Goal: Information Seeking & Learning: Learn about a topic

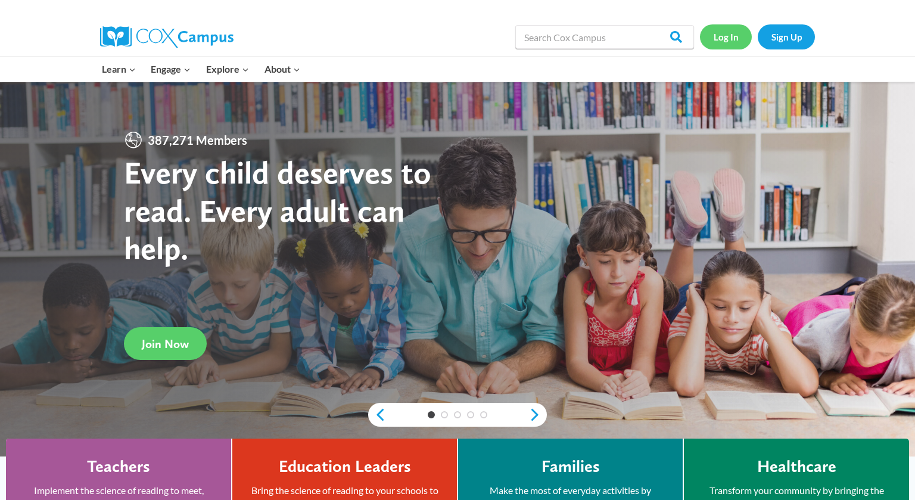
click at [722, 48] on link "Log In" at bounding box center [726, 36] width 52 height 24
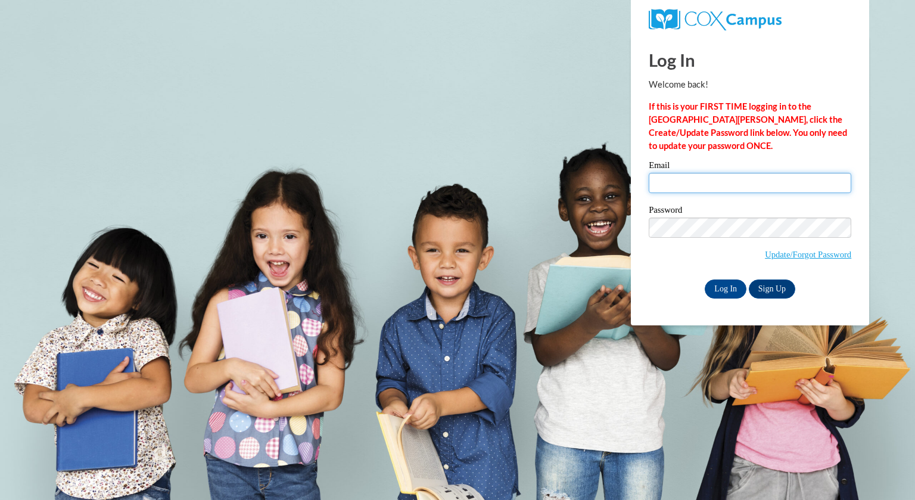
click at [670, 184] on input "Email" at bounding box center [750, 183] width 203 height 20
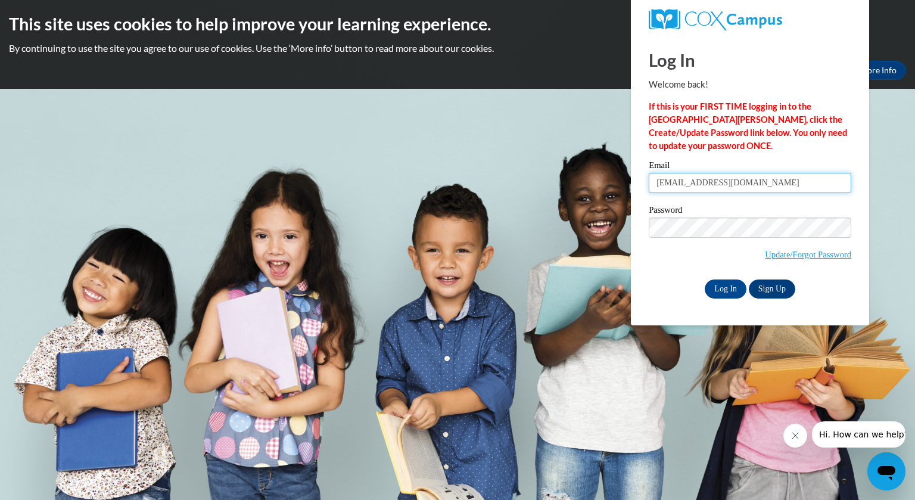
type input "RRomens@greenfield.k12.wi.us"
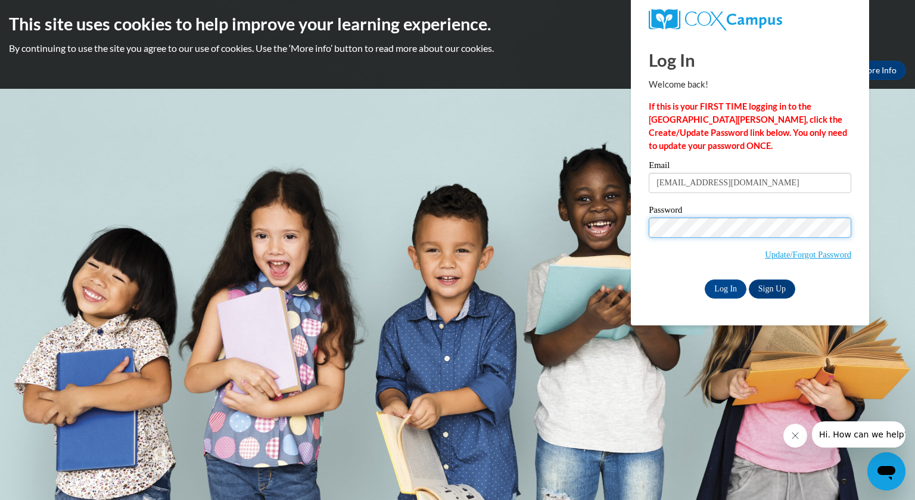
click at [705, 280] on input "Log In" at bounding box center [726, 289] width 42 height 19
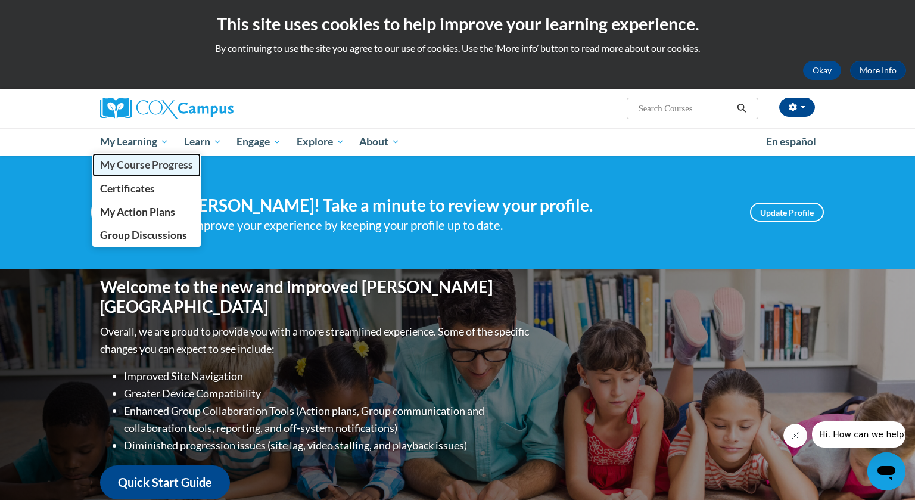
click at [148, 171] on span "My Course Progress" at bounding box center [146, 165] width 93 height 13
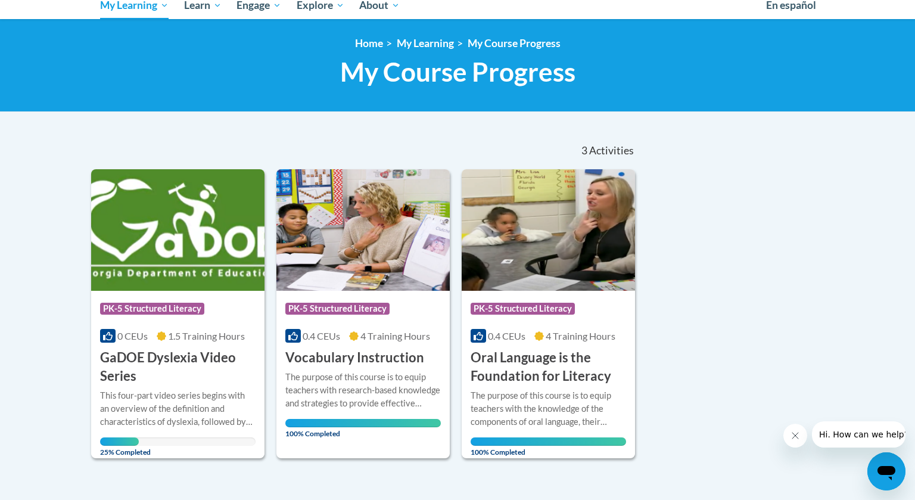
scroll to position [136, 0]
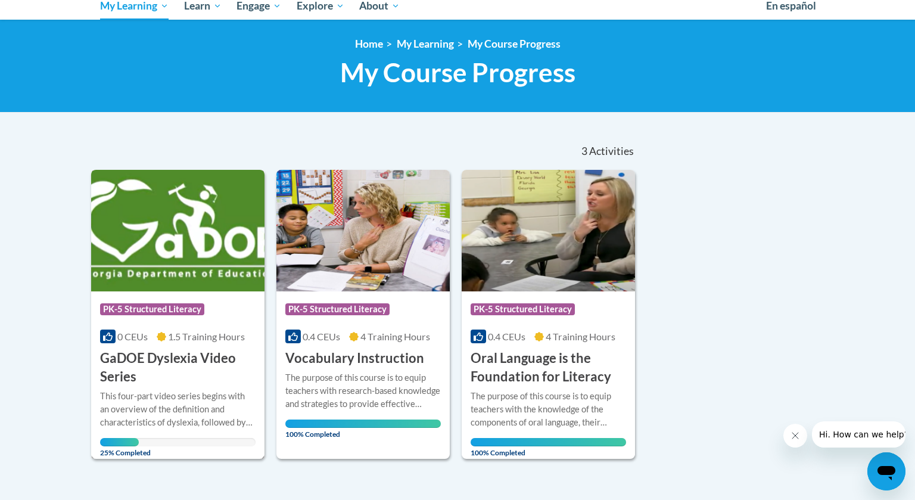
click at [164, 275] on img at bounding box center [177, 231] width 173 height 122
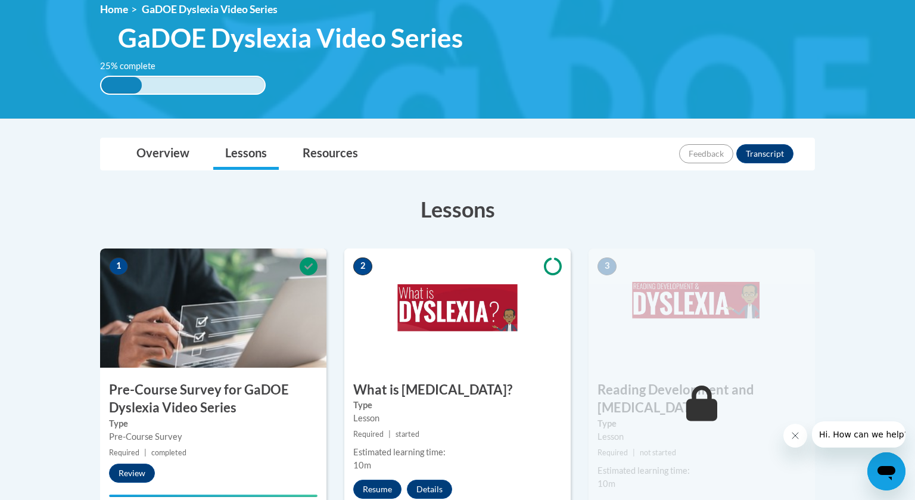
scroll to position [178, 0]
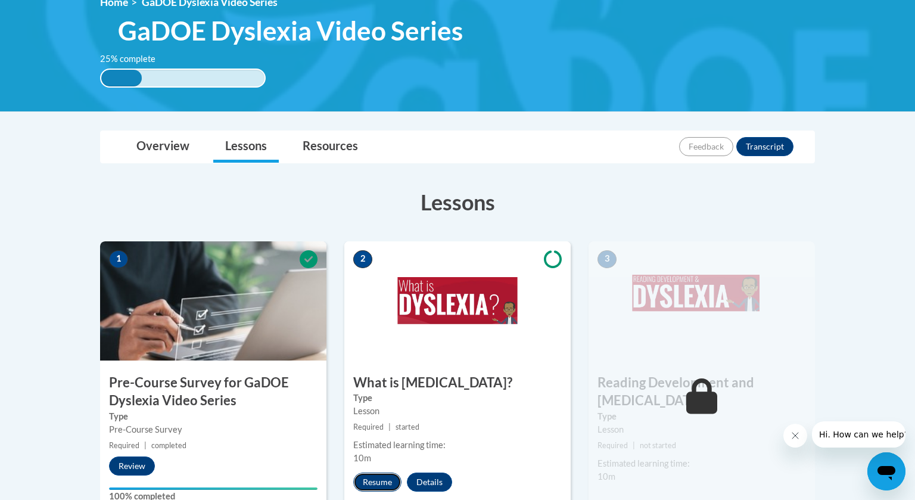
click at [379, 483] on button "Resume" at bounding box center [377, 482] width 48 height 19
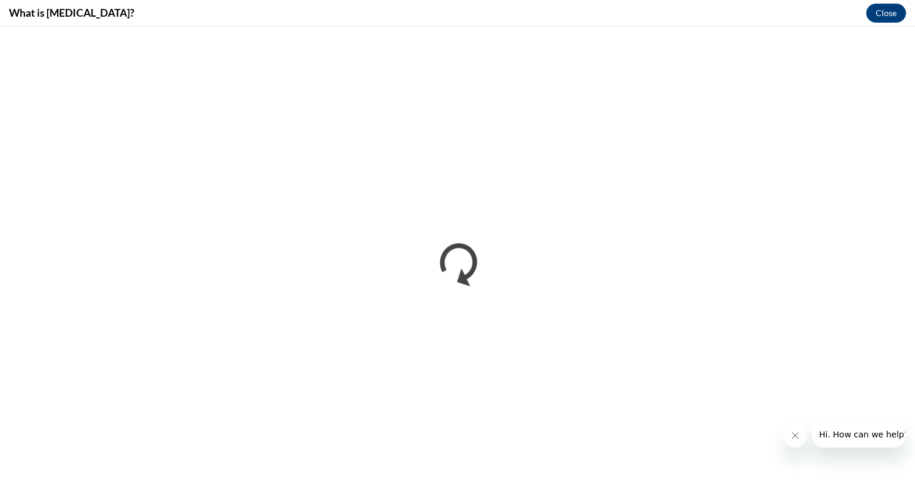
scroll to position [0, 0]
click at [792, 440] on button "Close message from company" at bounding box center [796, 436] width 24 height 24
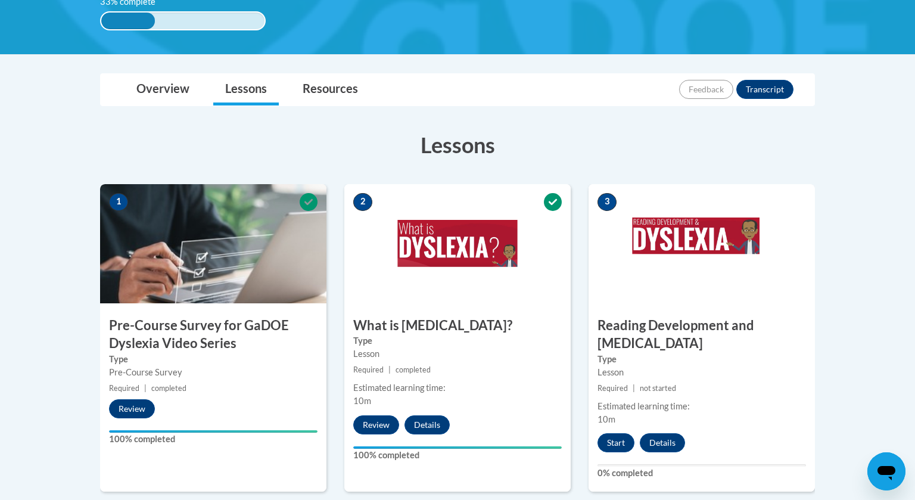
scroll to position [234, 0]
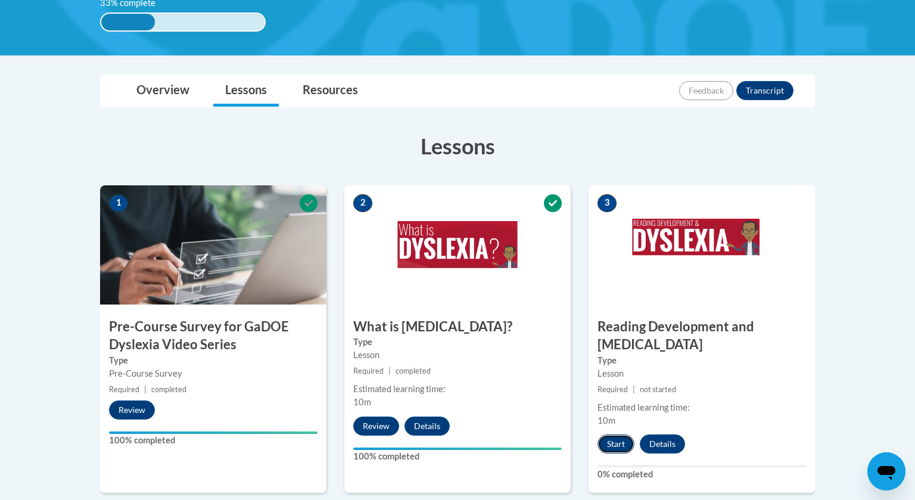
click at [609, 435] on button "Start" at bounding box center [616, 444] width 37 height 19
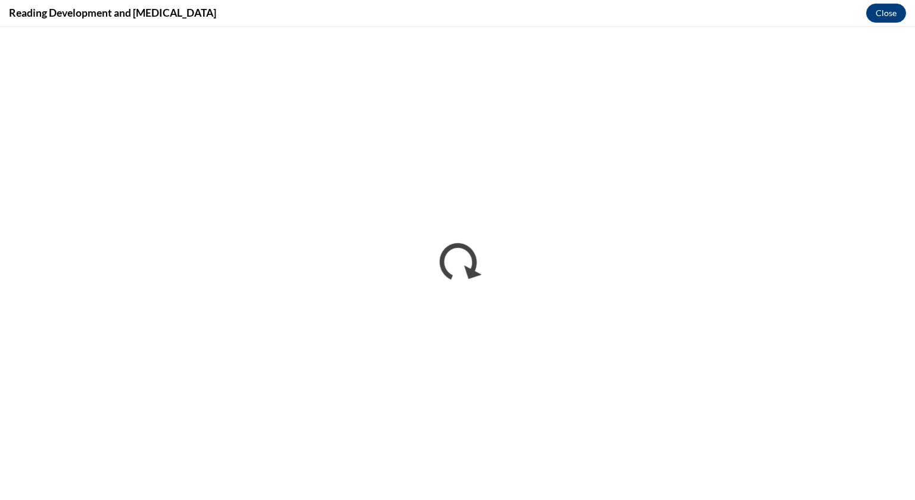
scroll to position [0, 0]
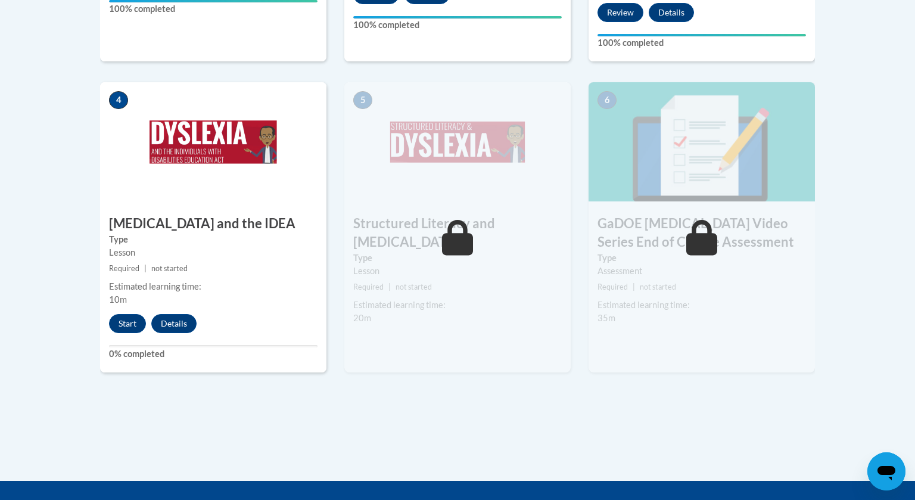
scroll to position [669, 0]
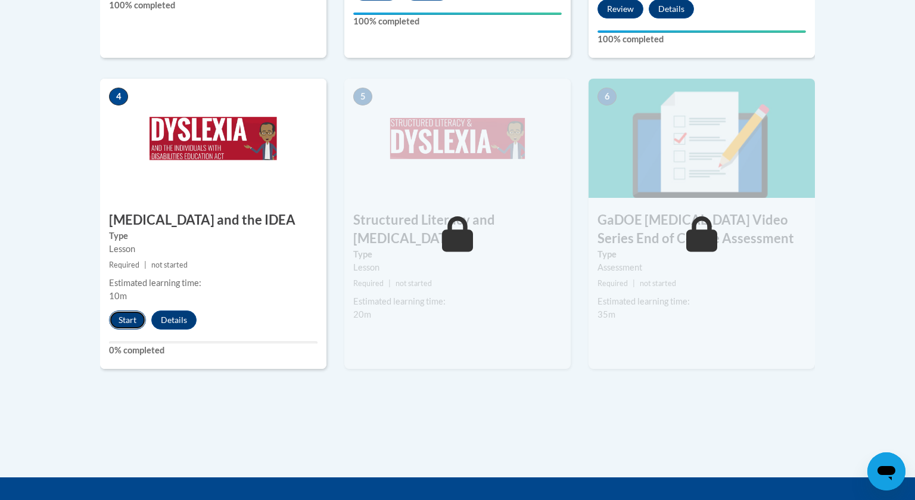
click at [114, 311] on button "Start" at bounding box center [127, 320] width 37 height 19
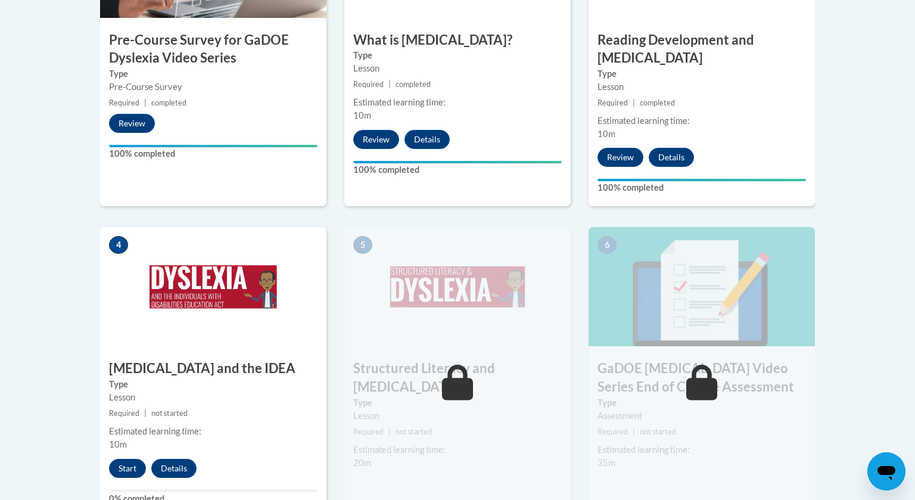
scroll to position [524, 0]
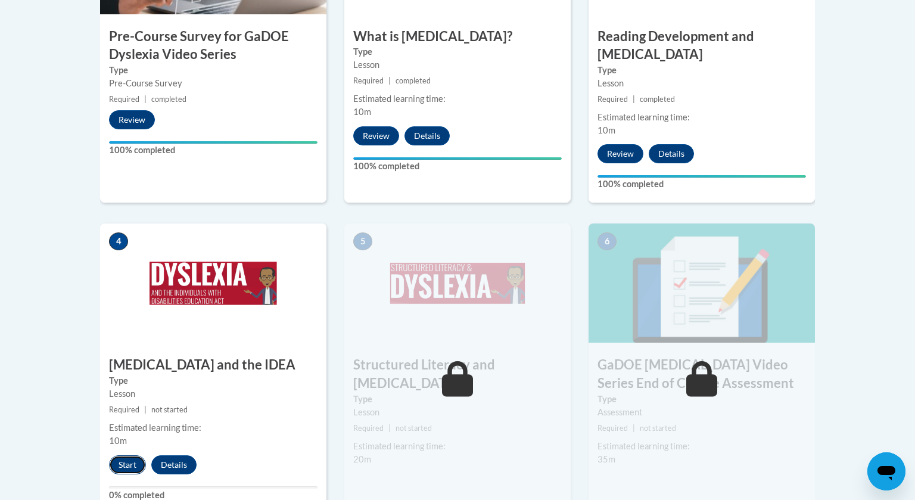
click at [128, 455] on button "Start" at bounding box center [127, 464] width 37 height 19
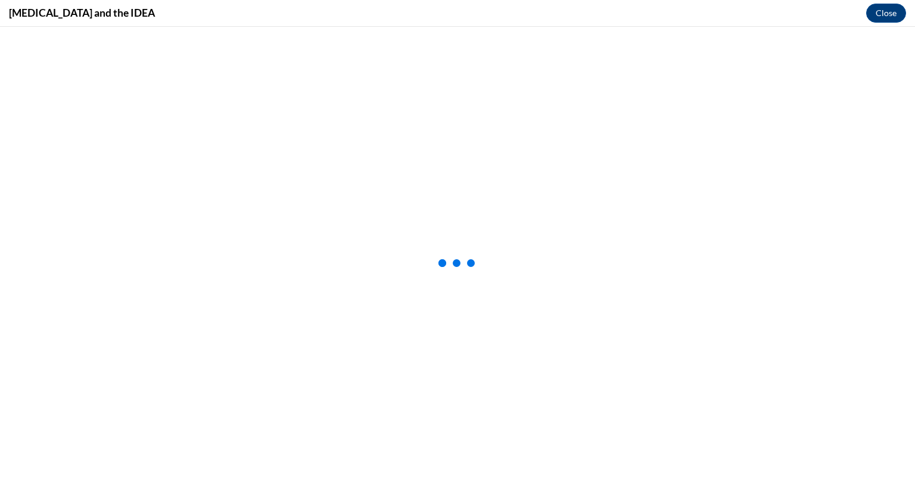
scroll to position [0, 0]
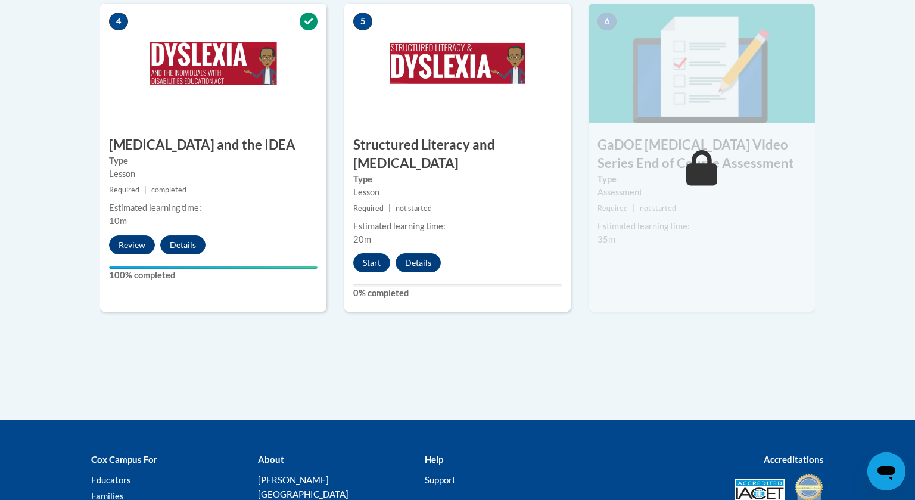
scroll to position [750, 0]
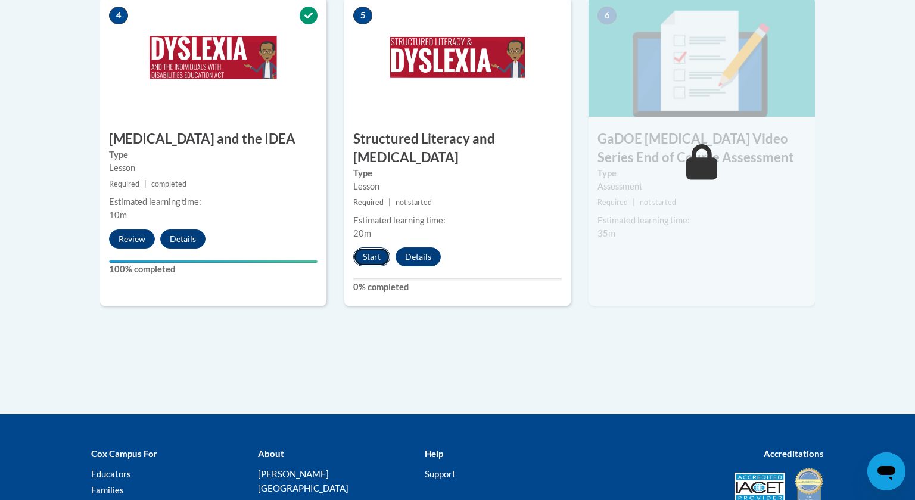
click at [377, 247] on button "Start" at bounding box center [371, 256] width 37 height 19
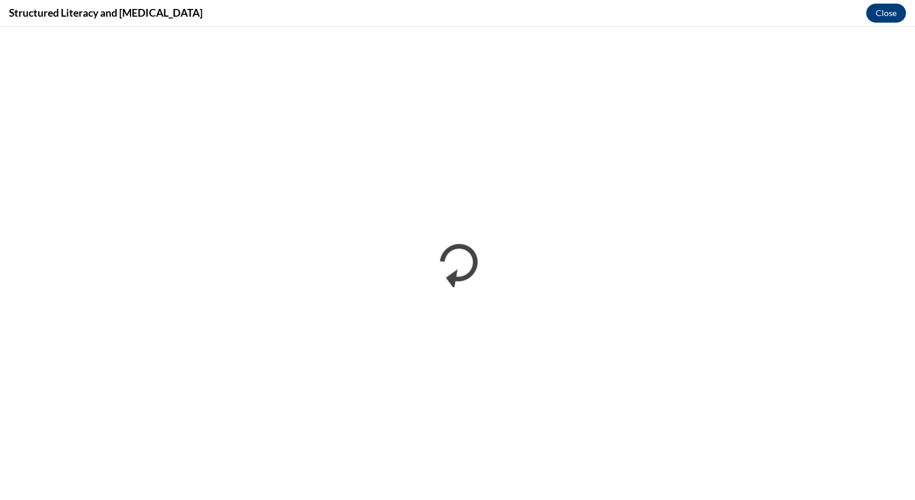
scroll to position [0, 0]
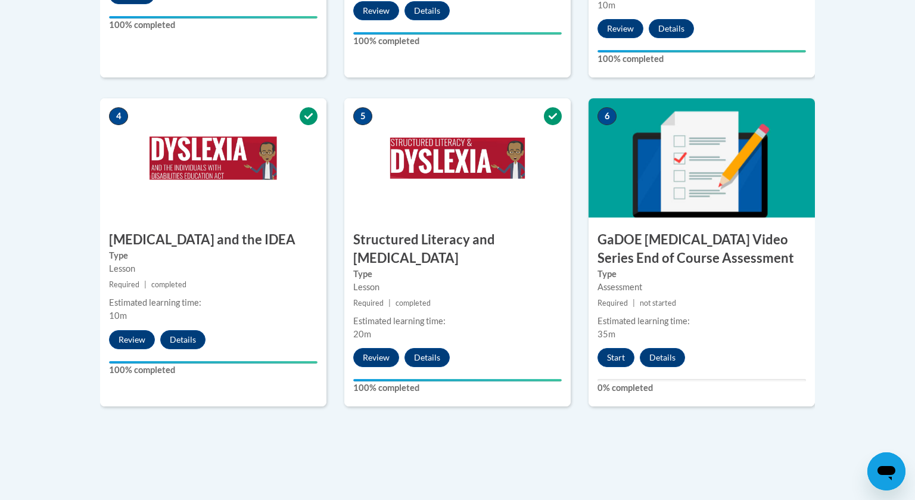
scroll to position [654, 0]
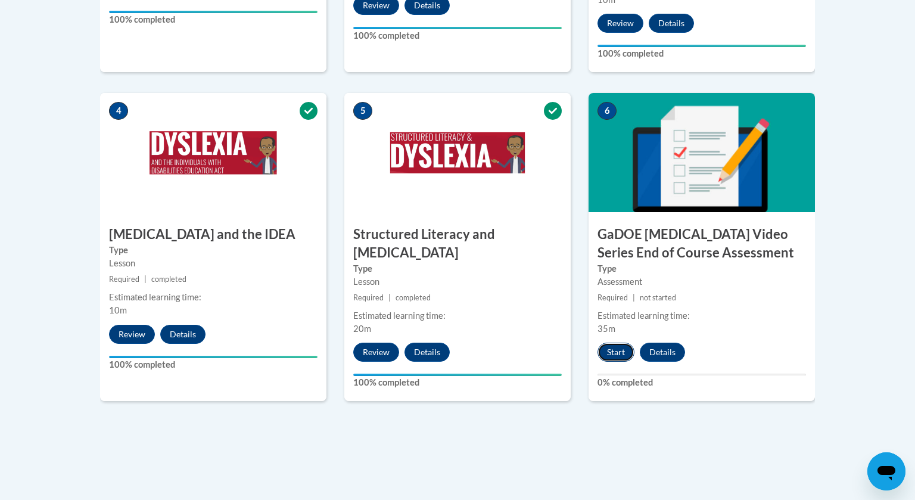
click at [617, 343] on button "Start" at bounding box center [616, 352] width 37 height 19
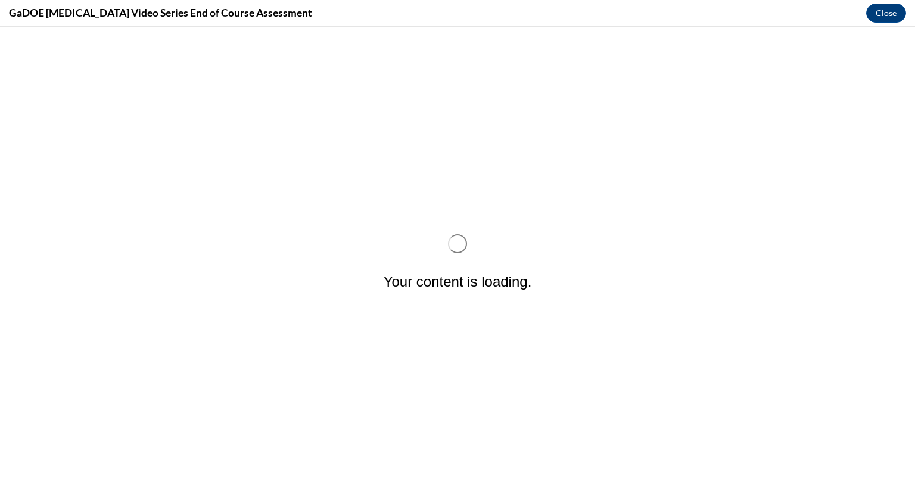
scroll to position [0, 0]
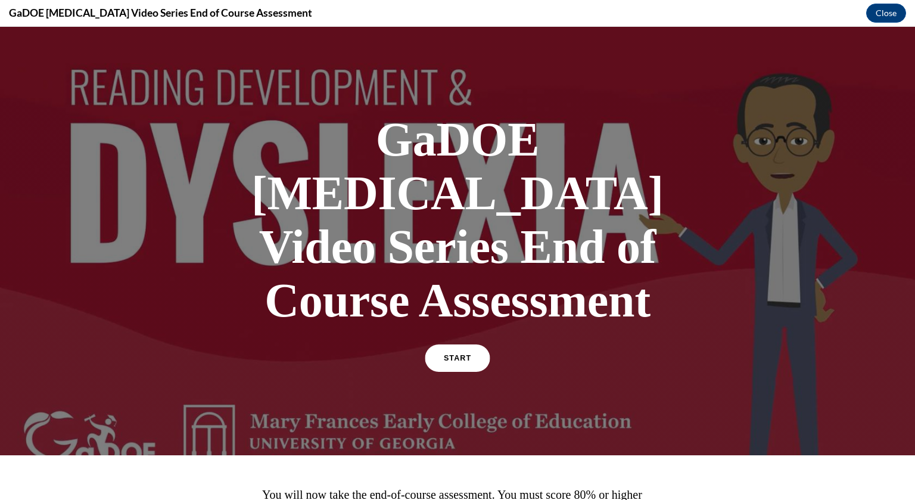
click at [432, 345] on link "START" at bounding box center [457, 358] width 65 height 27
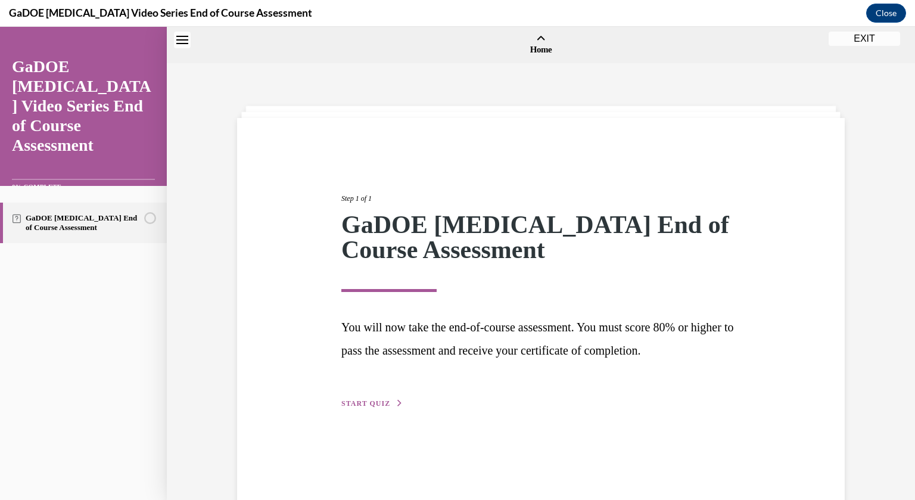
scroll to position [37, 0]
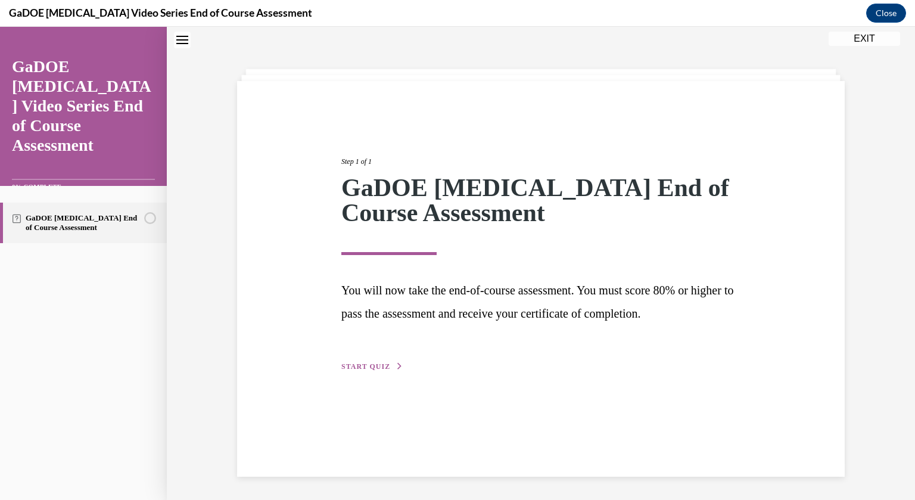
click at [381, 364] on span "START QUIZ" at bounding box center [366, 366] width 49 height 8
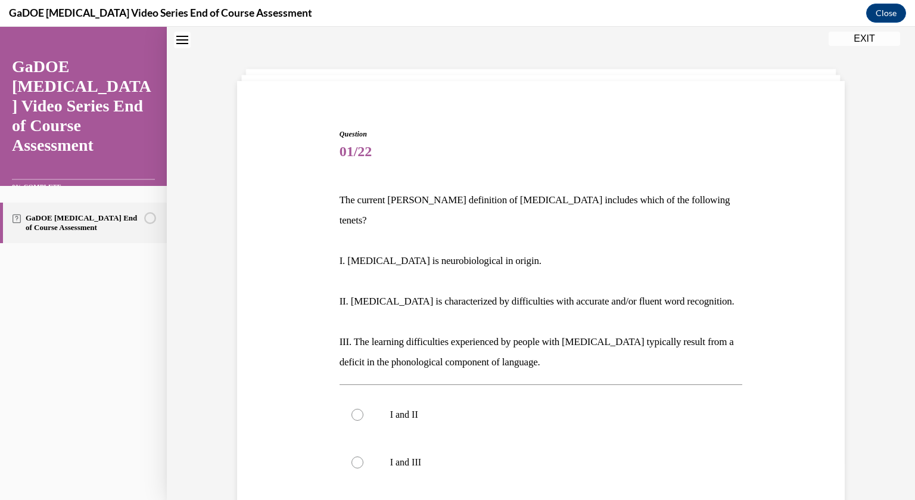
click at [491, 198] on p "The current [PERSON_NAME] definition of [MEDICAL_DATA] includes which of the fo…" at bounding box center [542, 210] width 404 height 41
click at [537, 332] on p "III. The learning difficulties experienced by people with dyslexia typically re…" at bounding box center [542, 352] width 404 height 41
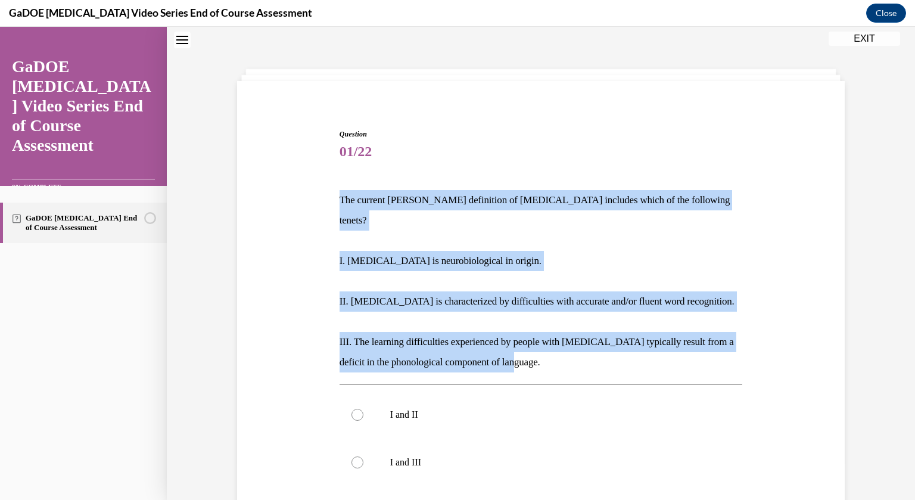
drag, startPoint x: 534, startPoint y: 340, endPoint x: 305, endPoint y: 195, distance: 271.0
click at [305, 195] on div "Question 01/22 The current IDA definition of dyslexia includes which of the fol…" at bounding box center [541, 411] width 614 height 637
copy div "The current IDA definition of dyslexia includes which of the following tenets? …"
click at [303, 244] on div "Question 01/22 The current IDA definition of dyslexia includes which of the fol…" at bounding box center [541, 411] width 614 height 637
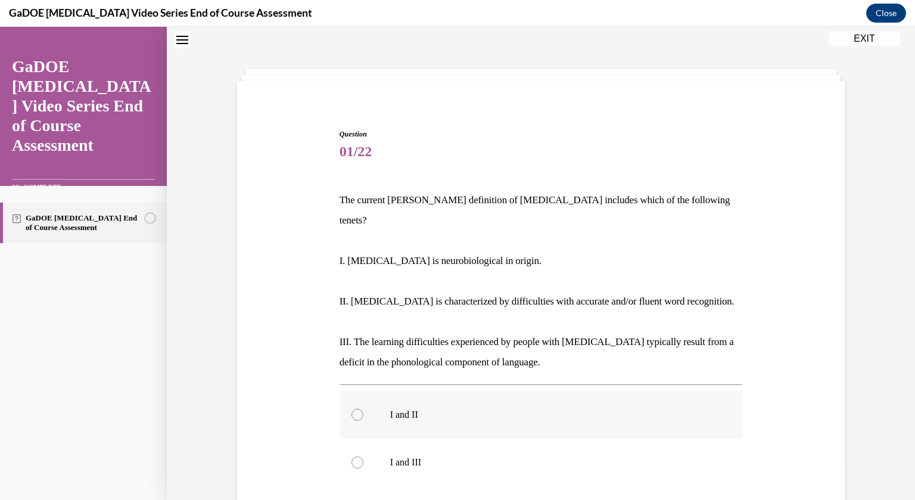
click at [359, 401] on label "I and II" at bounding box center [542, 415] width 404 height 48
click at [359, 409] on input "I and II" at bounding box center [358, 415] width 12 height 12
radio input "true"
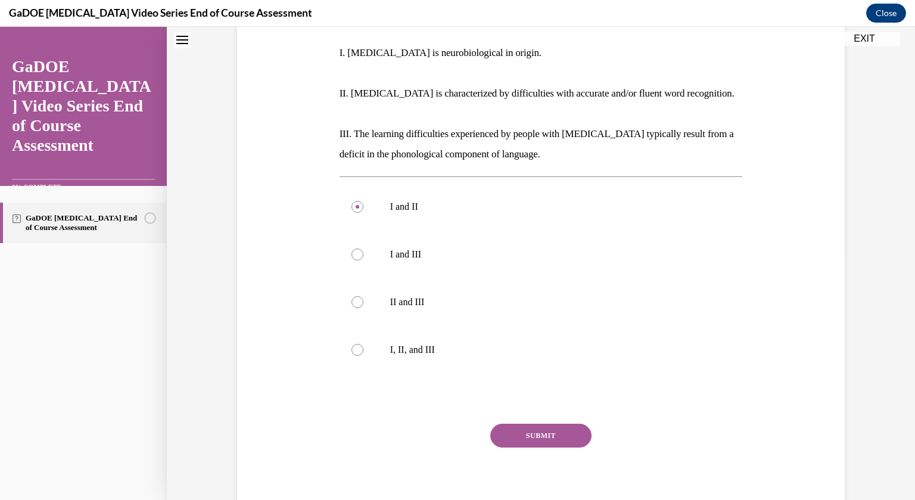
click at [532, 424] on button "SUBMIT" at bounding box center [541, 436] width 101 height 24
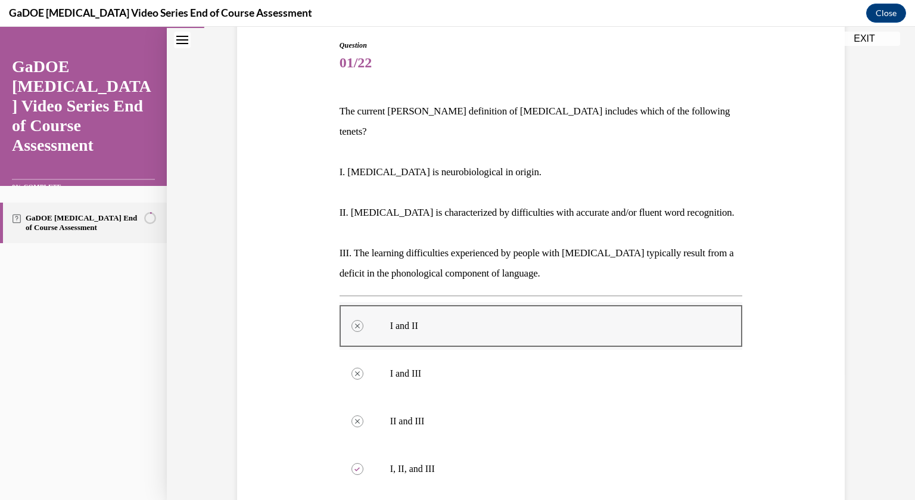
scroll to position [126, 0]
click at [361, 463] on div at bounding box center [358, 469] width 12 height 12
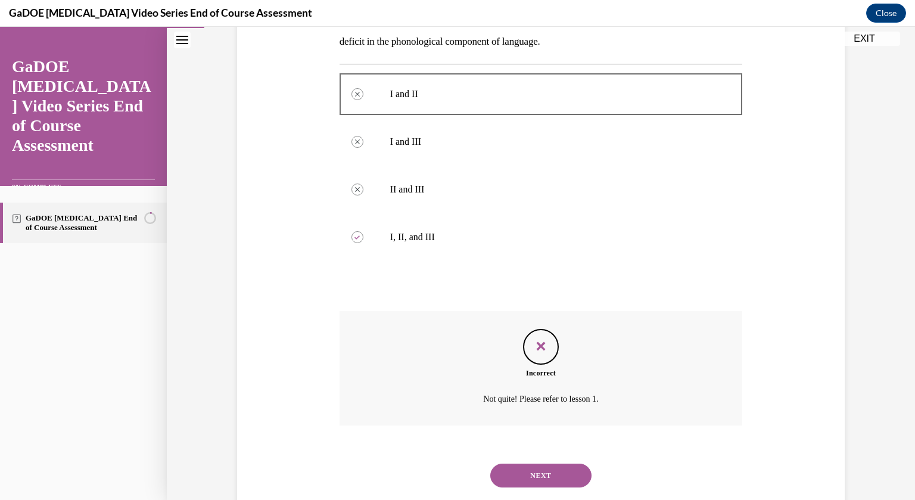
click at [544, 464] on button "NEXT" at bounding box center [541, 476] width 101 height 24
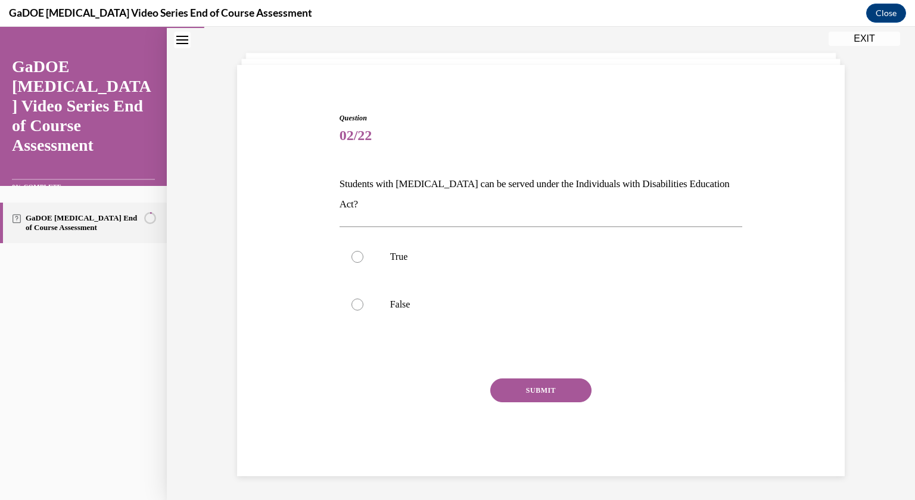
scroll to position [38, 0]
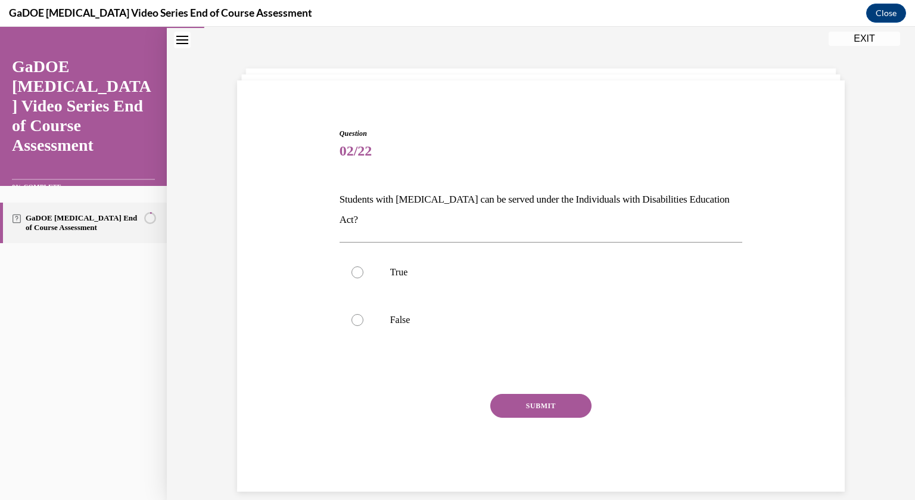
click at [513, 200] on p "Students with dyslexia can be served under the Individuals with Disabilities Ed…" at bounding box center [542, 210] width 404 height 41
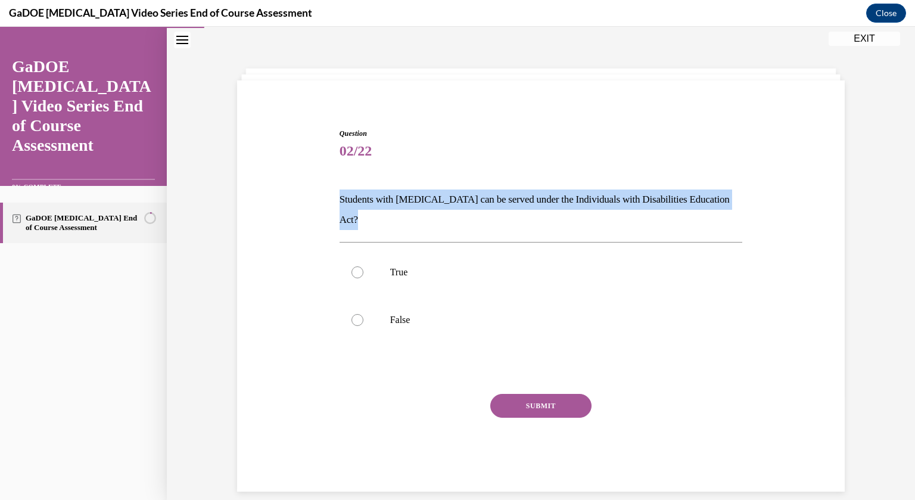
copy p "Students with dyslexia can be served under the Individuals with Disabilities Ed…"
click at [358, 266] on div at bounding box center [358, 272] width 12 height 12
click at [358, 266] on input "True" at bounding box center [358, 272] width 12 height 12
radio input "true"
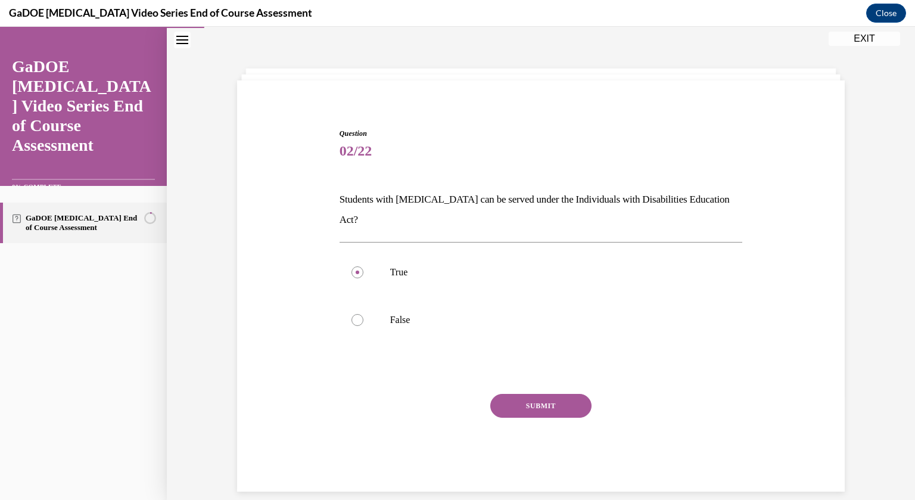
click at [510, 394] on button "SUBMIT" at bounding box center [541, 406] width 101 height 24
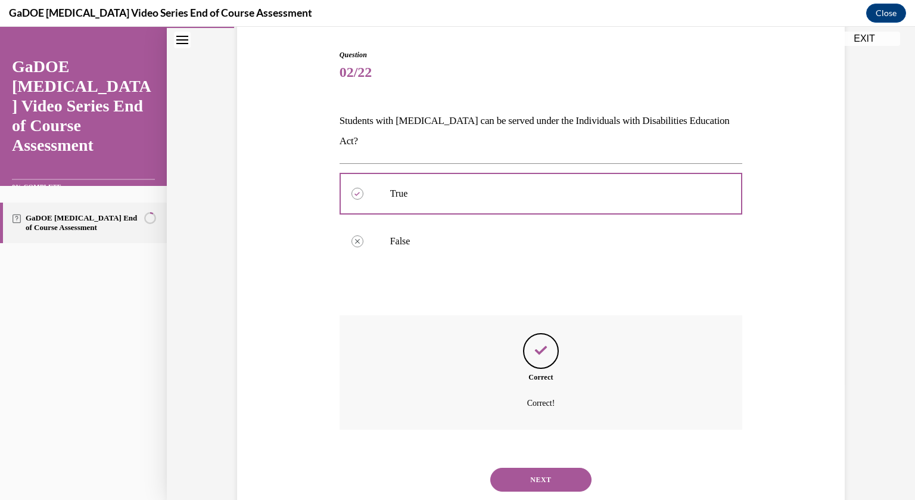
scroll to position [129, 0]
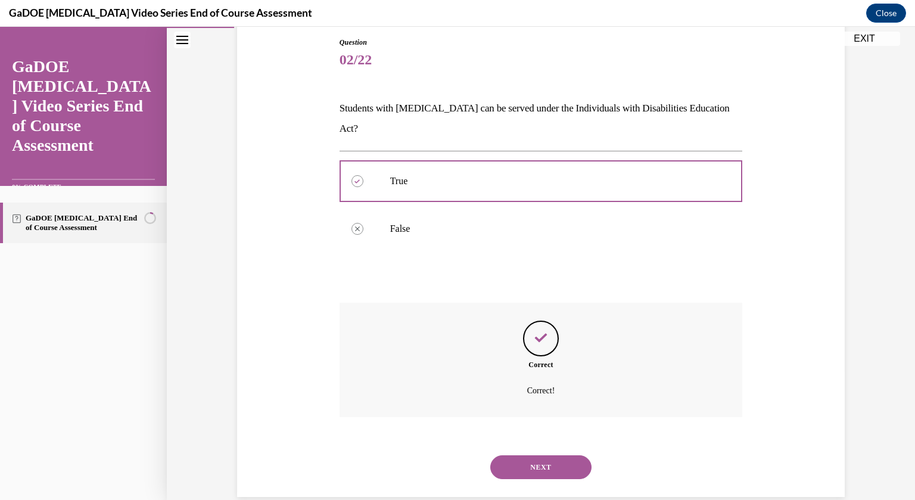
click at [542, 457] on button "NEXT" at bounding box center [541, 467] width 101 height 24
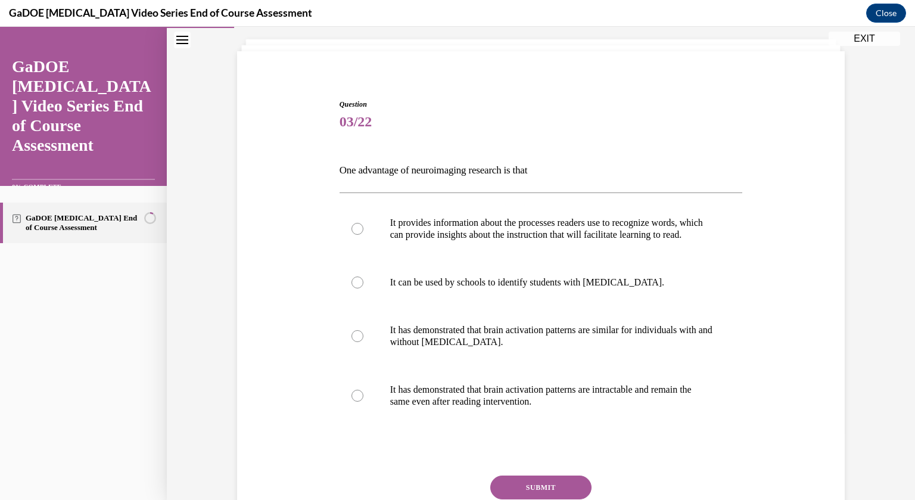
scroll to position [62, 0]
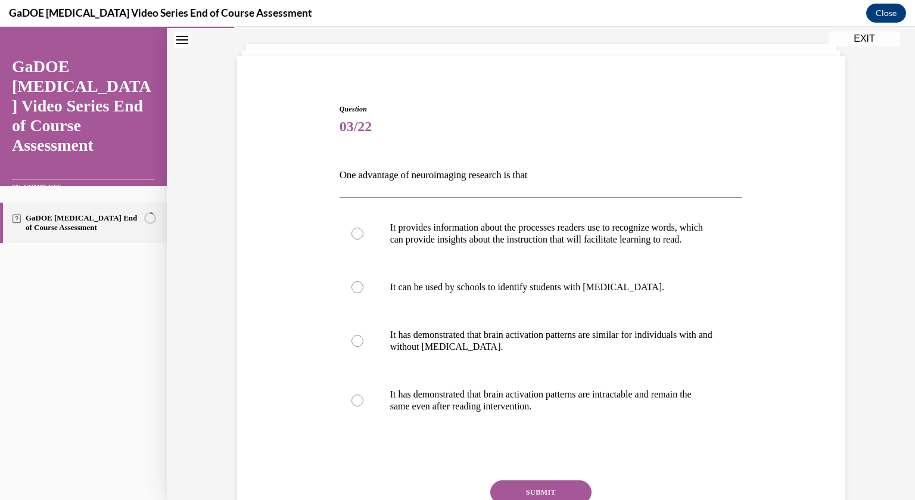
click at [492, 173] on p "One advantage of neuroimaging research is that" at bounding box center [542, 175] width 404 height 20
copy p "One advantage of neuroimaging research is that"
click at [417, 220] on label "It provides information about the processes readers use to recognize words, whi…" at bounding box center [542, 234] width 404 height 60
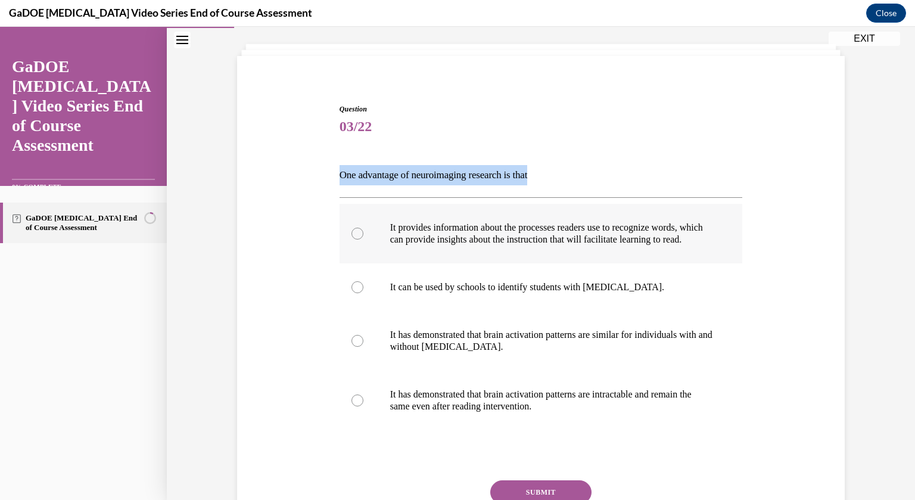
click at [364, 228] on input "It provides information about the processes readers use to recognize words, whi…" at bounding box center [358, 234] width 12 height 12
radio input "true"
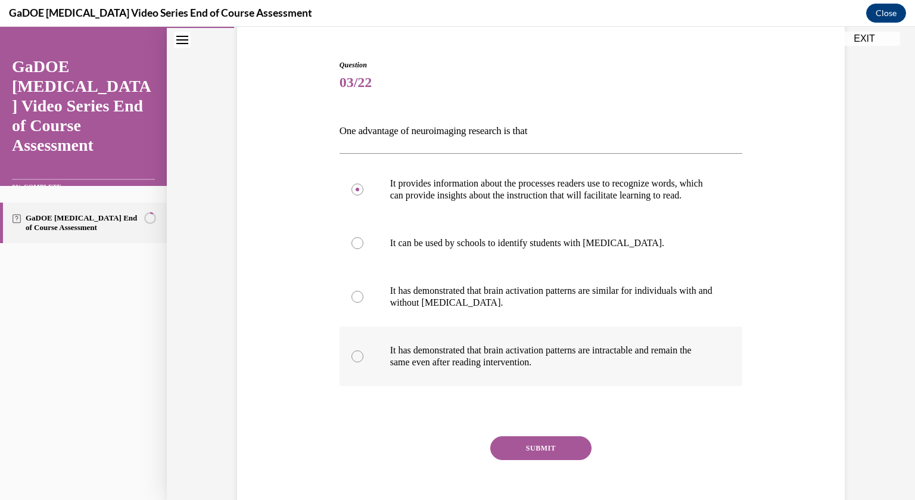
scroll to position [112, 0]
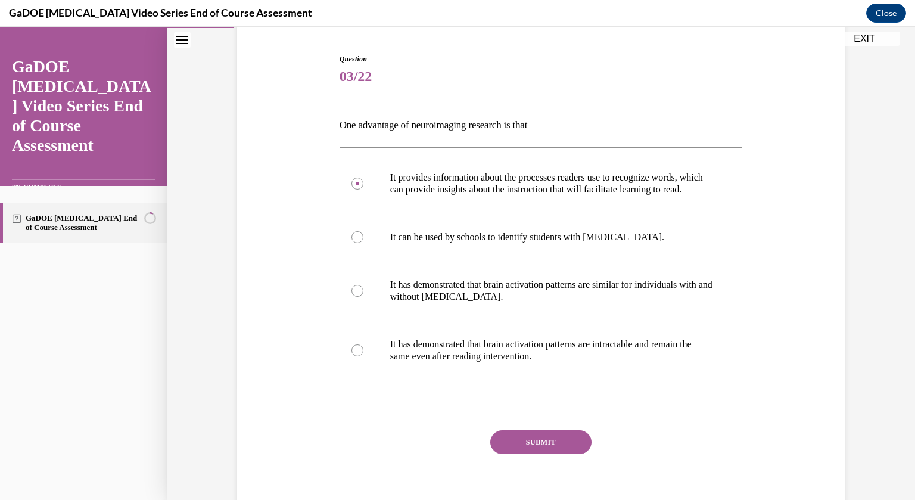
click at [555, 448] on button "SUBMIT" at bounding box center [541, 442] width 101 height 24
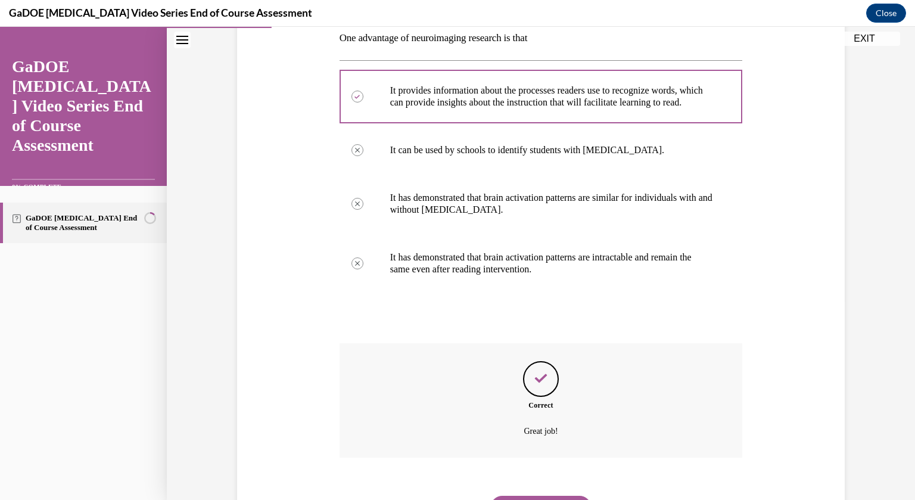
scroll to position [272, 0]
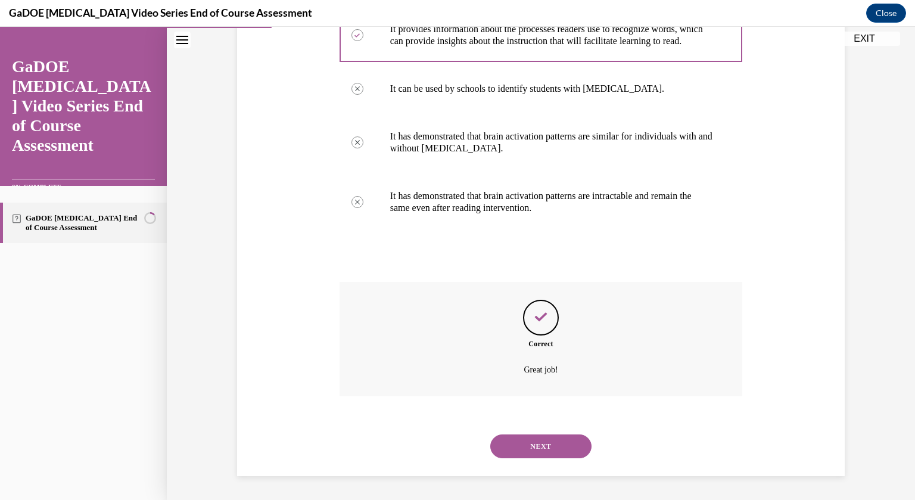
click at [531, 443] on button "NEXT" at bounding box center [541, 447] width 101 height 24
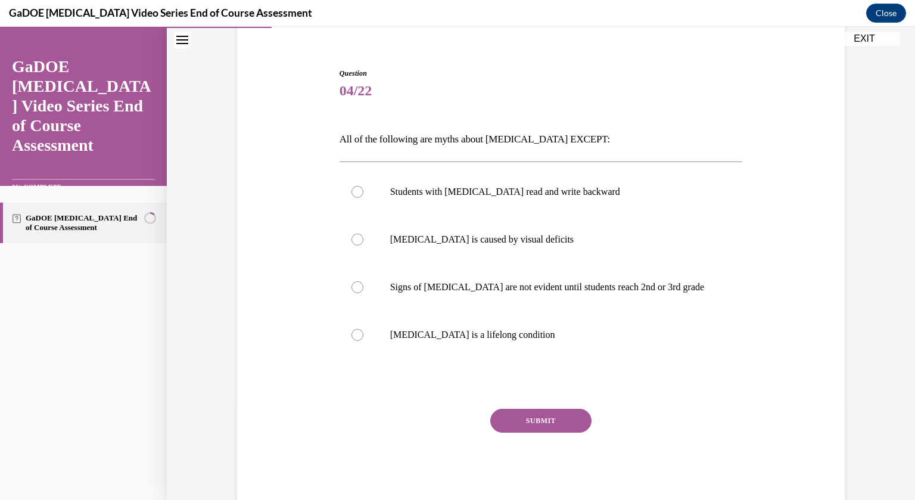
scroll to position [100, 0]
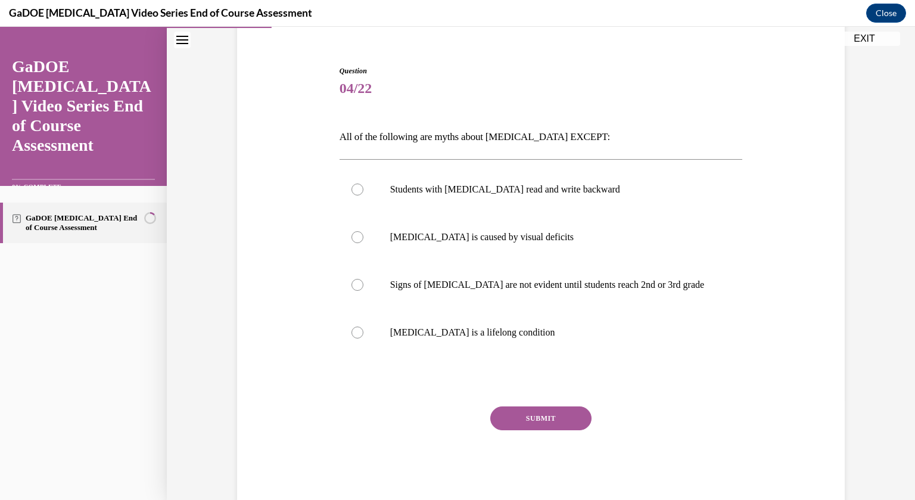
click at [451, 130] on p "All of the following are myths about dyslexia EXCEPT:" at bounding box center [542, 137] width 404 height 20
click at [445, 135] on p "All of the following are myths about dyslexia EXCEPT:" at bounding box center [542, 137] width 404 height 20
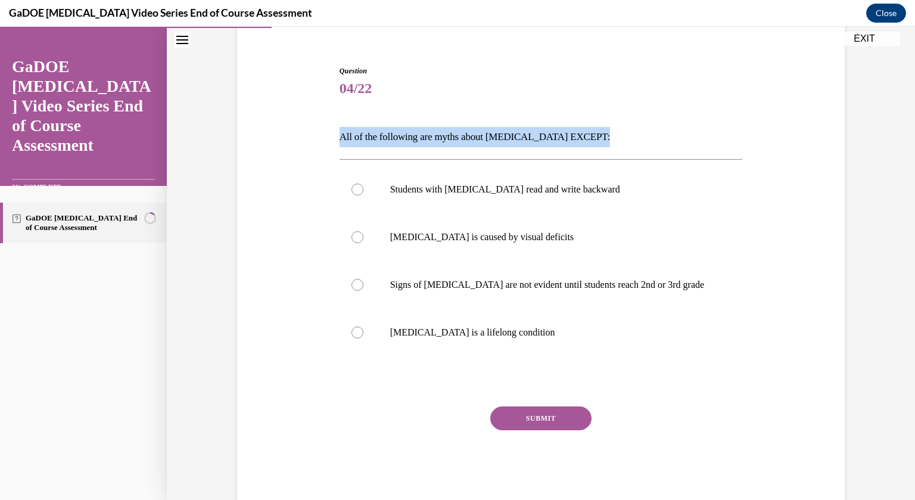
copy p "All of the following are myths about dyslexia EXCEPT:"
click at [350, 337] on label "Dyslexia is a lifelong condition" at bounding box center [542, 333] width 404 height 48
click at [352, 337] on input "Dyslexia is a lifelong condition" at bounding box center [358, 333] width 12 height 12
radio input "true"
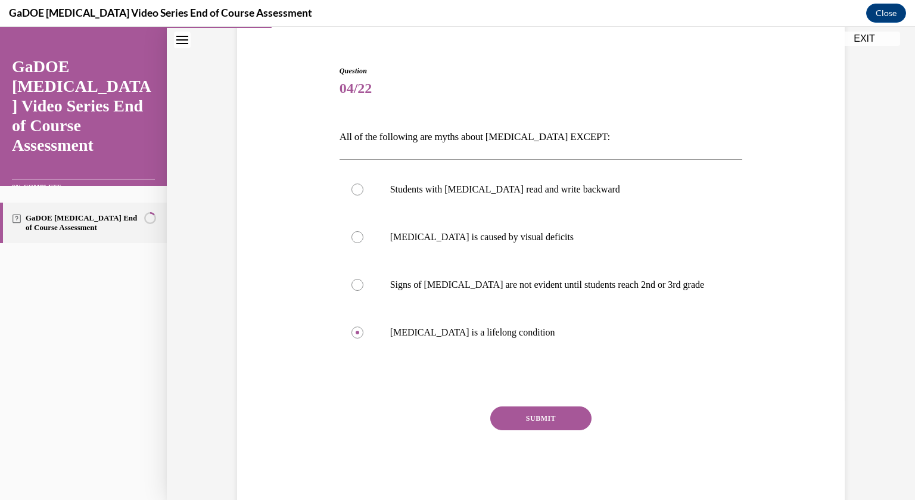
click at [511, 415] on button "SUBMIT" at bounding box center [541, 418] width 101 height 24
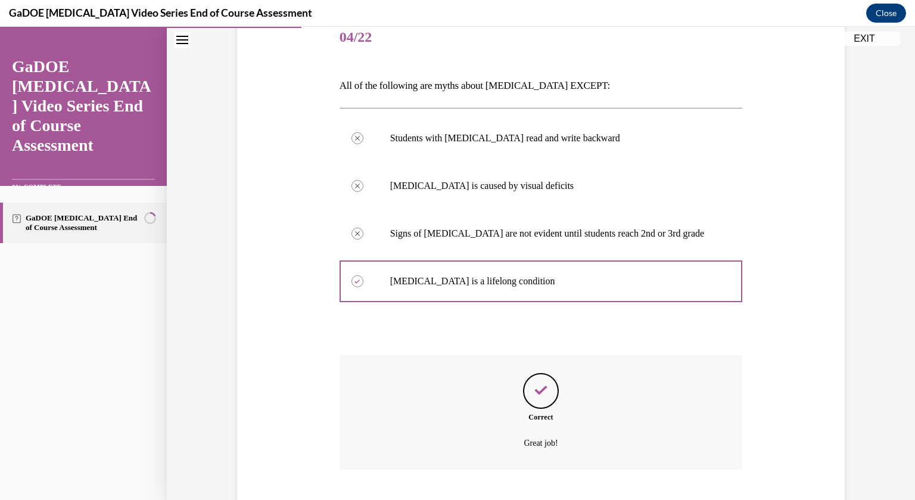
scroll to position [224, 0]
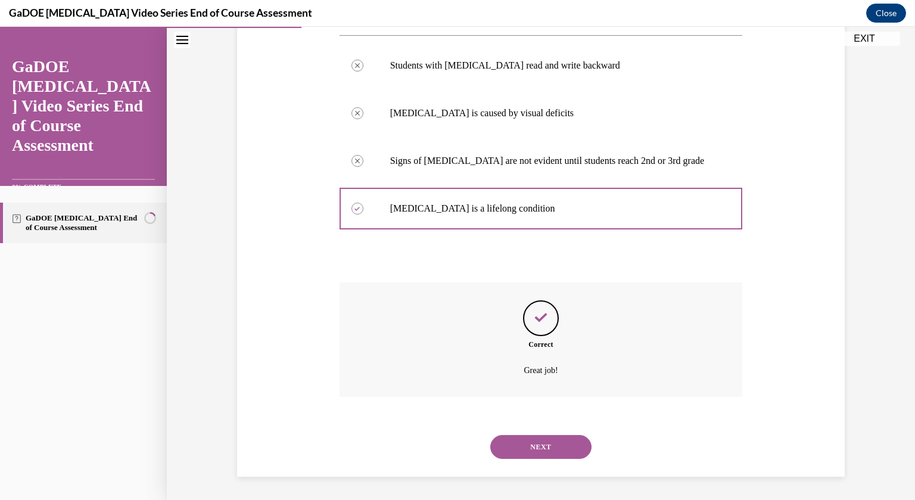
click at [541, 442] on button "NEXT" at bounding box center [541, 447] width 101 height 24
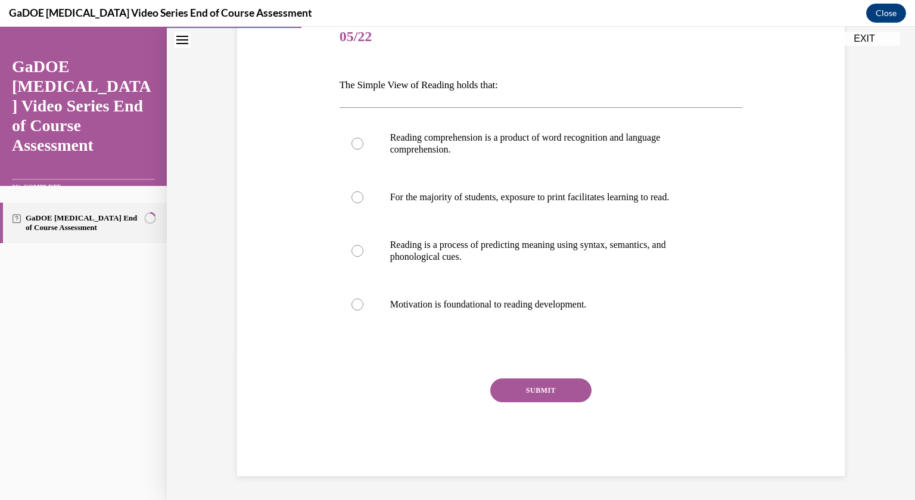
scroll to position [133, 0]
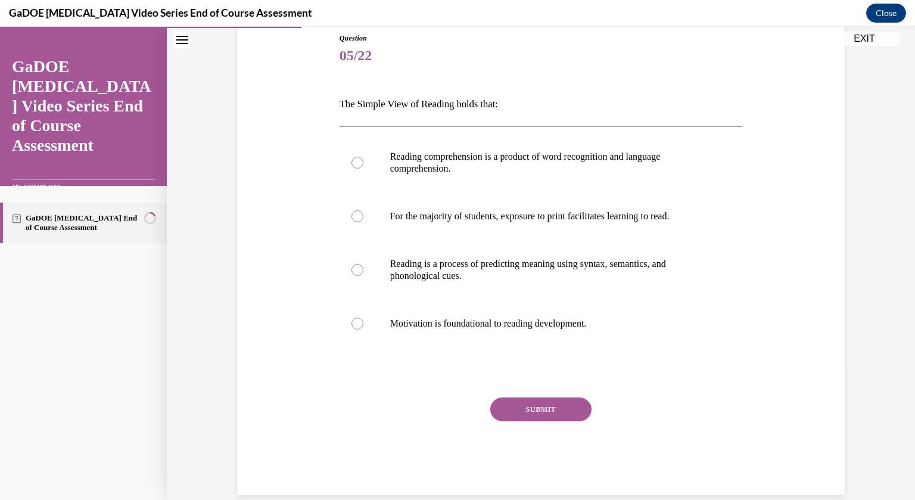
click at [437, 108] on p "The Simple View of Reading holds that:" at bounding box center [542, 104] width 404 height 20
copy p "The Simple View of Reading holds that:"
click at [410, 167] on p "Reading comprehension is a product of word recognition and language comprehensi…" at bounding box center [551, 163] width 323 height 24
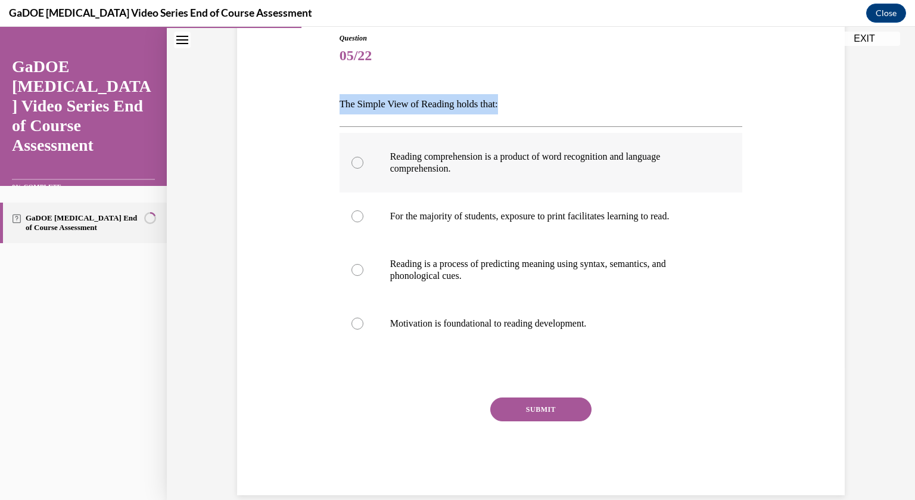
click at [364, 167] on input "Reading comprehension is a product of word recognition and language comprehensi…" at bounding box center [358, 163] width 12 height 12
radio input "true"
click at [536, 408] on button "SUBMIT" at bounding box center [541, 410] width 101 height 24
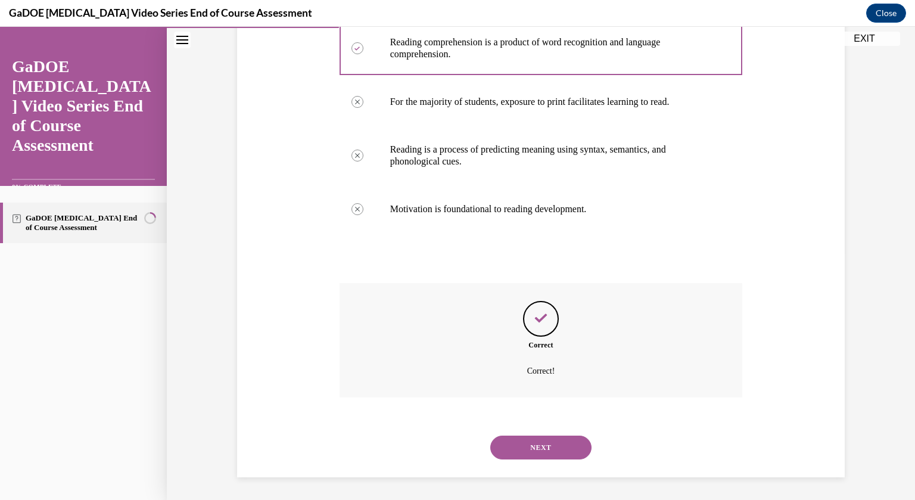
scroll to position [248, 0]
click at [551, 442] on button "NEXT" at bounding box center [541, 447] width 101 height 24
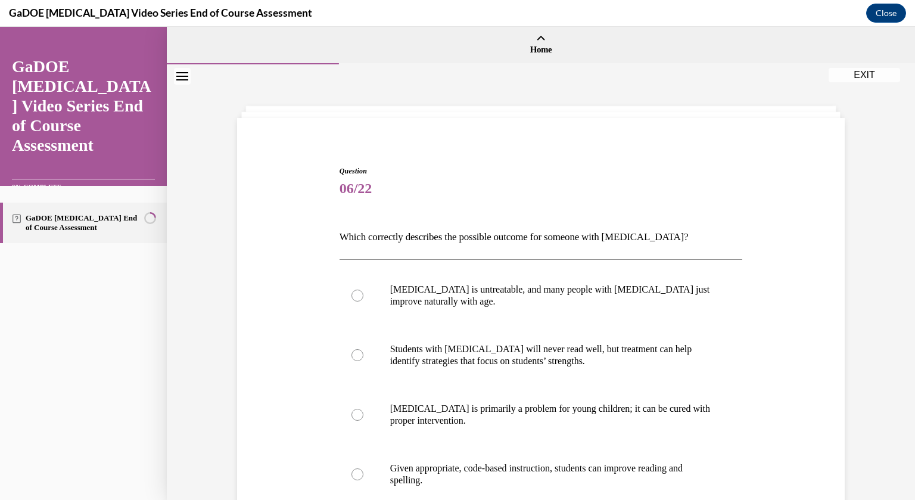
click at [446, 240] on p "Which correctly describes the possible outcome for someone with dyslexia?" at bounding box center [542, 237] width 404 height 20
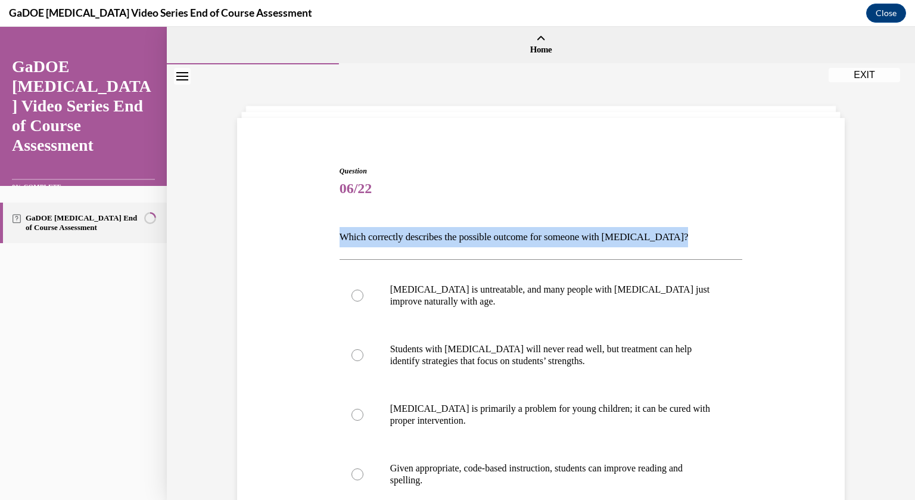
copy p "Which correctly describes the possible outcome for someone with dyslexia?"
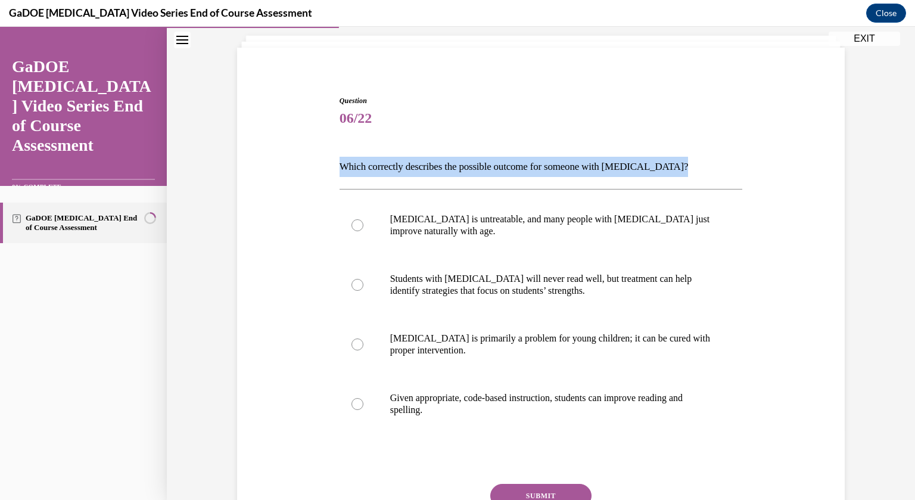
scroll to position [107, 0]
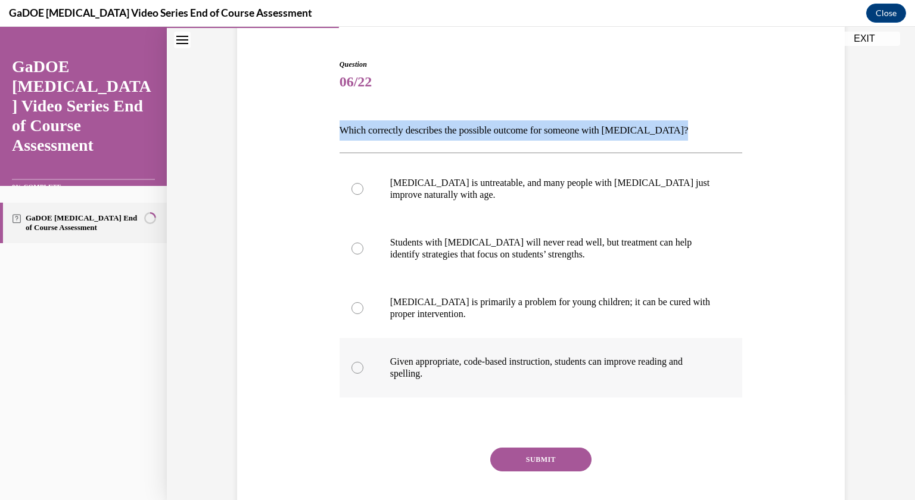
click at [473, 370] on p "Given appropriate, code-based instruction, students can improve reading and spe…" at bounding box center [551, 368] width 323 height 24
click at [364, 370] on input "Given appropriate, code-based instruction, students can improve reading and spe…" at bounding box center [358, 368] width 12 height 12
radio input "true"
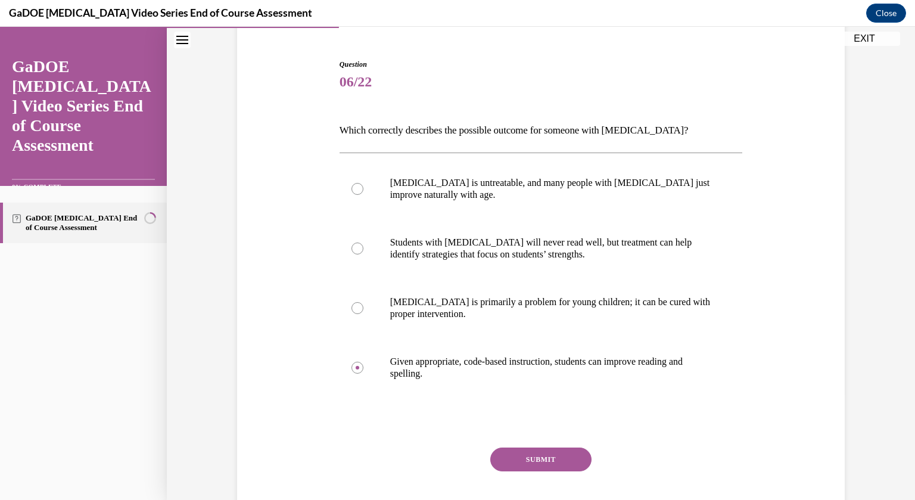
click at [546, 454] on button "SUBMIT" at bounding box center [541, 460] width 101 height 24
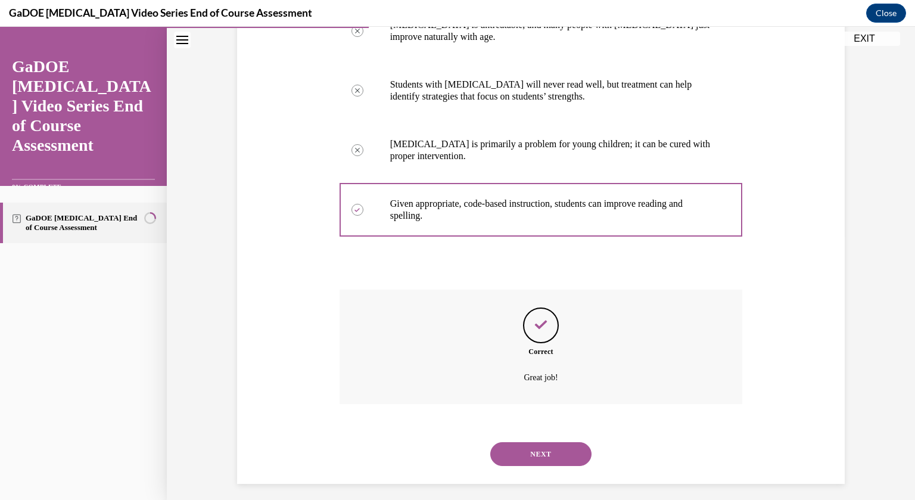
scroll to position [272, 0]
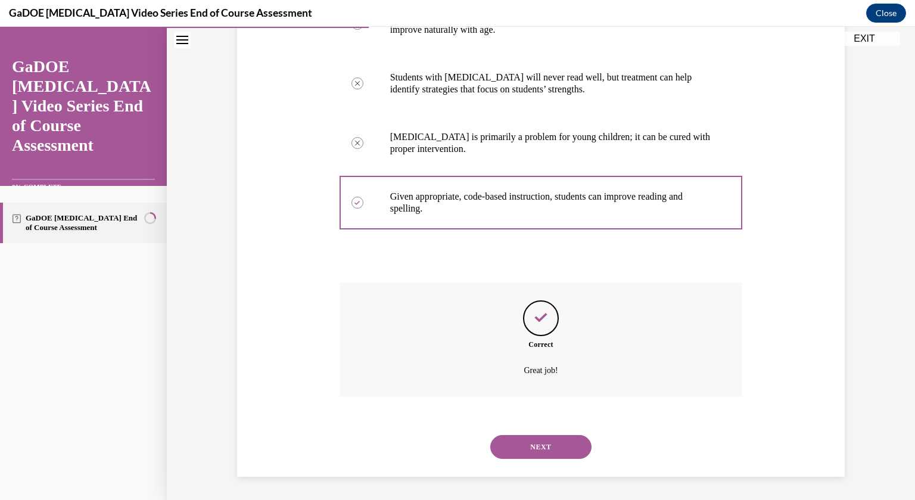
click at [539, 444] on button "NEXT" at bounding box center [541, 447] width 101 height 24
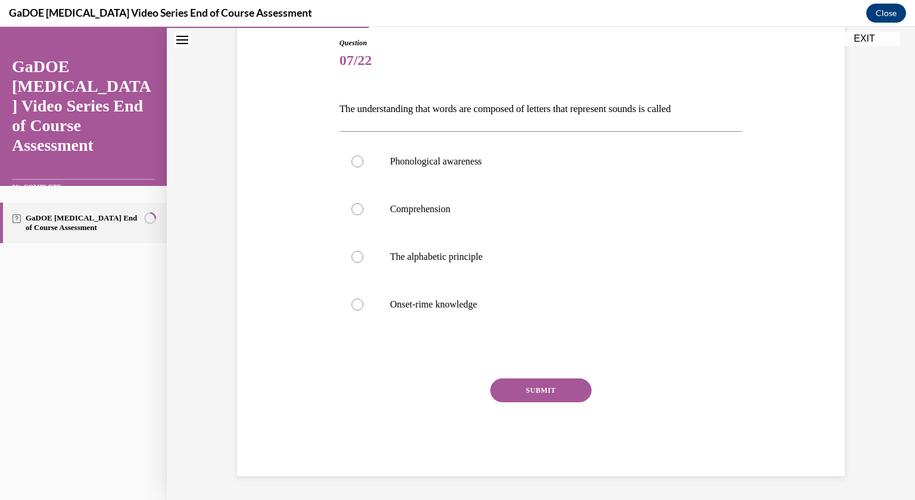
scroll to position [128, 0]
click at [443, 108] on p "The understanding that words are composed of letters that represent sounds is c…" at bounding box center [542, 110] width 404 height 20
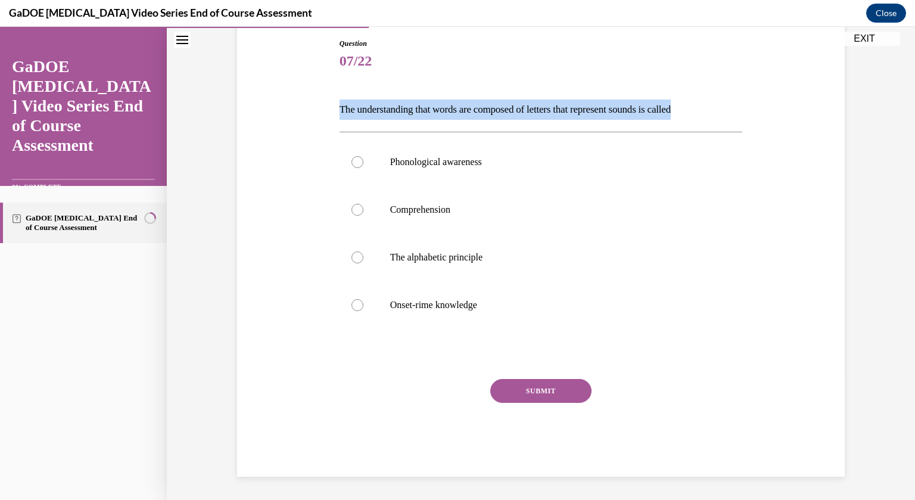
copy p "The understanding that words are composed of letters that represent sounds is c…"
click at [415, 277] on label "The alphabetic principle" at bounding box center [542, 258] width 404 height 48
click at [364, 263] on input "The alphabetic principle" at bounding box center [358, 258] width 12 height 12
radio input "true"
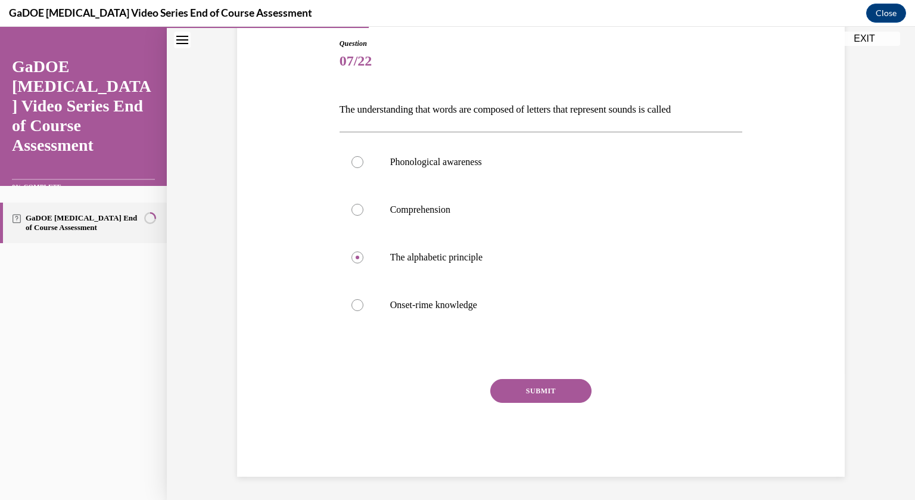
click at [510, 390] on button "SUBMIT" at bounding box center [541, 391] width 101 height 24
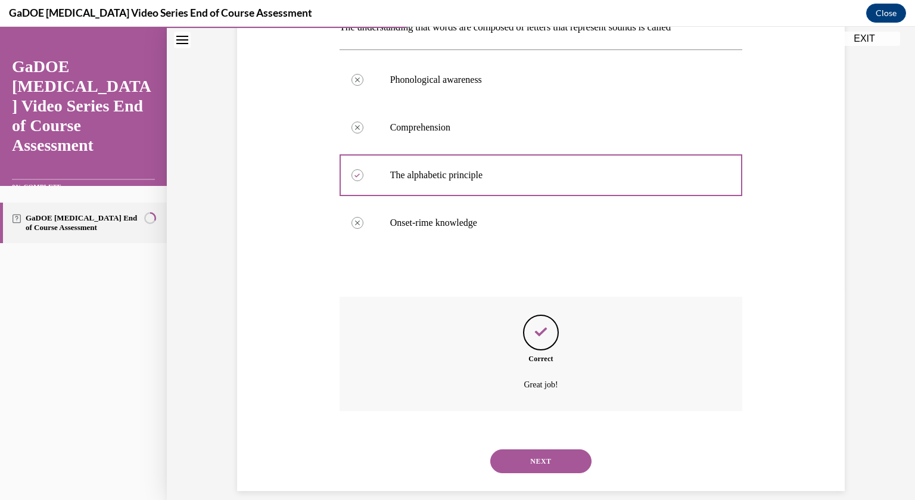
scroll to position [224, 0]
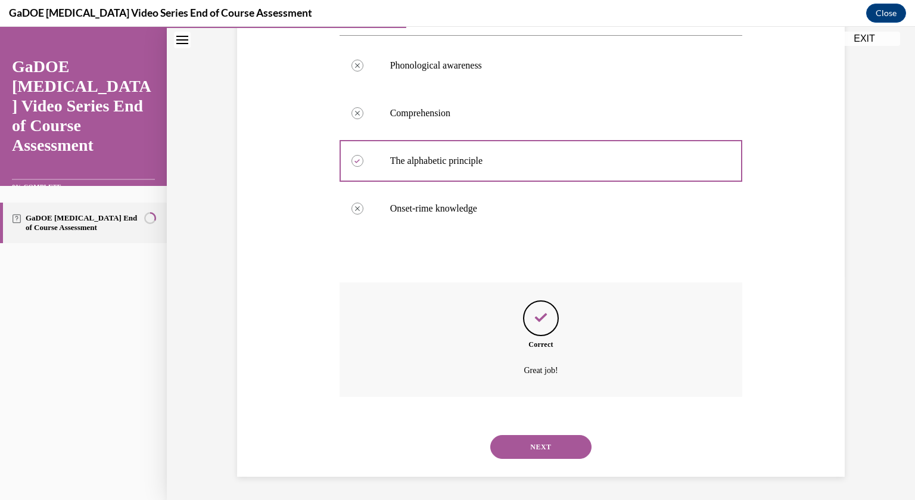
click at [536, 450] on button "NEXT" at bounding box center [541, 447] width 101 height 24
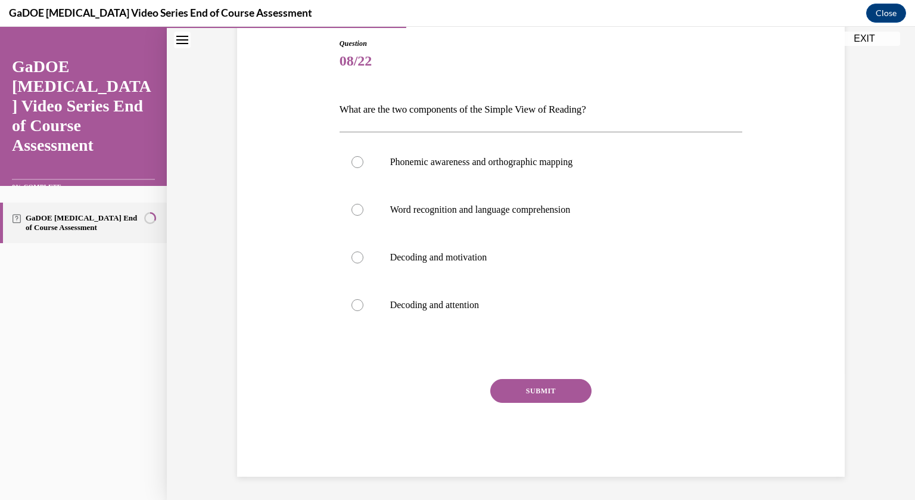
click at [522, 108] on p "What are the two components of the Simple View of Reading?" at bounding box center [542, 110] width 404 height 20
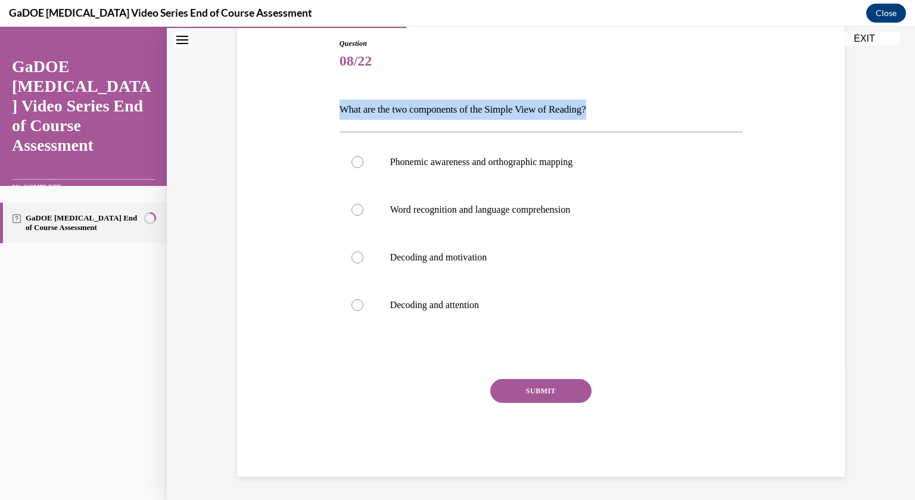
copy p "What are the two components of the Simple View of Reading?"
click at [439, 208] on p "Word recognition and language comprehension" at bounding box center [551, 210] width 323 height 12
click at [364, 208] on input "Word recognition and language comprehension" at bounding box center [358, 210] width 12 height 12
radio input "true"
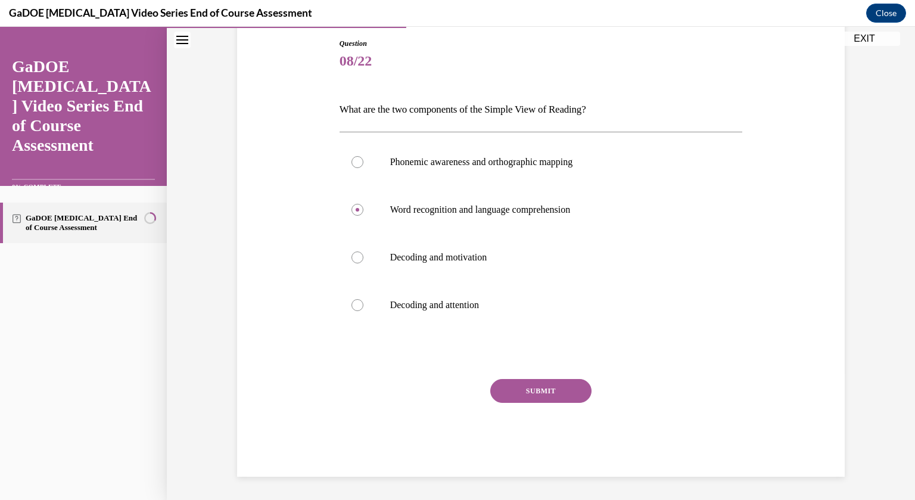
click at [526, 394] on button "SUBMIT" at bounding box center [541, 391] width 101 height 24
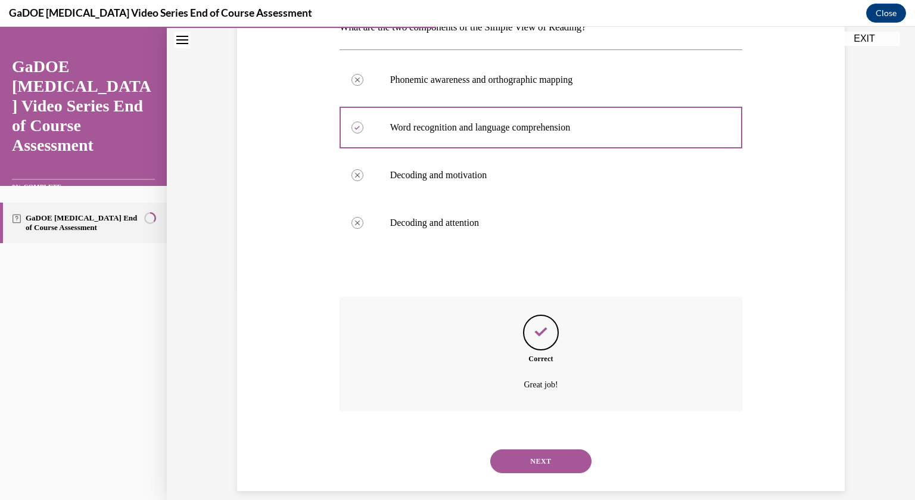
scroll to position [224, 0]
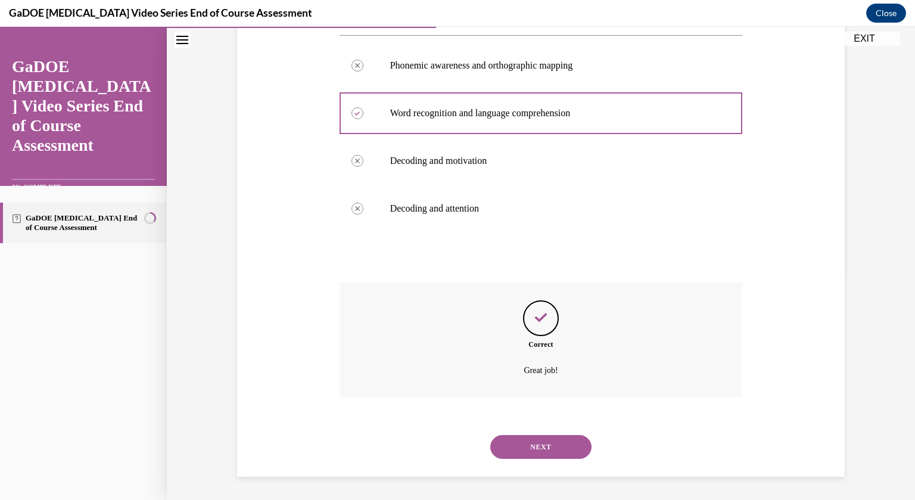
click at [532, 440] on button "NEXT" at bounding box center [541, 447] width 101 height 24
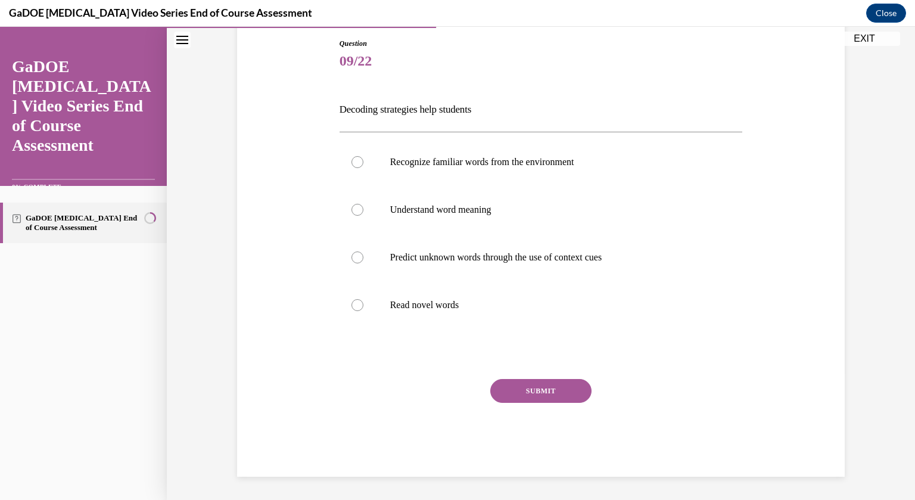
click at [446, 103] on p "Decoding strategies help students" at bounding box center [542, 110] width 404 height 20
click at [445, 103] on p "Decoding strategies help students" at bounding box center [542, 110] width 404 height 20
click at [433, 107] on p "Decoding strategies help students" at bounding box center [542, 110] width 404 height 20
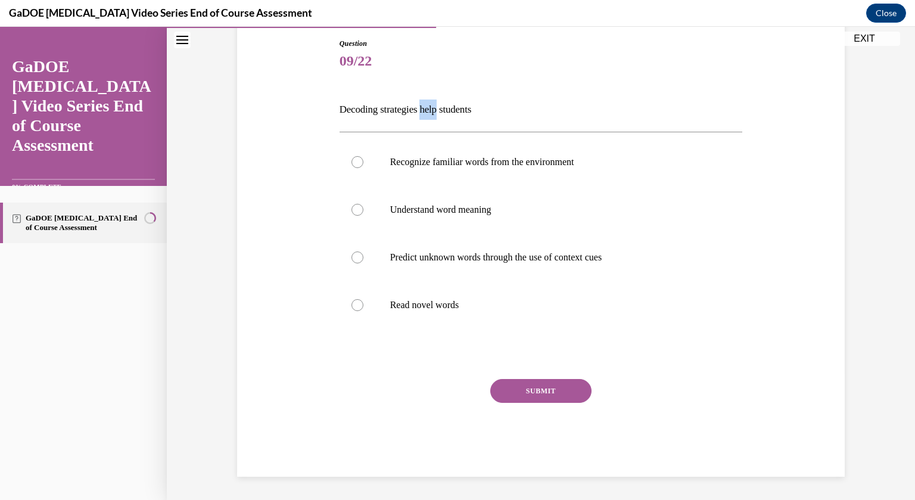
click at [433, 107] on p "Decoding strategies help students" at bounding box center [542, 110] width 404 height 20
copy p "Decoding strategies help students"
click at [487, 178] on label "Recognize familiar words from the environment" at bounding box center [542, 162] width 404 height 48
click at [364, 168] on input "Recognize familiar words from the environment" at bounding box center [358, 162] width 12 height 12
radio input "true"
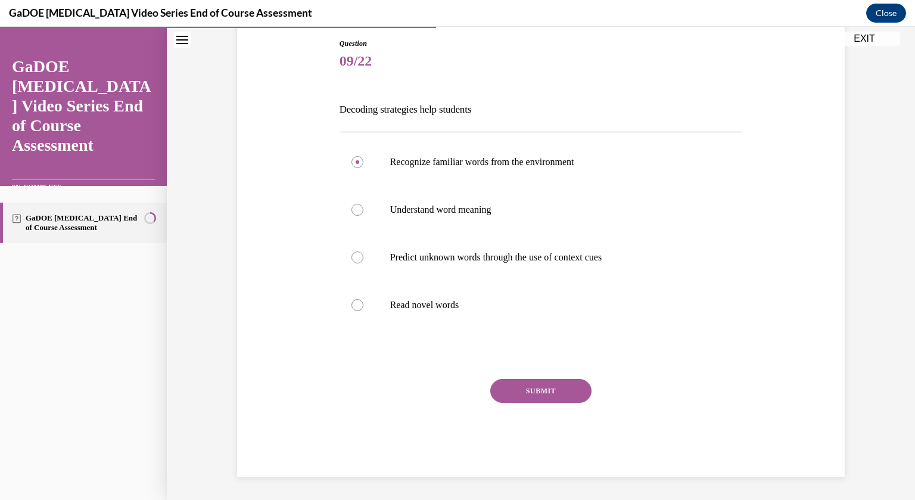
click at [558, 399] on button "SUBMIT" at bounding box center [541, 391] width 101 height 24
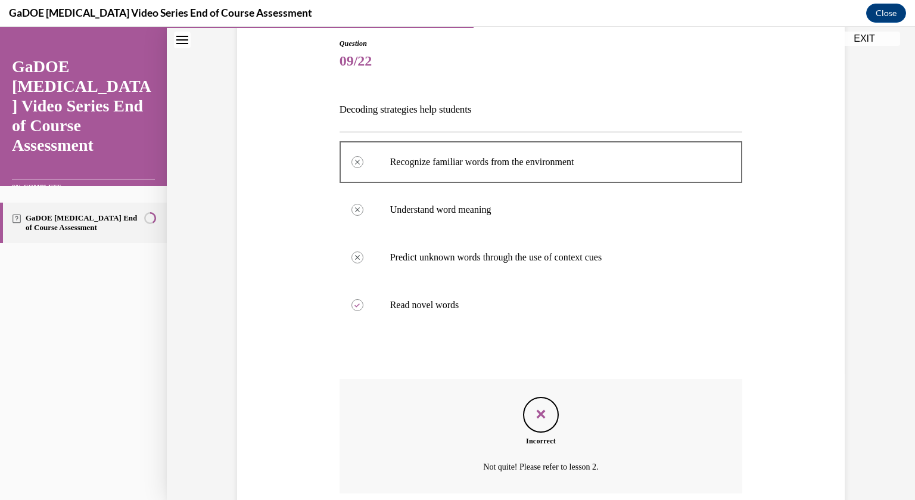
scroll to position [224, 0]
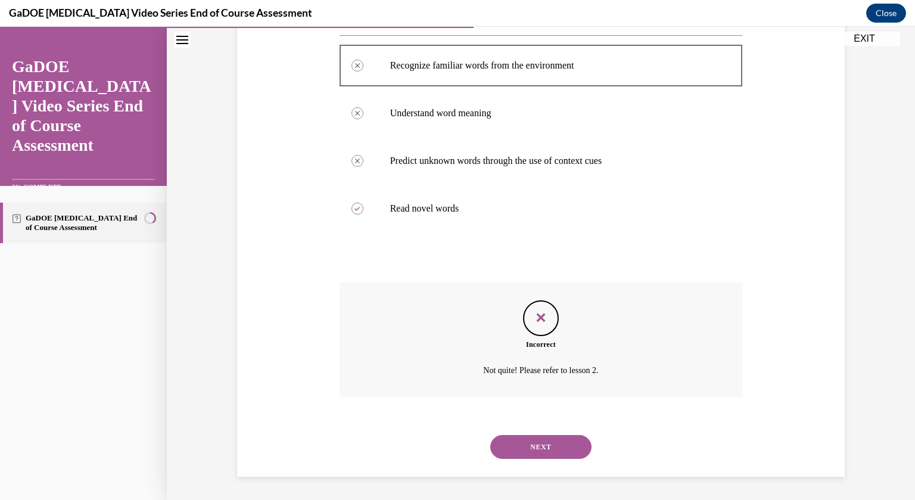
click at [544, 445] on button "NEXT" at bounding box center [541, 447] width 101 height 24
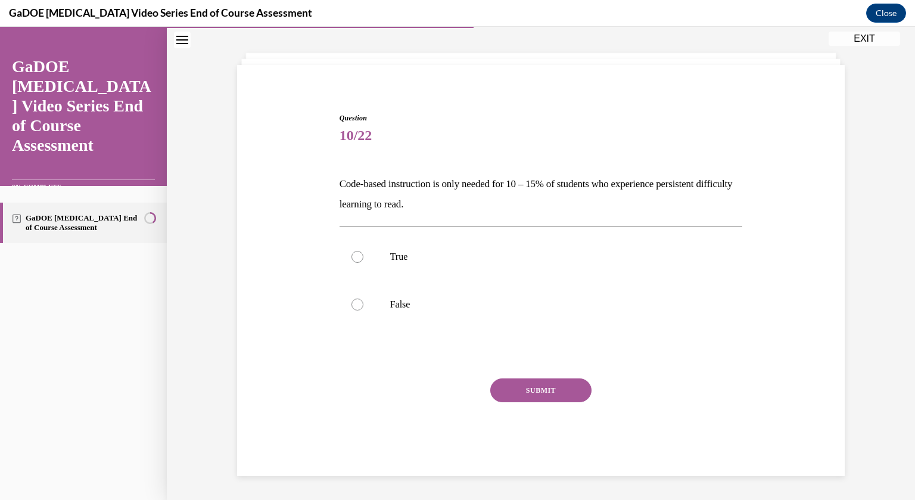
scroll to position [52, 0]
click at [385, 210] on p "Code-based instruction is only needed for 10 – 15% of students who experience p…" at bounding box center [542, 195] width 404 height 41
click at [386, 206] on p "Code-based instruction is only needed for 10 – 15% of students who experience p…" at bounding box center [542, 195] width 404 height 41
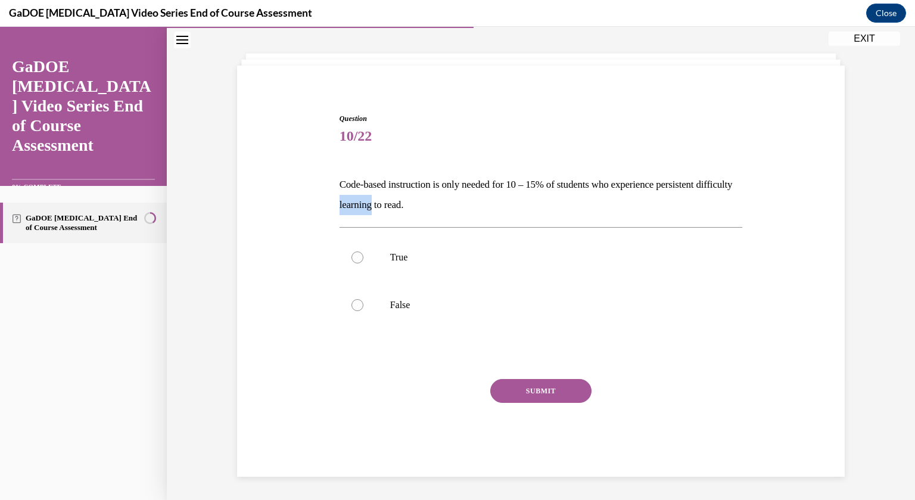
click at [386, 206] on p "Code-based instruction is only needed for 10 – 15% of students who experience p…" at bounding box center [542, 195] width 404 height 41
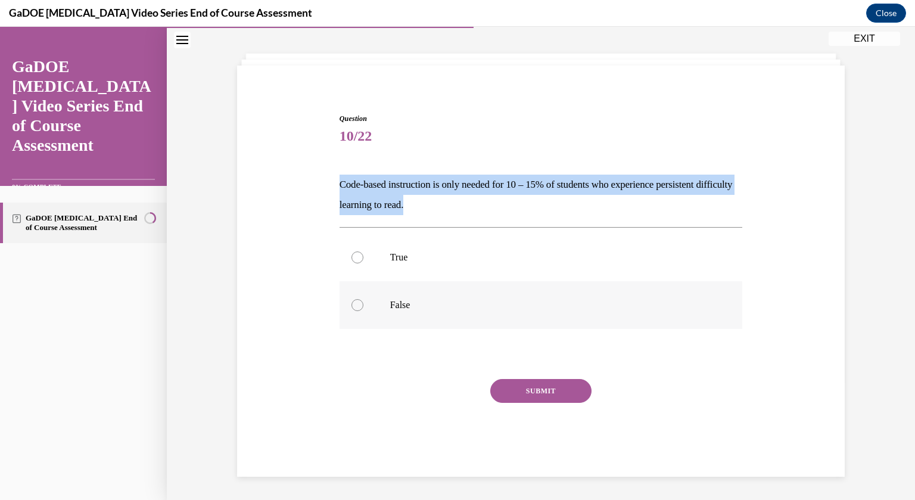
click at [409, 300] on p "False" at bounding box center [551, 305] width 323 height 12
click at [364, 300] on input "False" at bounding box center [358, 305] width 12 height 12
radio input "true"
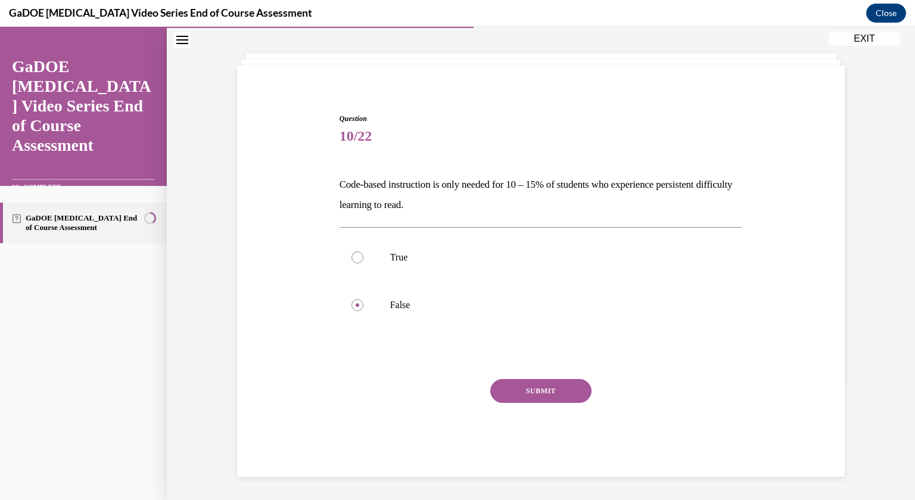
click at [550, 398] on button "SUBMIT" at bounding box center [541, 391] width 101 height 24
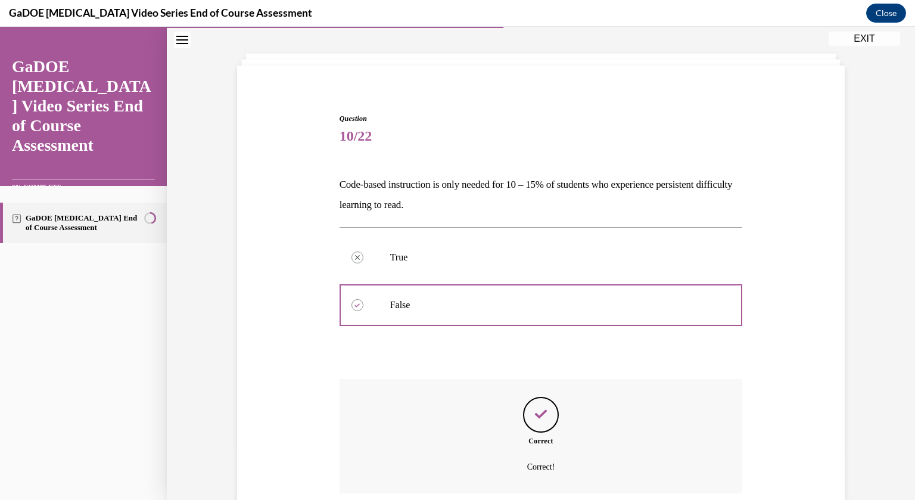
scroll to position [149, 0]
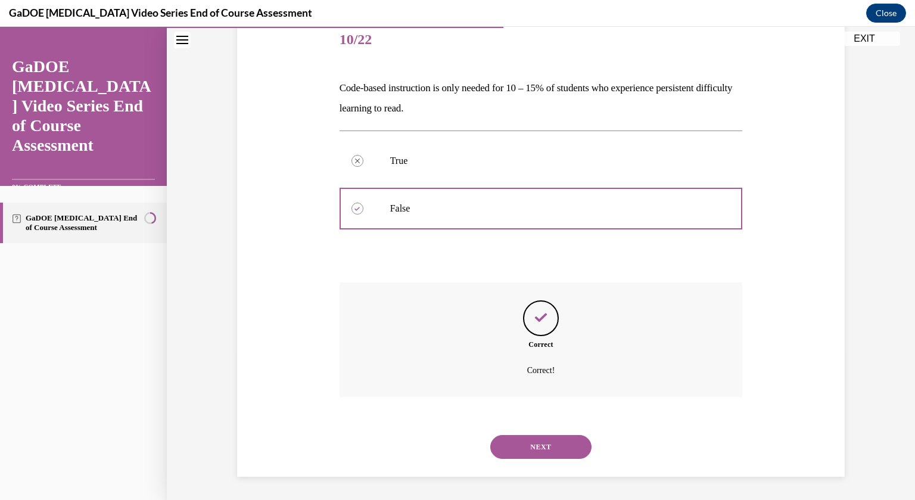
click at [520, 450] on button "NEXT" at bounding box center [541, 447] width 101 height 24
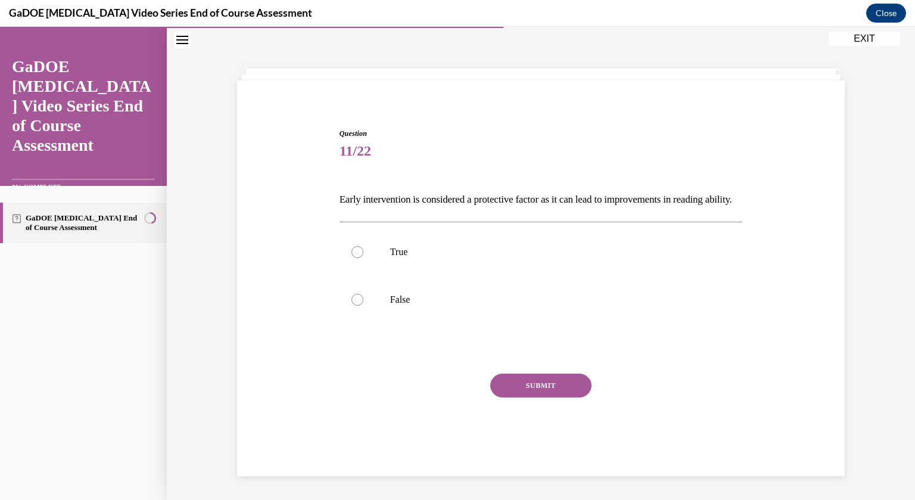
click at [395, 190] on p "Early intervention is considered a protective factor as it can lead to improvem…" at bounding box center [542, 200] width 404 height 20
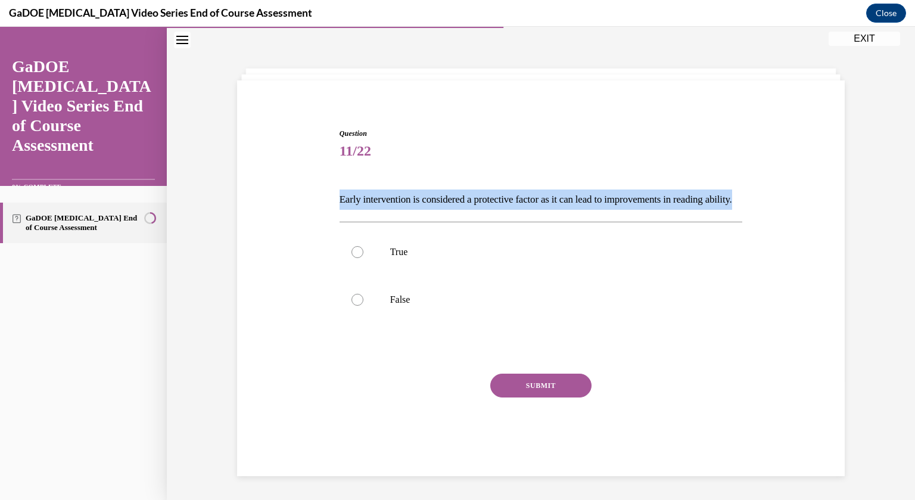
copy p "Early intervention is considered a protective factor as it can lead to improvem…"
click at [352, 265] on label "True" at bounding box center [542, 252] width 404 height 48
click at [352, 258] on input "True" at bounding box center [358, 252] width 12 height 12
radio input "true"
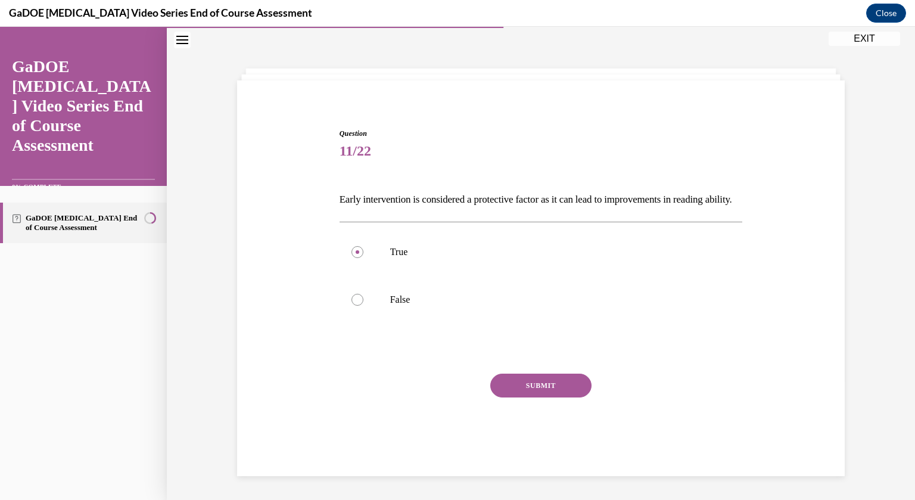
click at [517, 398] on button "SUBMIT" at bounding box center [541, 386] width 101 height 24
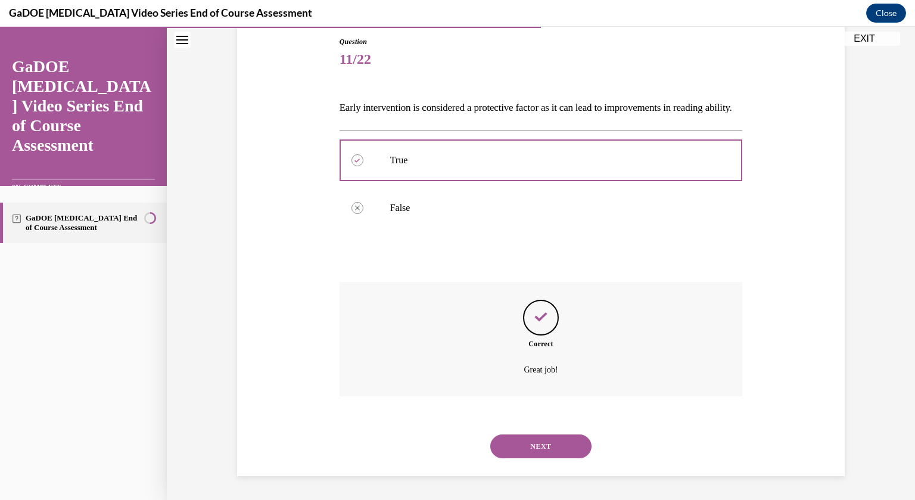
scroll to position [149, 0]
click at [530, 449] on button "NEXT" at bounding box center [541, 447] width 101 height 24
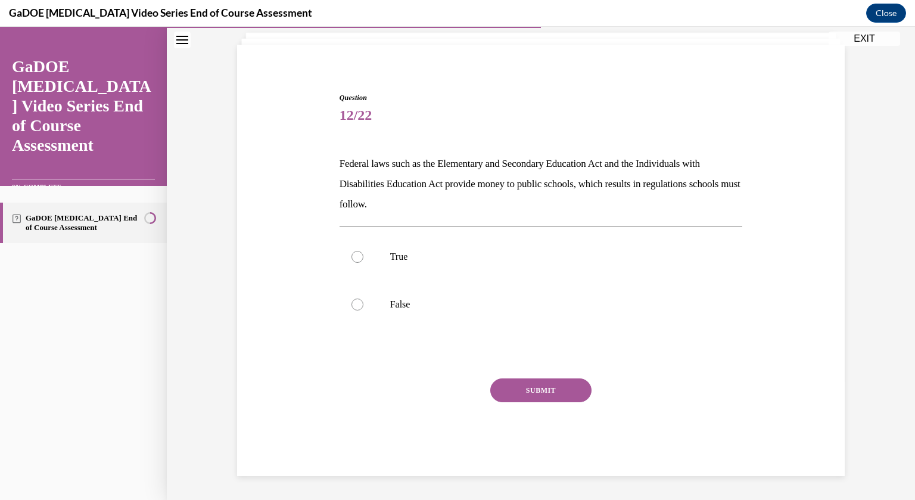
scroll to position [73, 0]
click at [421, 173] on p "Federal laws such as the Elementary and Secondary Education Act and the Individ…" at bounding box center [542, 184] width 404 height 61
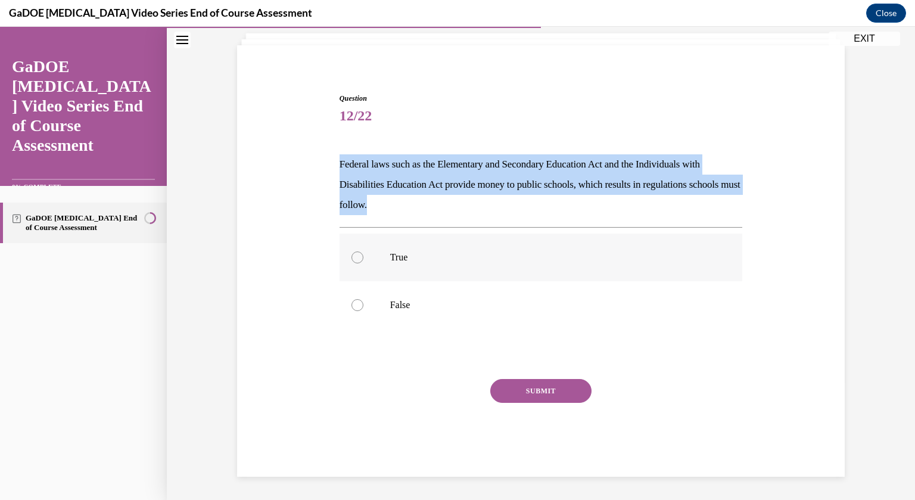
click at [365, 246] on label "True" at bounding box center [542, 258] width 404 height 48
click at [364, 252] on input "True" at bounding box center [358, 258] width 12 height 12
radio input "true"
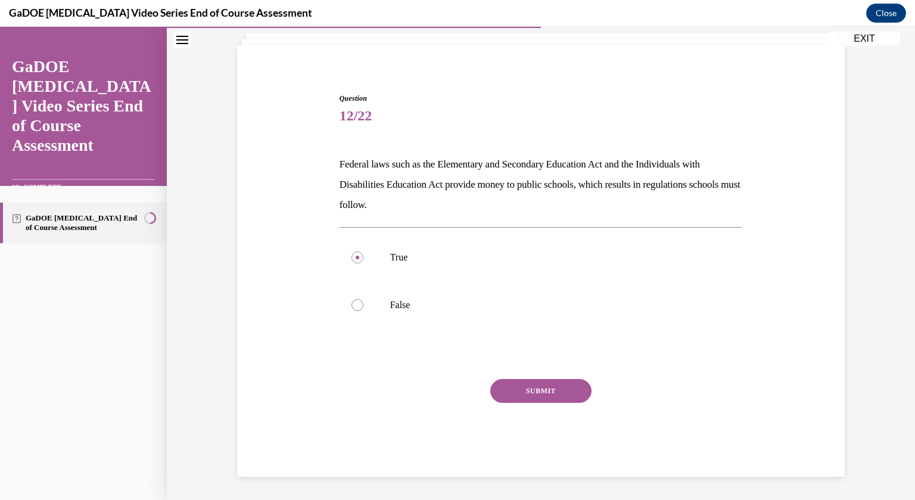
click at [528, 386] on button "SUBMIT" at bounding box center [541, 391] width 101 height 24
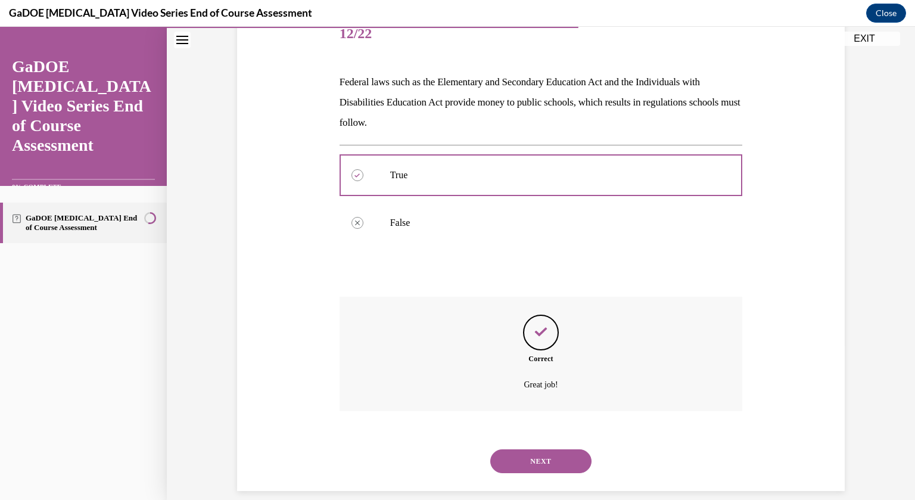
scroll to position [169, 0]
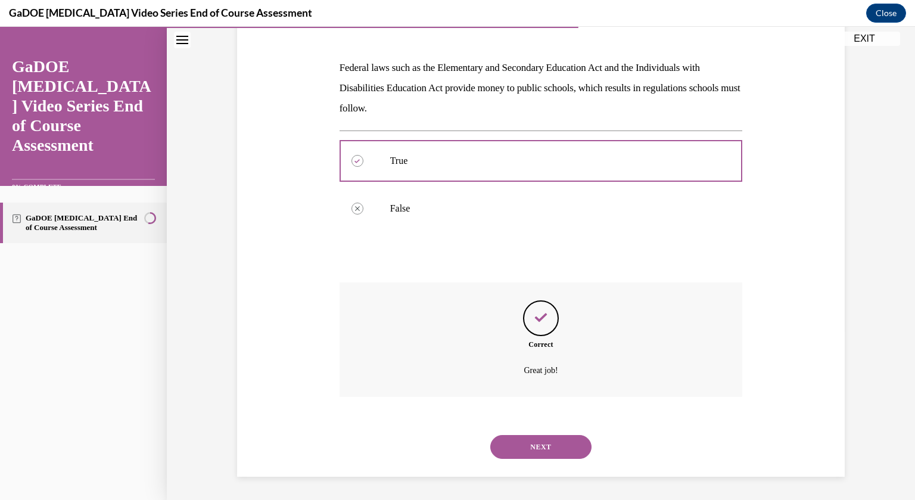
click at [529, 440] on button "NEXT" at bounding box center [541, 447] width 101 height 24
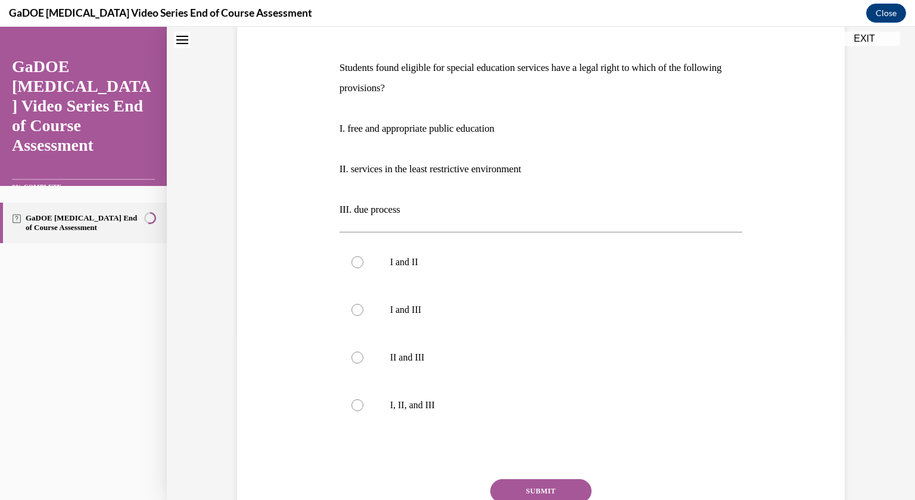
scroll to position [0, 0]
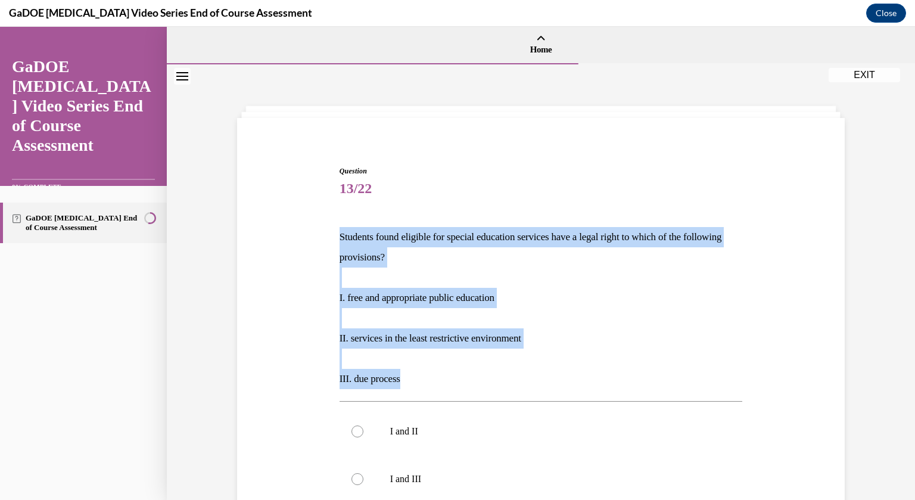
drag, startPoint x: 413, startPoint y: 380, endPoint x: 334, endPoint y: 245, distance: 156.0
click at [334, 245] on div "Question 13/22 Students found eligible for special education services have a le…" at bounding box center [541, 438] width 614 height 616
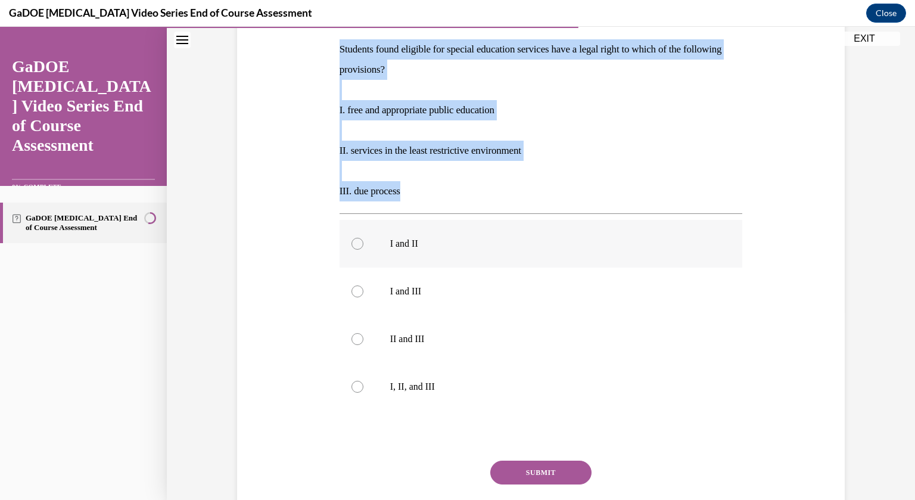
scroll to position [223, 0]
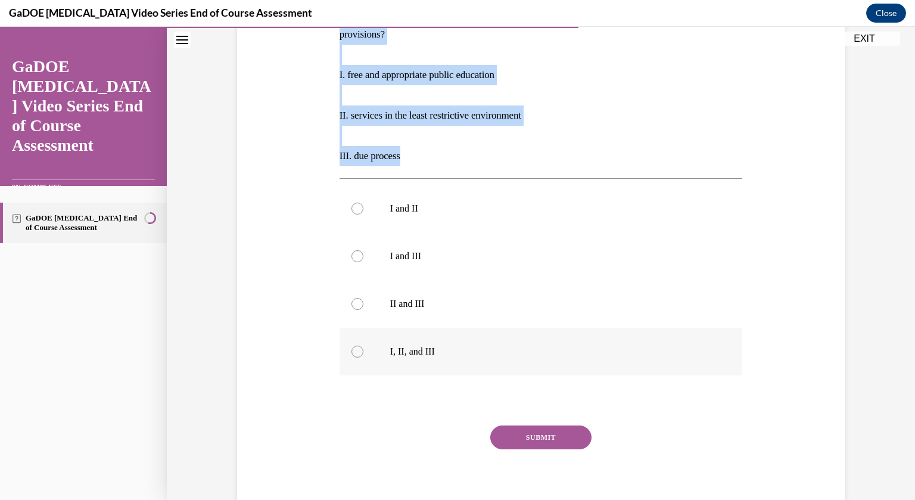
click at [408, 359] on label "I, II, and III" at bounding box center [542, 352] width 404 height 48
click at [364, 358] on input "I, II, and III" at bounding box center [358, 352] width 12 height 12
radio input "true"
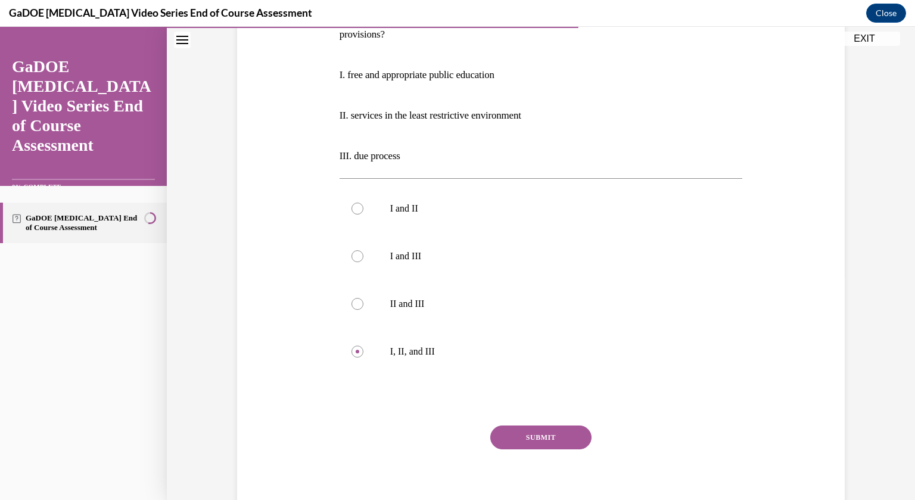
click at [511, 436] on button "SUBMIT" at bounding box center [541, 438] width 101 height 24
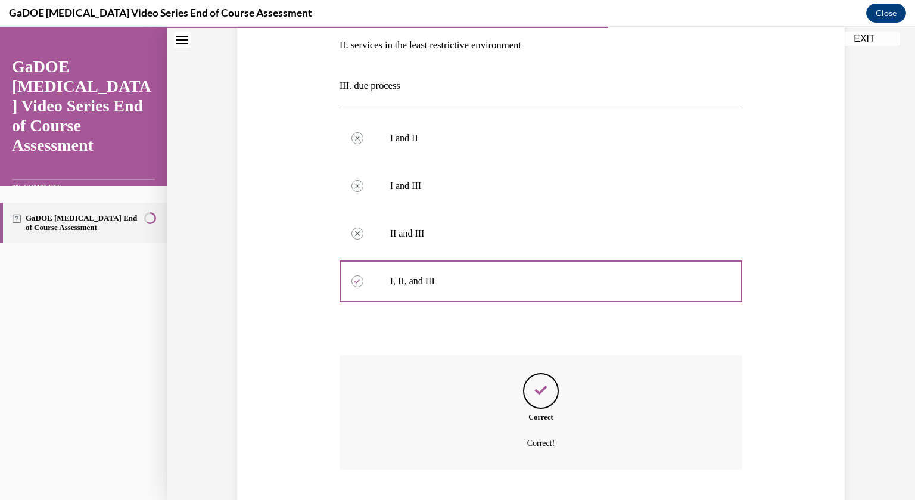
scroll to position [366, 0]
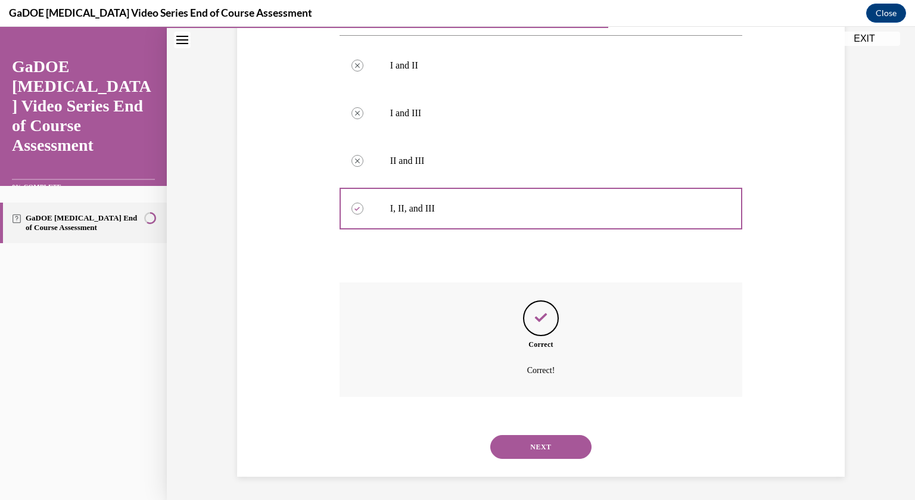
click at [522, 450] on button "NEXT" at bounding box center [541, 447] width 101 height 24
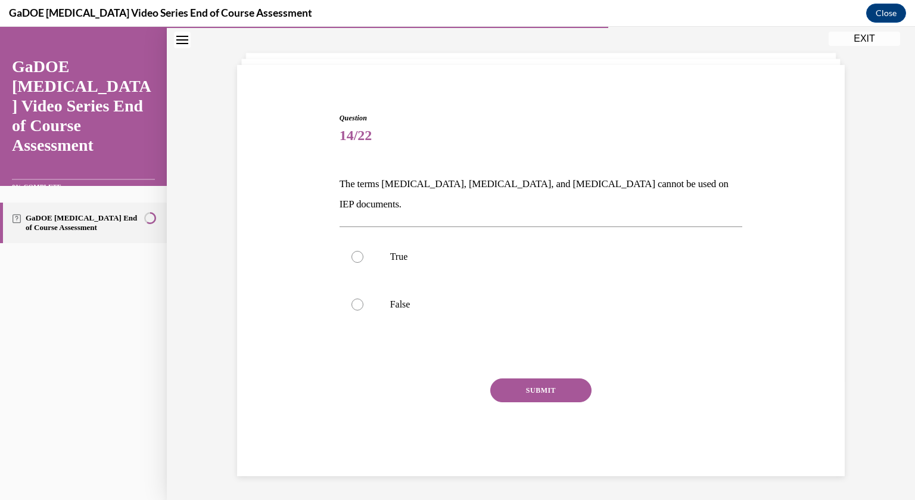
scroll to position [38, 0]
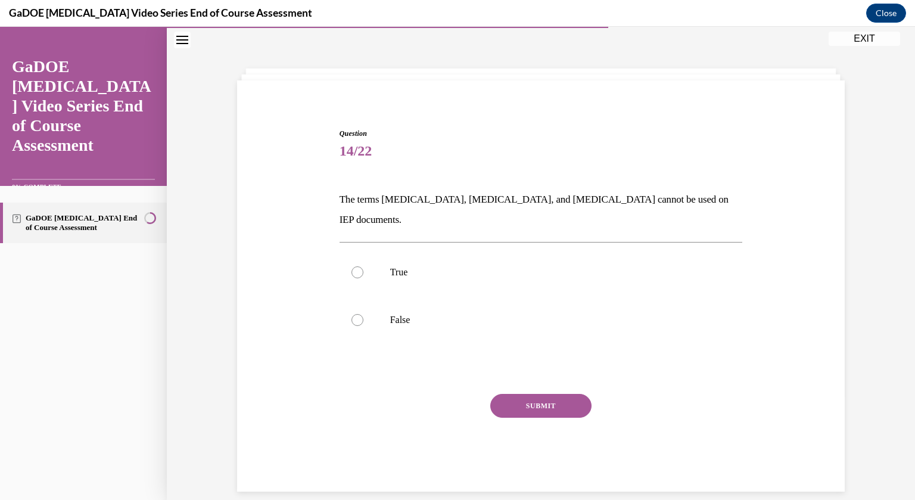
click at [426, 204] on p "The terms dyslexia, dyscalculia, and dysgraphia cannot be used on IEP documents." at bounding box center [542, 210] width 404 height 41
click at [427, 200] on p "The terms dyslexia, dyscalculia, and dysgraphia cannot be used on IEP documents." at bounding box center [542, 210] width 404 height 41
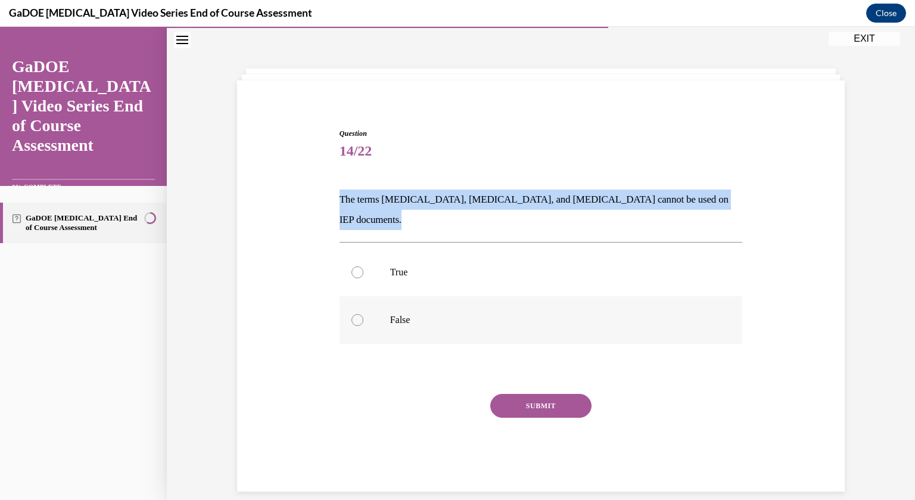
click at [389, 296] on label "False" at bounding box center [542, 320] width 404 height 48
click at [364, 314] on input "False" at bounding box center [358, 320] width 12 height 12
radio input "true"
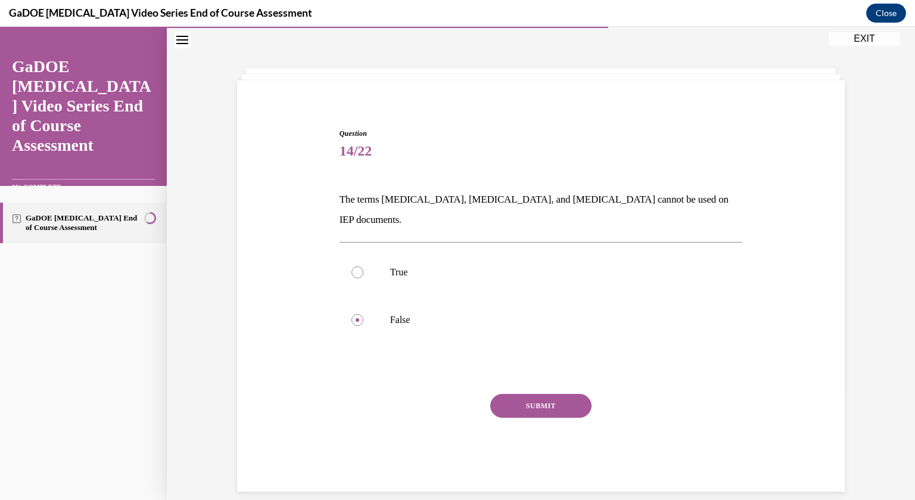
click at [544, 394] on button "SUBMIT" at bounding box center [541, 406] width 101 height 24
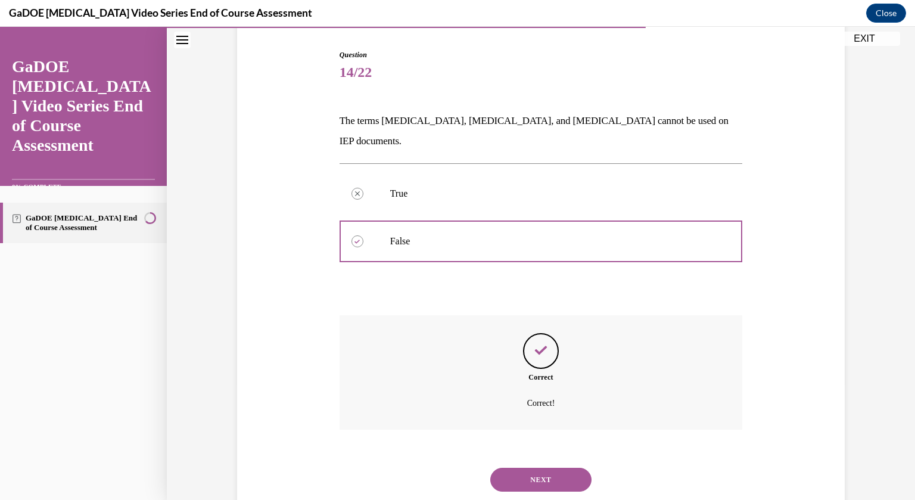
scroll to position [129, 0]
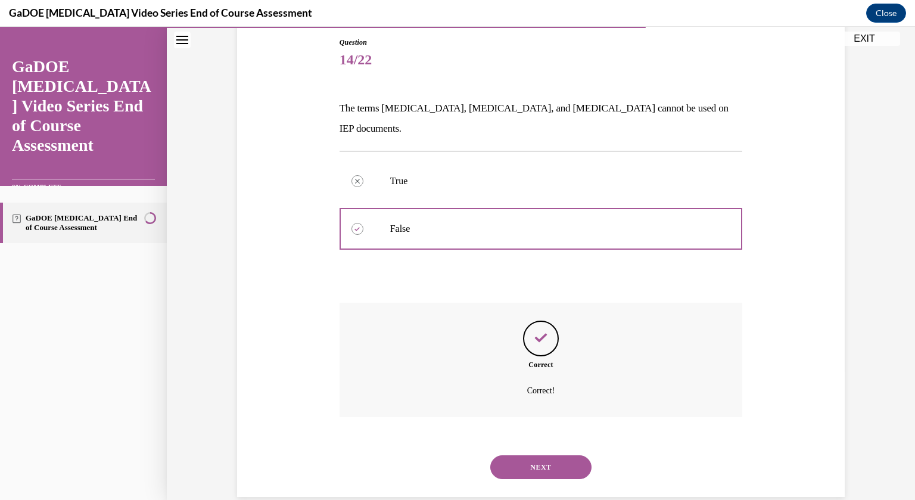
click at [532, 455] on button "NEXT" at bounding box center [541, 467] width 101 height 24
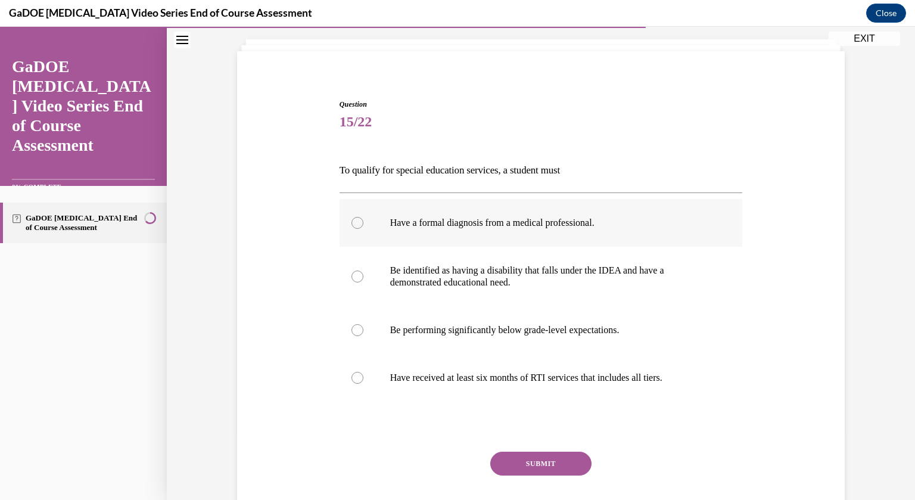
scroll to position [62, 0]
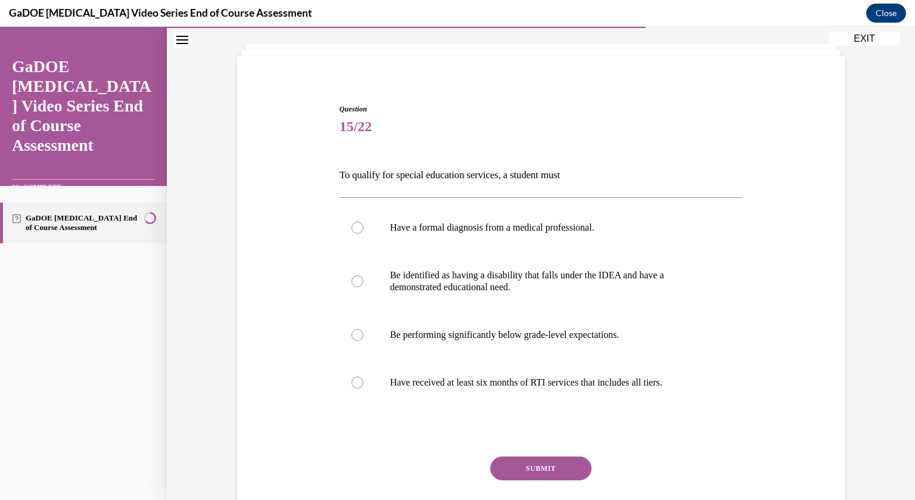
click at [496, 176] on p "To qualify for special education services, a student must" at bounding box center [542, 175] width 404 height 20
click at [416, 266] on label "Be identified as having a disability that falls under the IDEA and have a demon…" at bounding box center [542, 282] width 404 height 60
click at [364, 275] on input "Be identified as having a disability that falls under the IDEA and have a demon…" at bounding box center [358, 281] width 12 height 12
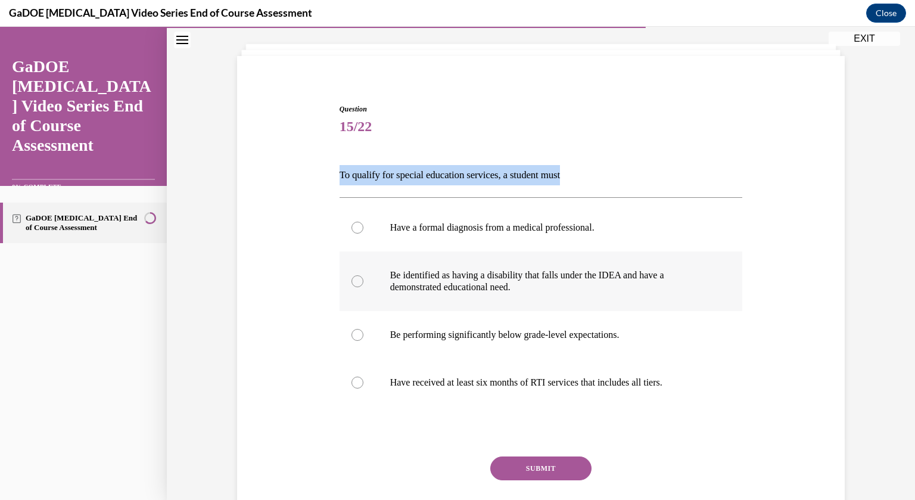
radio input "true"
click at [538, 464] on button "SUBMIT" at bounding box center [541, 469] width 101 height 24
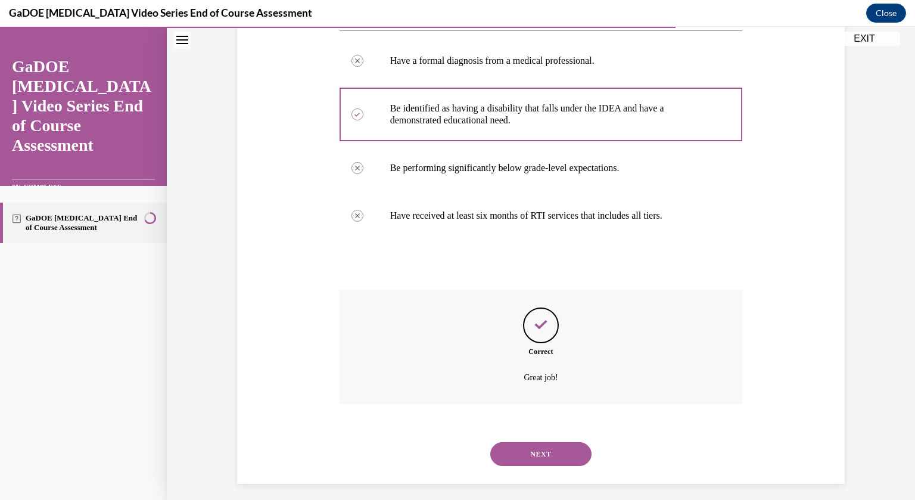
scroll to position [236, 0]
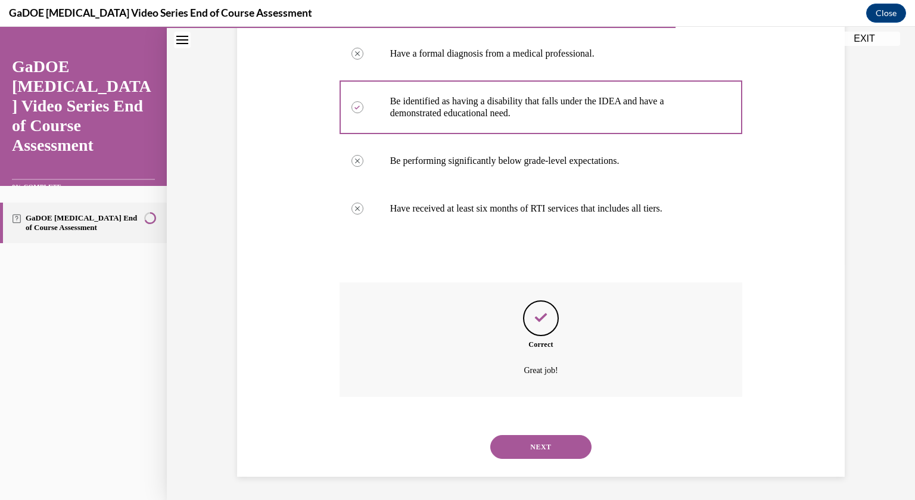
click at [538, 443] on button "NEXT" at bounding box center [541, 447] width 101 height 24
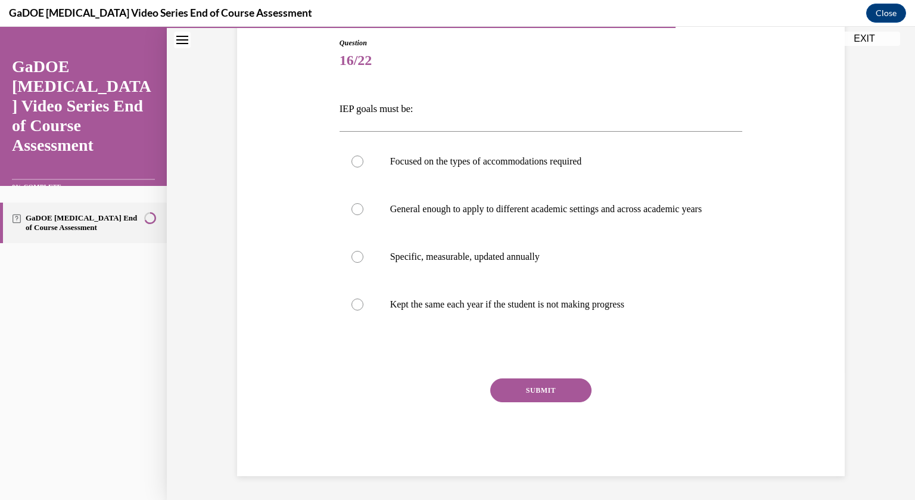
click at [374, 105] on p "IEP goals must be:" at bounding box center [542, 109] width 404 height 20
click at [456, 255] on label "Specific, measurable, updated annually" at bounding box center [542, 257] width 404 height 48
click at [364, 255] on input "Specific, measurable, updated annually" at bounding box center [358, 257] width 12 height 12
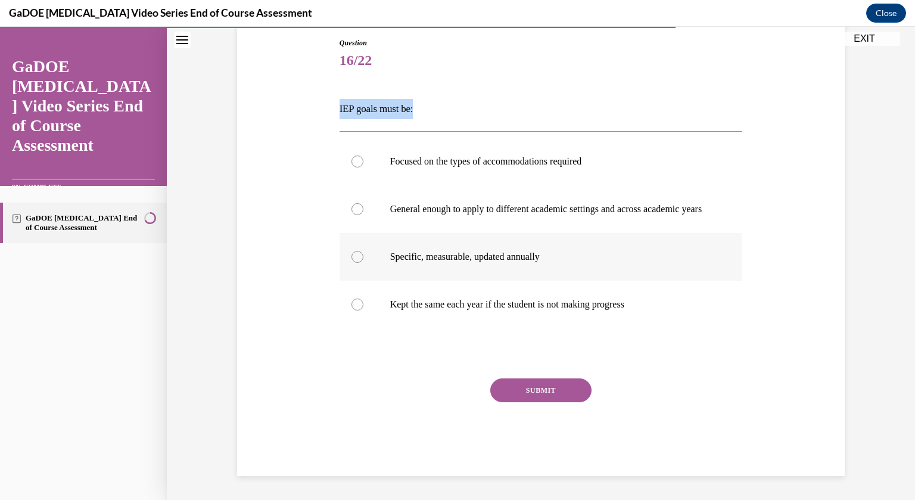
radio input "true"
click at [545, 402] on button "SUBMIT" at bounding box center [541, 390] width 101 height 24
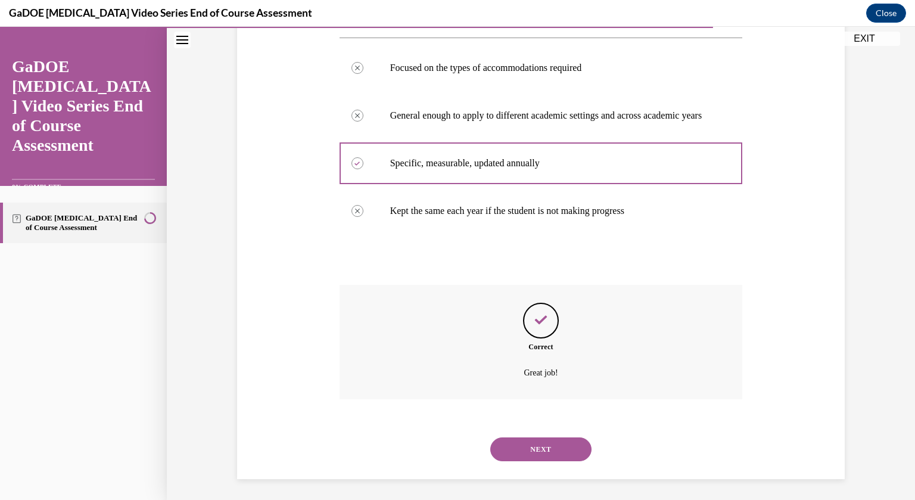
scroll to position [236, 0]
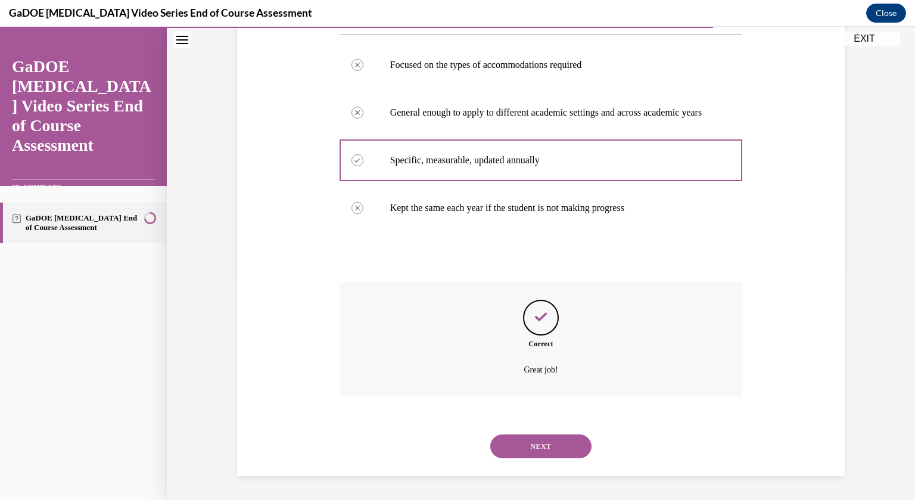
click at [529, 446] on button "NEXT" at bounding box center [541, 447] width 101 height 24
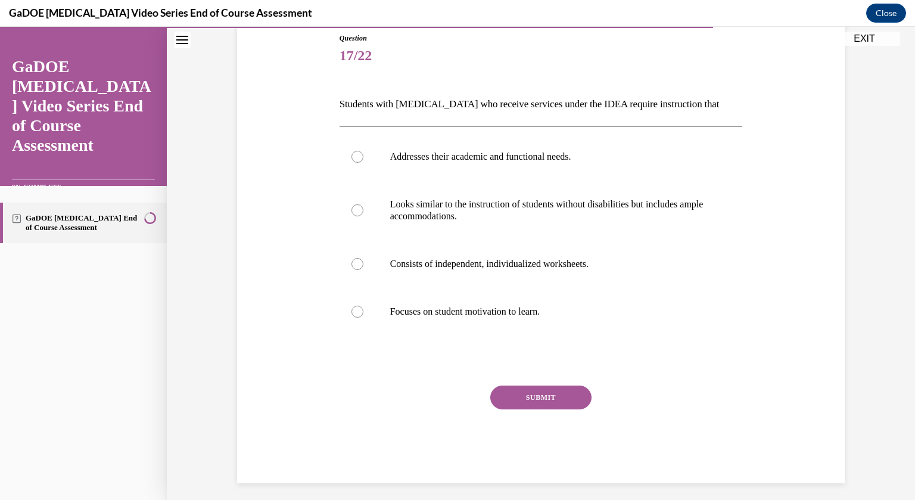
click at [486, 104] on p "Students with dyslexia who receive services under the IDEA require instruction …" at bounding box center [542, 104] width 404 height 20
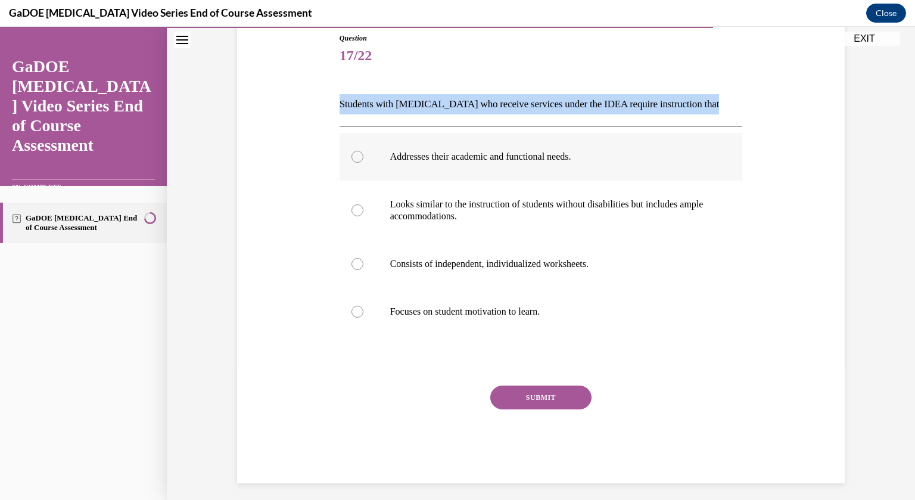
click at [467, 176] on label "Addresses their academic and functional needs." at bounding box center [542, 157] width 404 height 48
click at [364, 163] on input "Addresses their academic and functional needs." at bounding box center [358, 157] width 12 height 12
radio input "true"
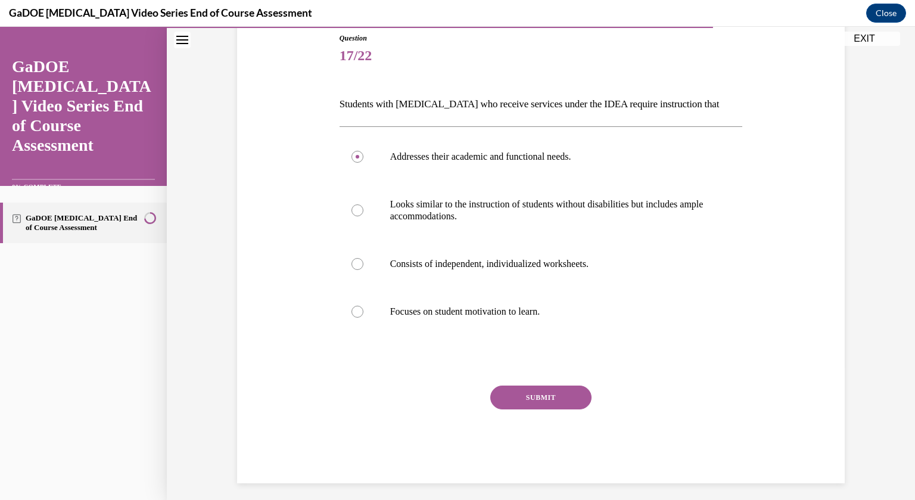
click at [537, 399] on button "SUBMIT" at bounding box center [541, 398] width 101 height 24
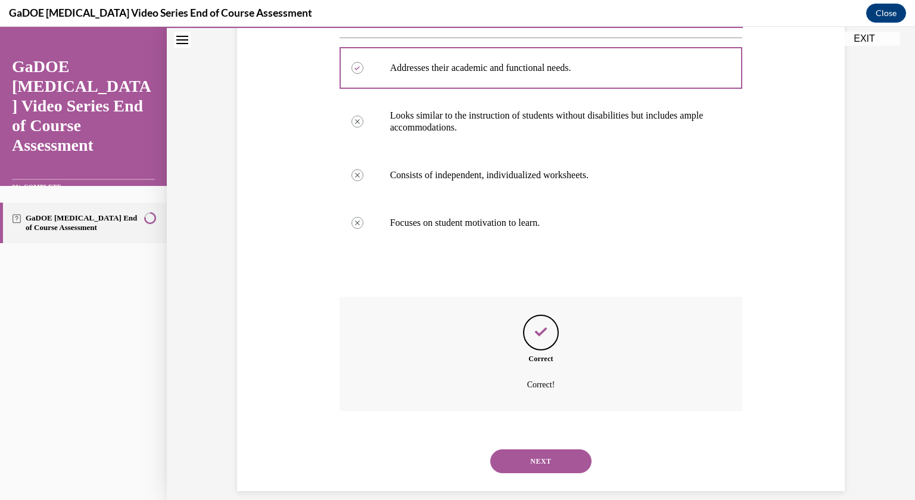
scroll to position [236, 0]
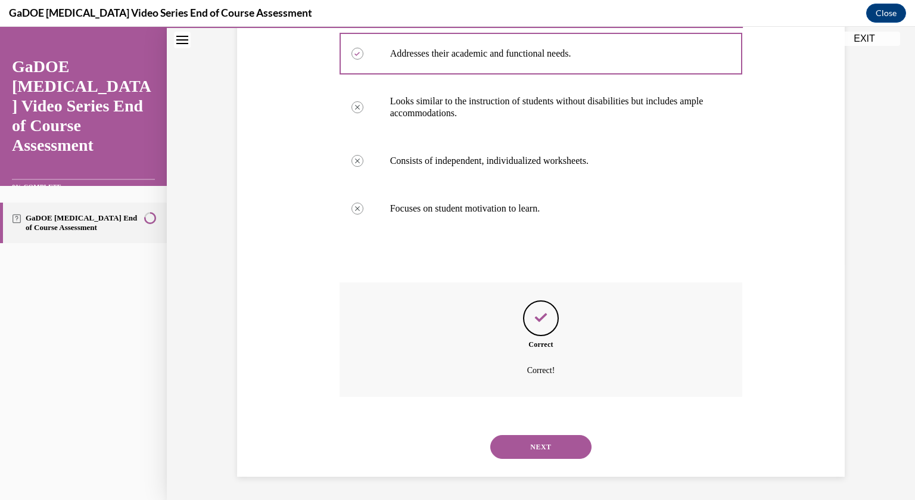
click at [544, 435] on button "NEXT" at bounding box center [541, 447] width 101 height 24
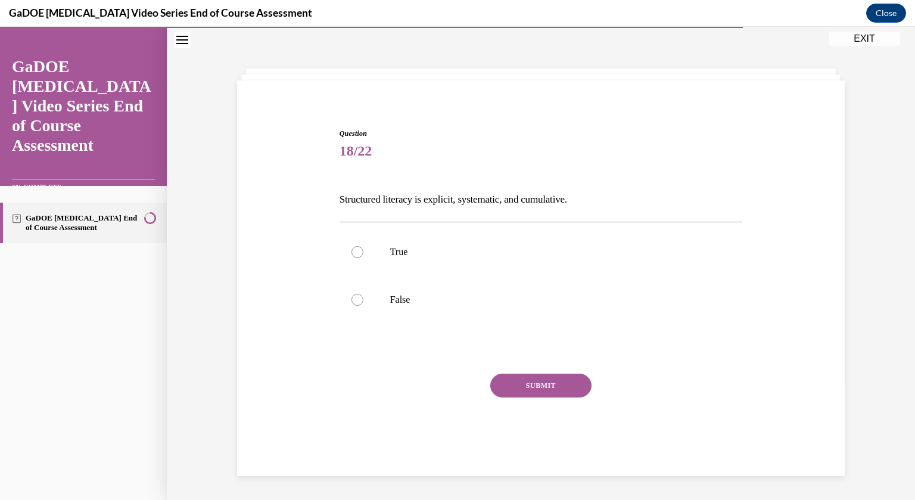
scroll to position [38, 0]
click at [471, 197] on p "Structured literacy is explicit, systematic, and cumulative." at bounding box center [542, 200] width 404 height 20
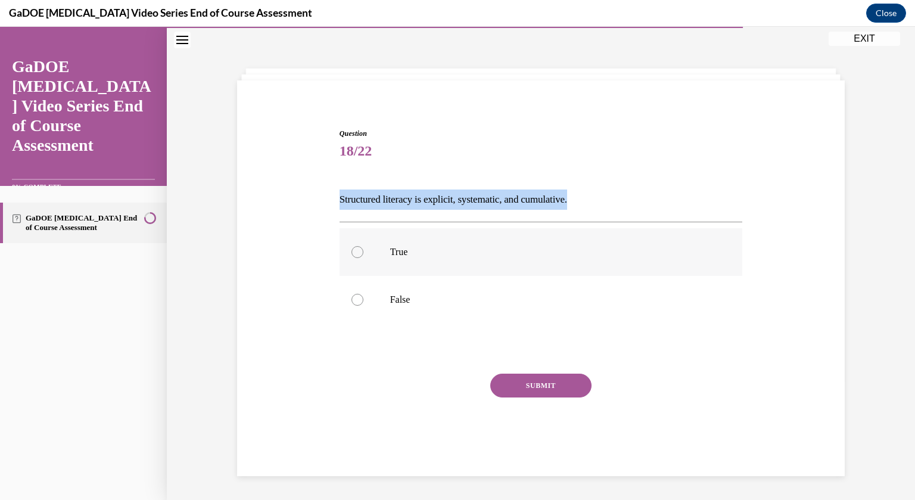
click at [371, 246] on label "True" at bounding box center [542, 252] width 404 height 48
click at [364, 246] on input "True" at bounding box center [358, 252] width 12 height 12
radio input "true"
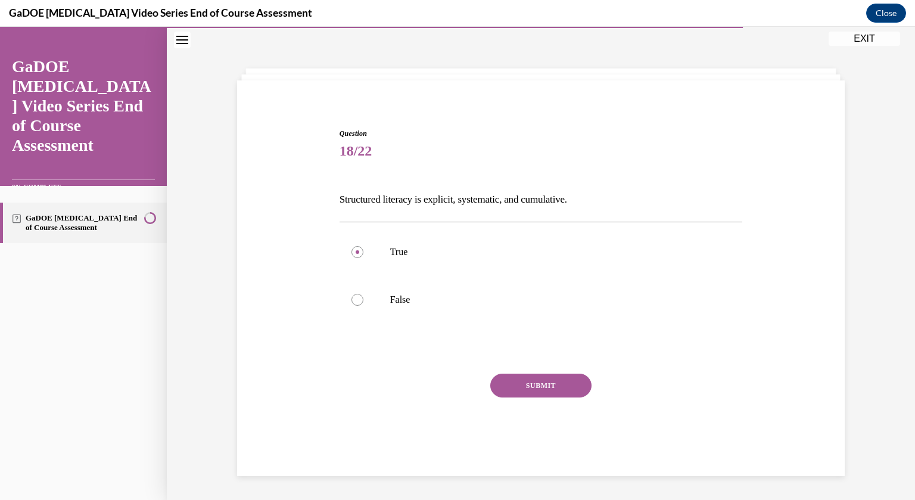
click at [538, 390] on button "SUBMIT" at bounding box center [541, 386] width 101 height 24
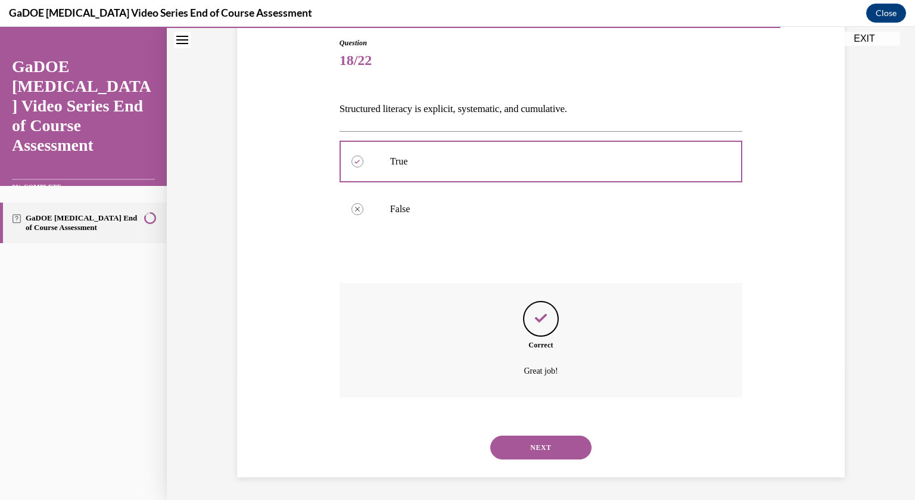
scroll to position [129, 0]
click at [541, 449] on button "NEXT" at bounding box center [541, 447] width 101 height 24
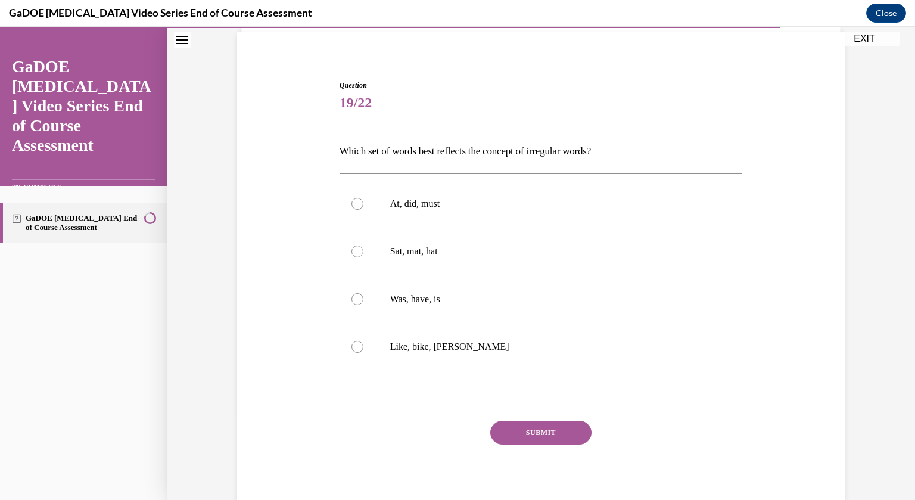
scroll to position [61, 0]
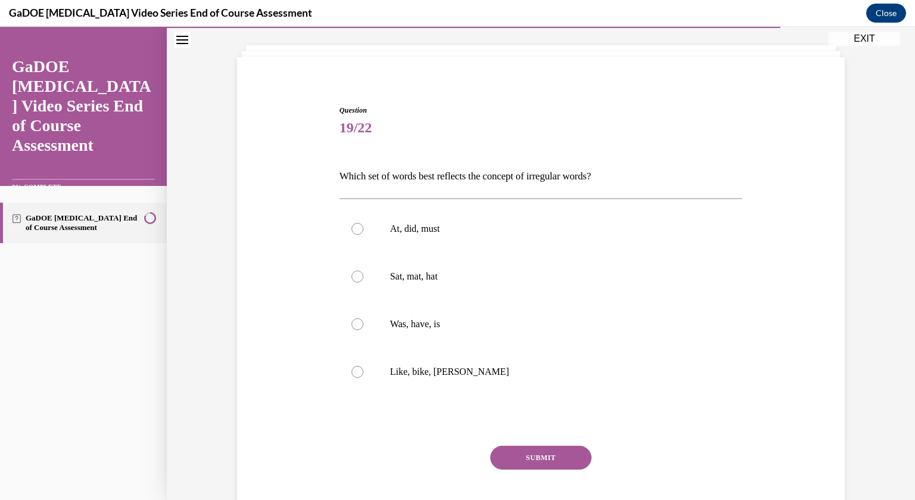
click at [401, 173] on p "Which set of words best reflects the concept of irregular words?" at bounding box center [542, 176] width 404 height 20
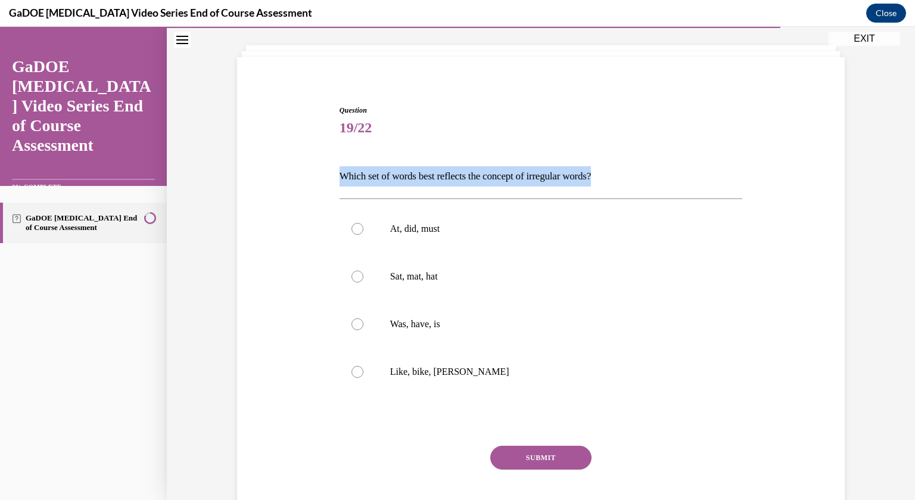
scroll to position [0, 0]
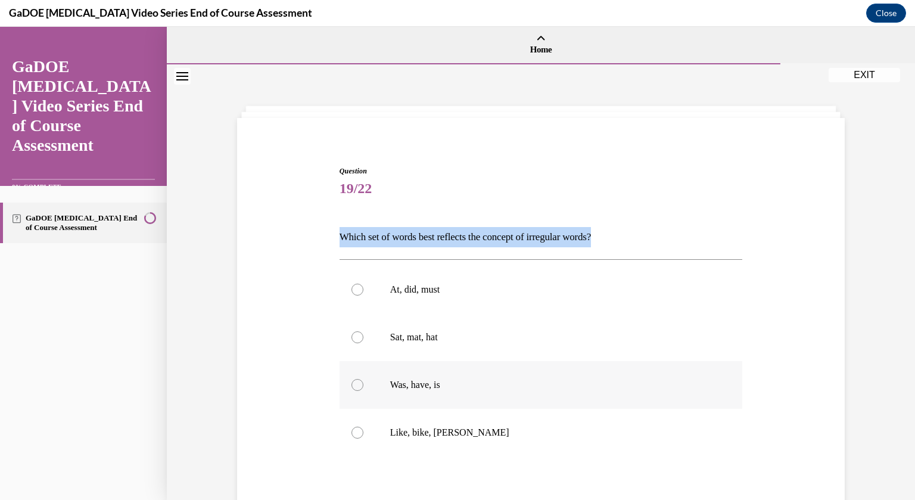
click at [417, 365] on label "Was, have, is" at bounding box center [542, 385] width 404 height 48
click at [364, 379] on input "Was, have, is" at bounding box center [358, 385] width 12 height 12
radio input "true"
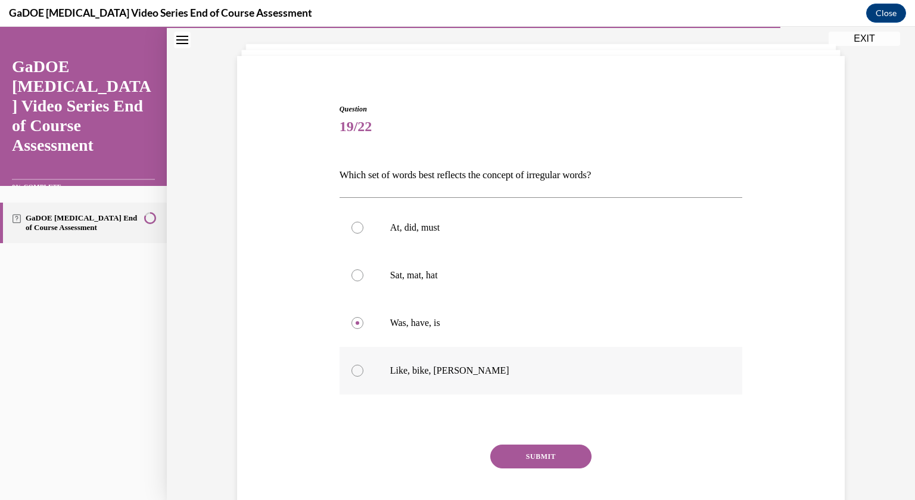
scroll to position [57, 0]
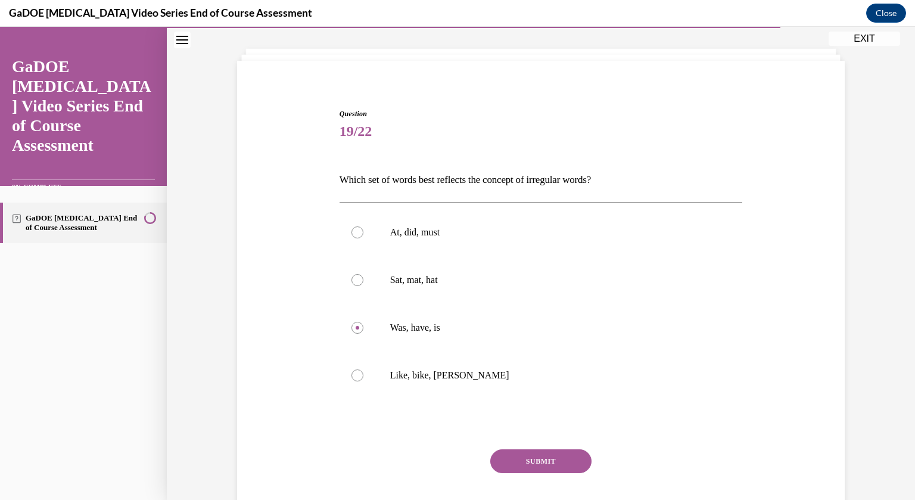
click at [526, 456] on button "SUBMIT" at bounding box center [541, 461] width 101 height 24
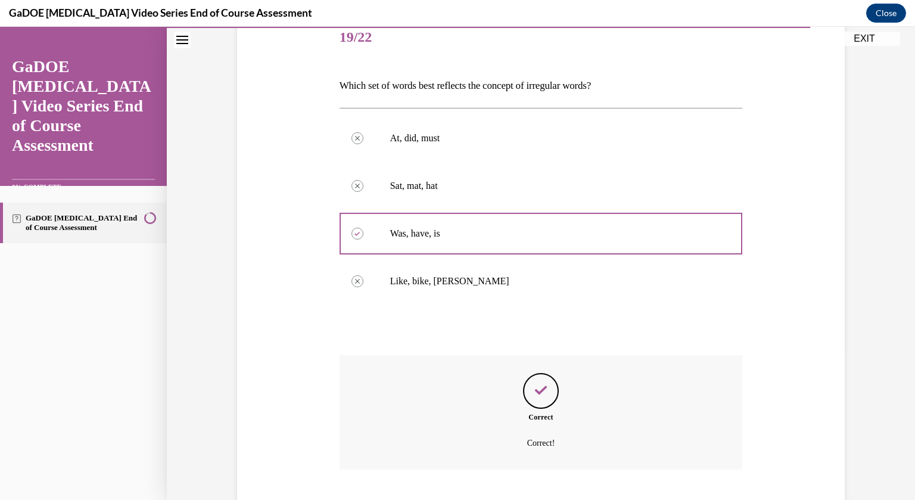
scroll to position [224, 0]
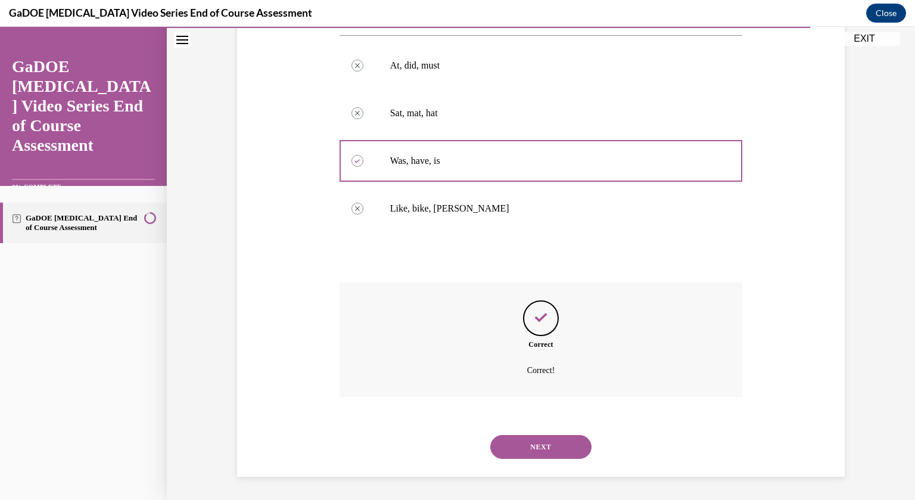
click at [544, 446] on button "NEXT" at bounding box center [541, 447] width 101 height 24
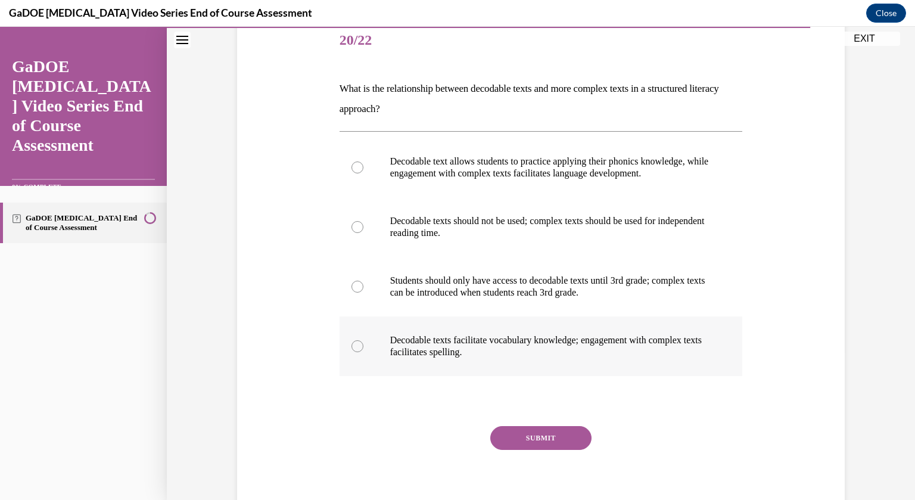
scroll to position [148, 0]
click at [393, 108] on p "What is the relationship between decodable texts and more complex texts in a st…" at bounding box center [542, 99] width 404 height 41
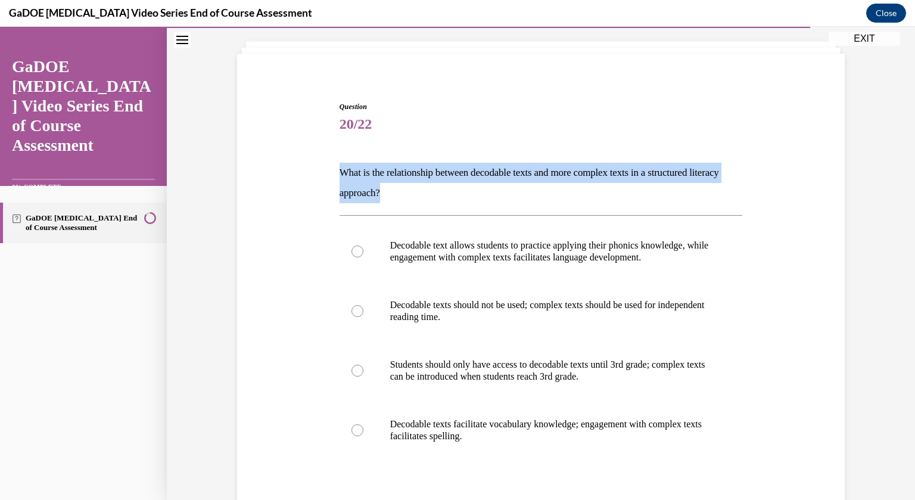
scroll to position [53, 0]
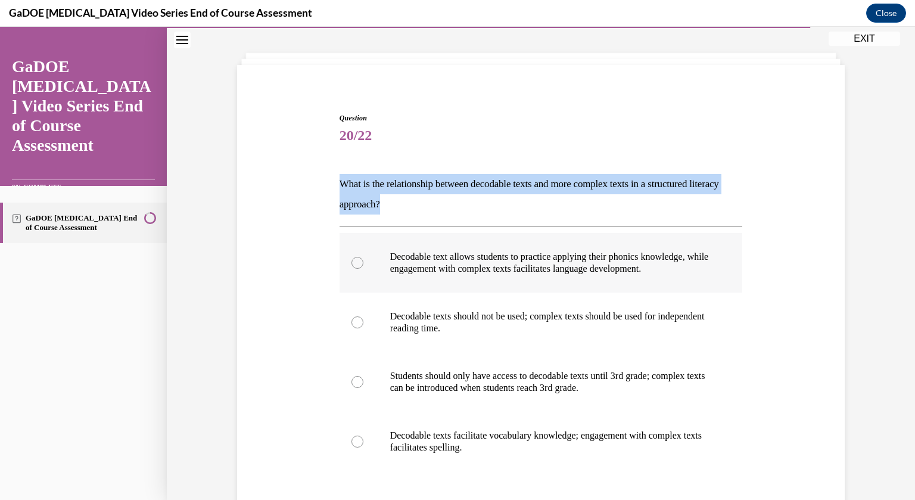
click at [516, 241] on label "Decodable text allows students to practice applying their phonics knowledge, wh…" at bounding box center [542, 263] width 404 height 60
click at [364, 257] on input "Decodable text allows students to practice applying their phonics knowledge, wh…" at bounding box center [358, 263] width 12 height 12
radio input "true"
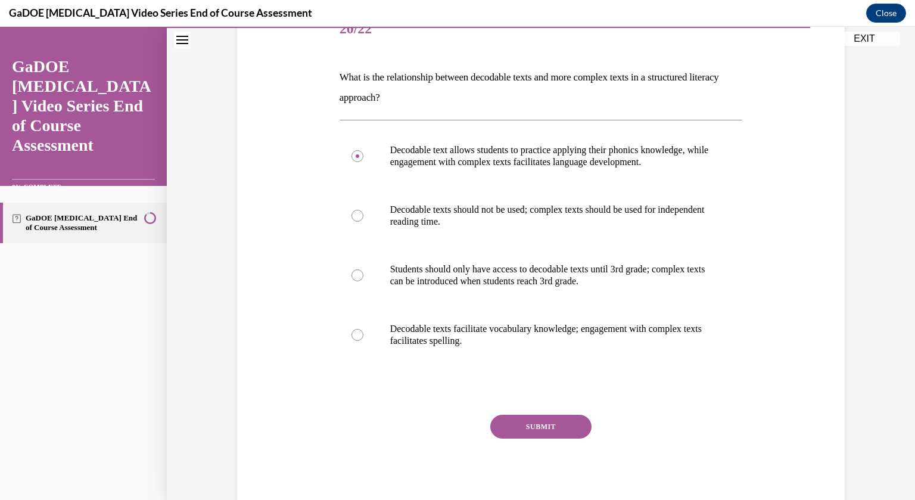
scroll to position [163, 0]
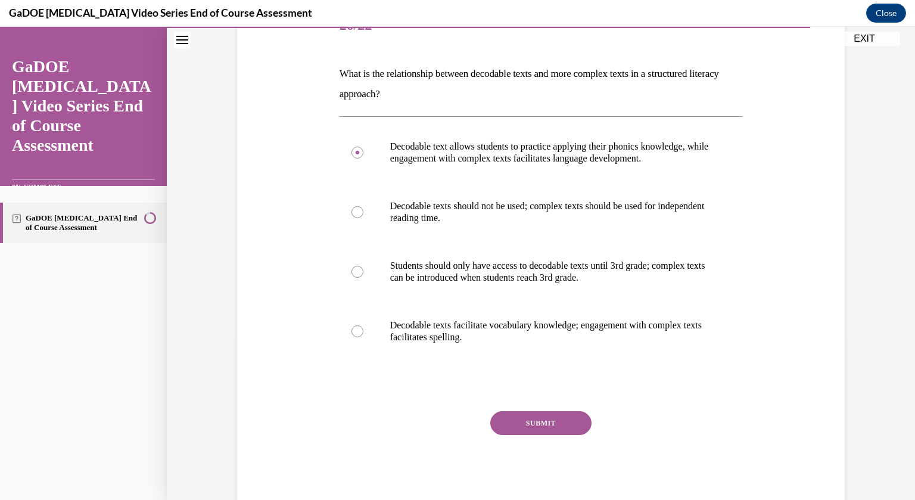
click at [530, 419] on button "SUBMIT" at bounding box center [541, 423] width 101 height 24
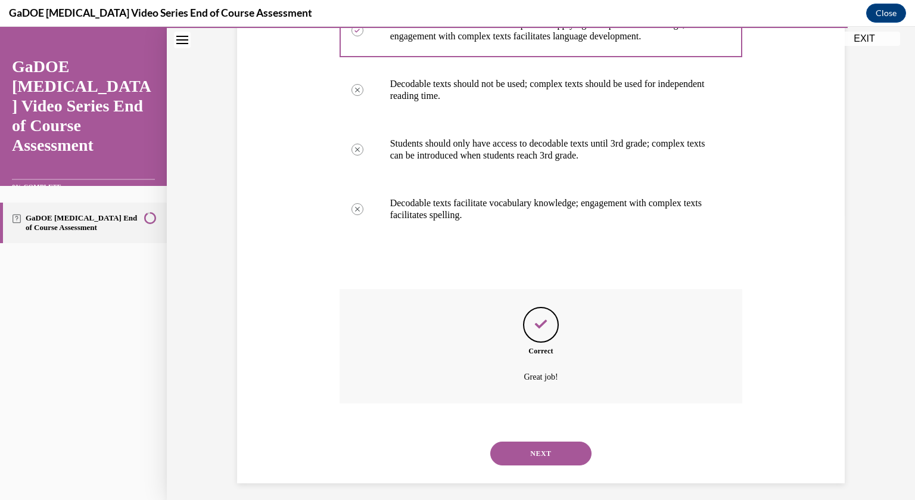
scroll to position [292, 0]
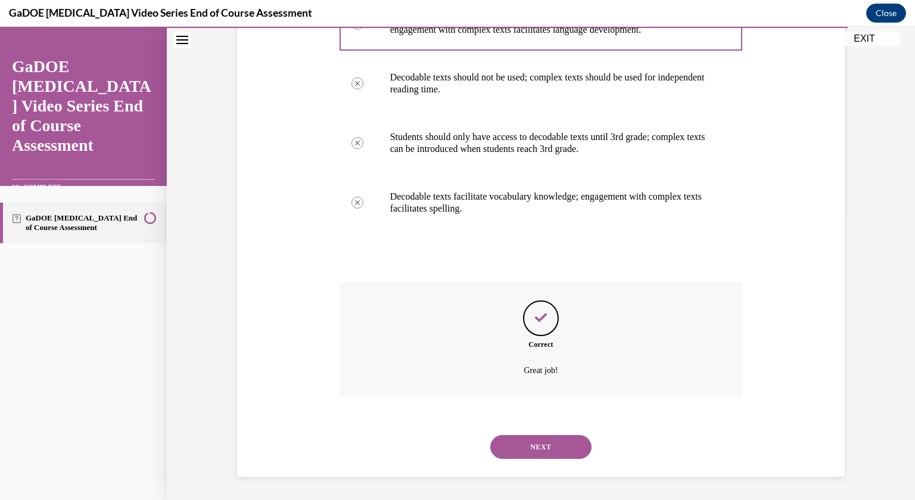
click at [545, 441] on button "NEXT" at bounding box center [541, 447] width 101 height 24
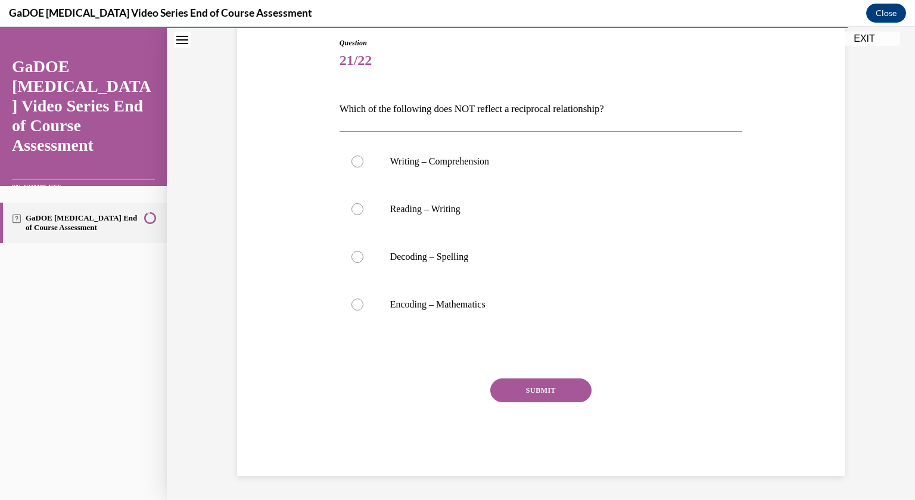
scroll to position [128, 0]
click at [460, 108] on p "Which of the following does NOT reflect a reciprocal relationship?" at bounding box center [542, 110] width 404 height 20
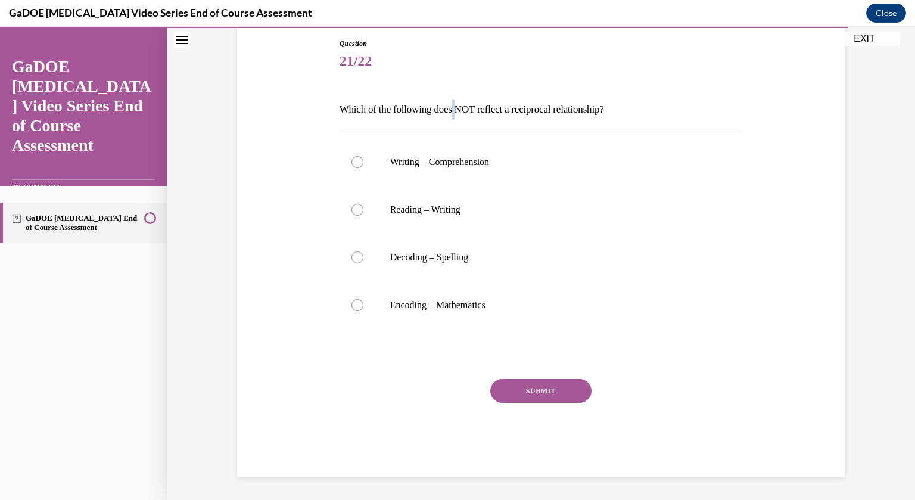
click at [460, 108] on p "Which of the following does NOT reflect a reciprocal relationship?" at bounding box center [542, 110] width 404 height 20
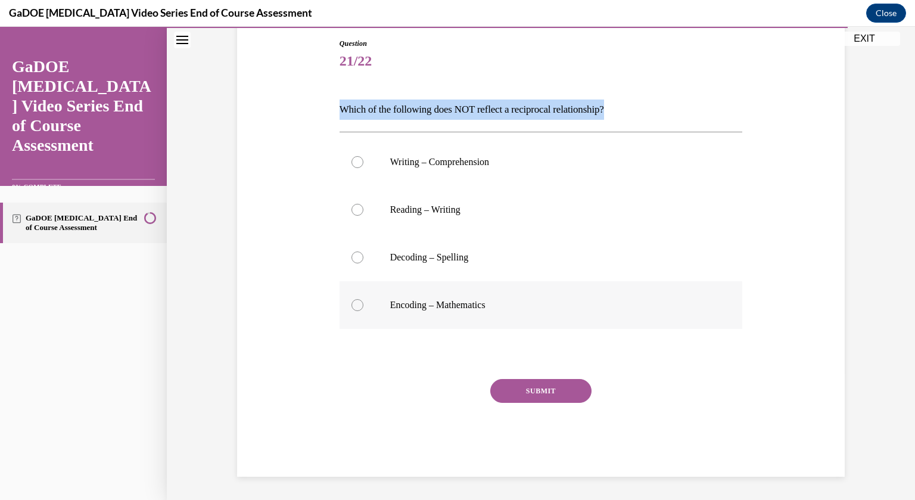
click at [346, 313] on label "Encoding – Mathematics" at bounding box center [542, 305] width 404 height 48
click at [352, 311] on input "Encoding – Mathematics" at bounding box center [358, 305] width 12 height 12
radio input "true"
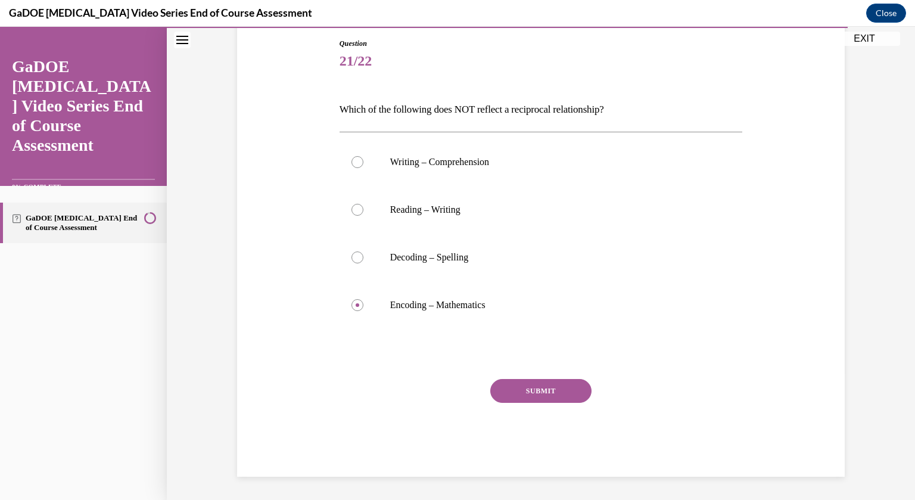
click at [516, 381] on button "SUBMIT" at bounding box center [541, 391] width 101 height 24
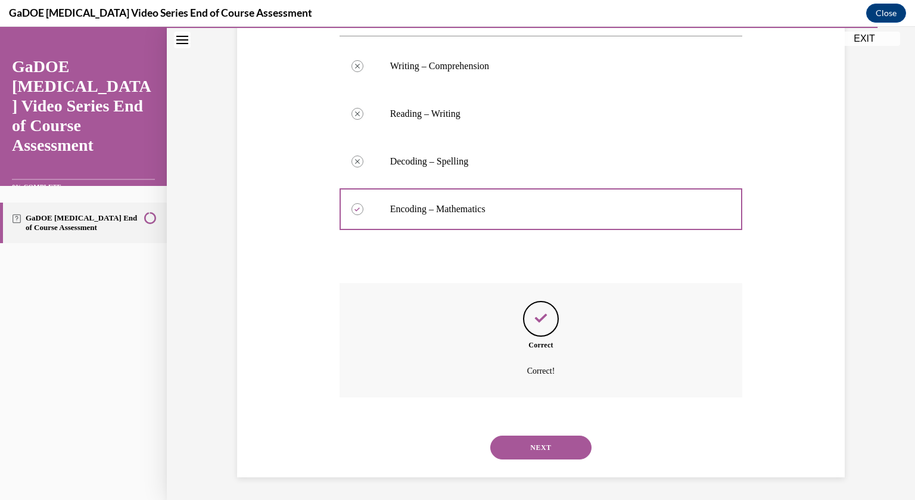
scroll to position [224, 0]
click at [538, 449] on button "NEXT" at bounding box center [541, 447] width 101 height 24
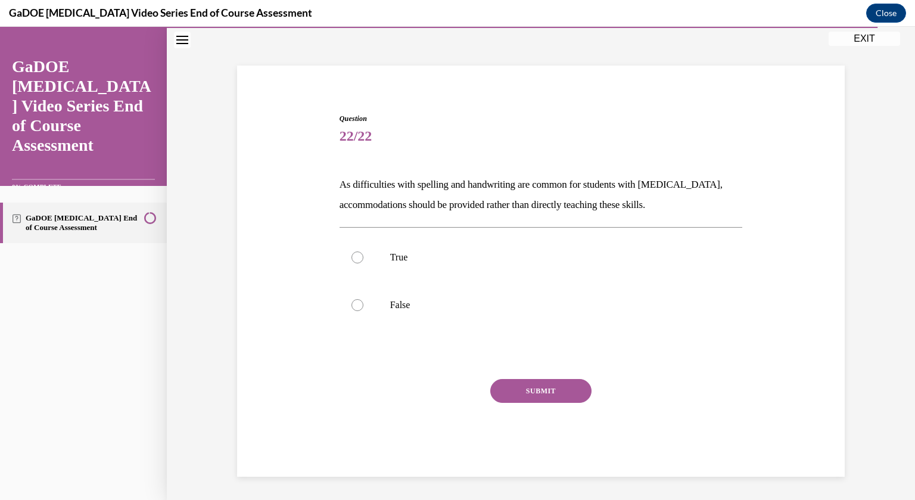
click at [492, 203] on p "As difficulties with spelling and handwriting are common for students with dysl…" at bounding box center [542, 195] width 404 height 41
click at [488, 205] on p "As difficulties with spelling and handwriting are common for students with dysl…" at bounding box center [542, 195] width 404 height 41
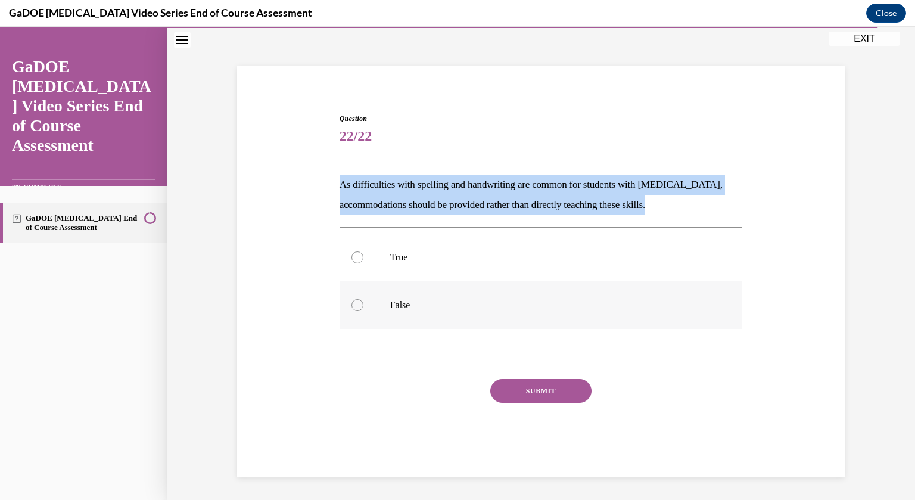
click at [376, 300] on label "False" at bounding box center [542, 305] width 404 height 48
click at [364, 300] on input "False" at bounding box center [358, 305] width 12 height 12
radio input "true"
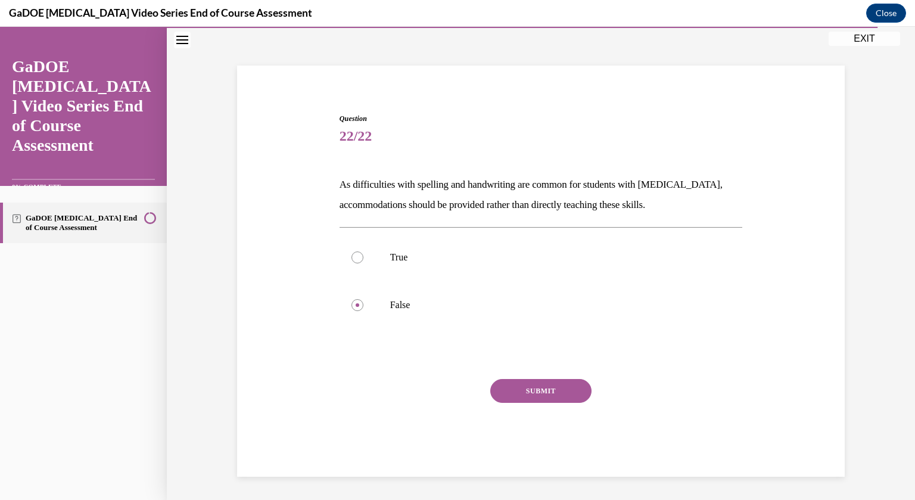
click at [520, 389] on button "SUBMIT" at bounding box center [541, 391] width 101 height 24
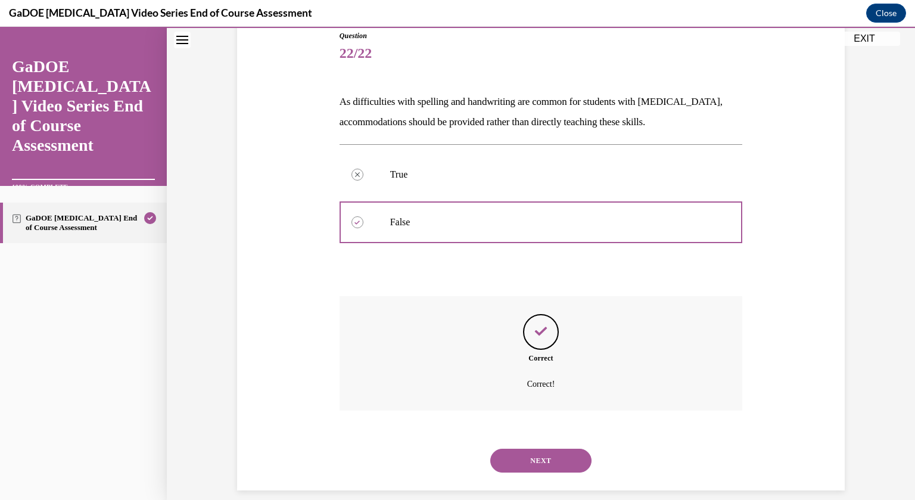
scroll to position [149, 0]
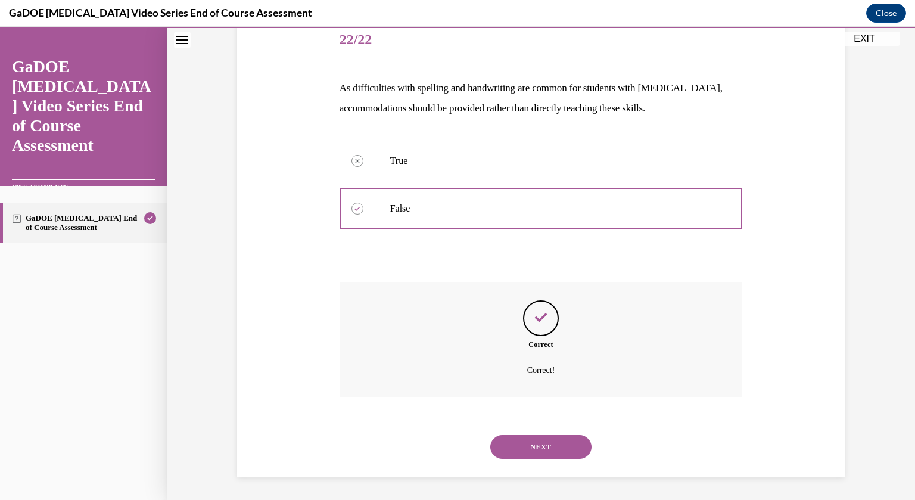
click at [528, 441] on button "NEXT" at bounding box center [541, 447] width 101 height 24
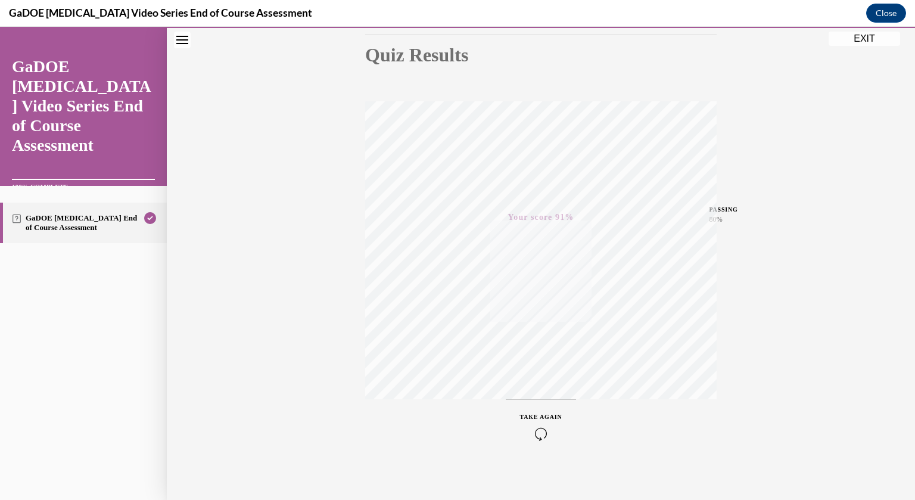
scroll to position [137, 0]
click at [835, 145] on div "Quiz Results PASSING 80% Your score 91% Passed PASSING 80% Your score Your scor…" at bounding box center [541, 213] width 749 height 573
click at [879, 48] on div "Quiz Results PASSING 80% Your score 91% Passed PASSING 80% Your score Your scor…" at bounding box center [541, 213] width 749 height 573
click at [873, 41] on button "EXIT" at bounding box center [865, 39] width 72 height 14
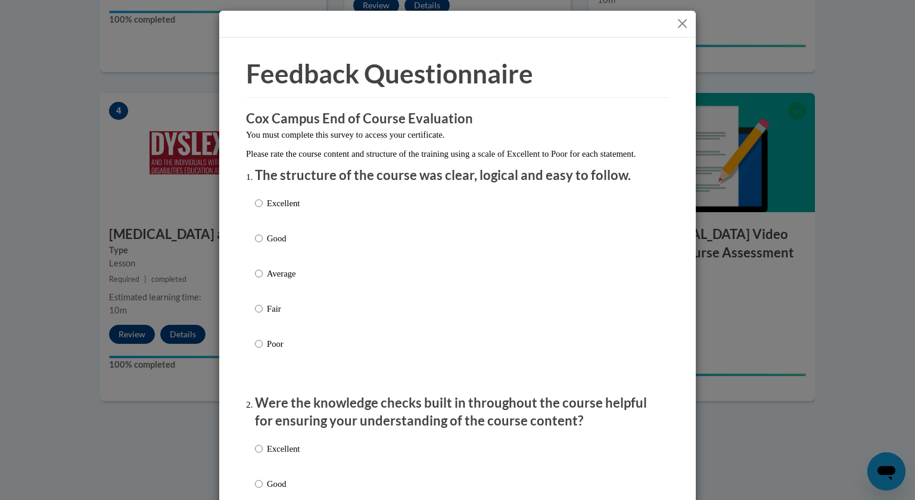
click at [287, 245] on p "Good" at bounding box center [283, 238] width 33 height 13
click at [263, 245] on input "Good" at bounding box center [259, 238] width 8 height 13
radio input "true"
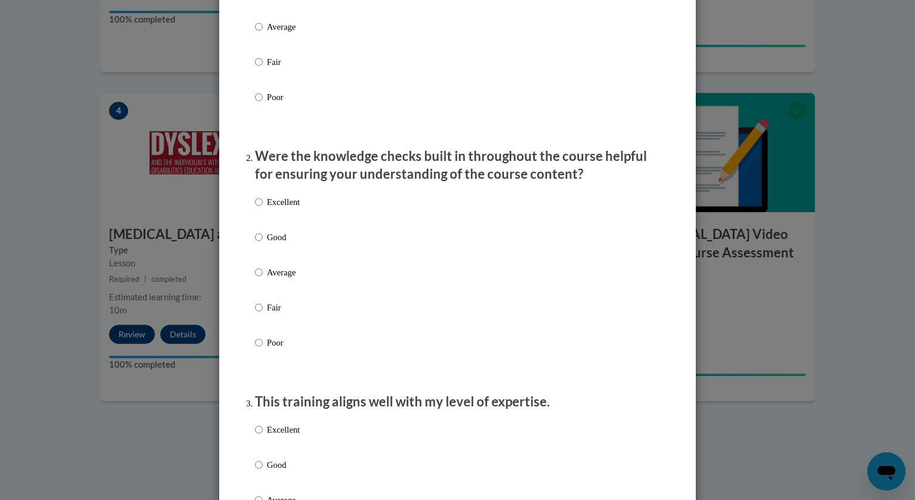
scroll to position [261, 0]
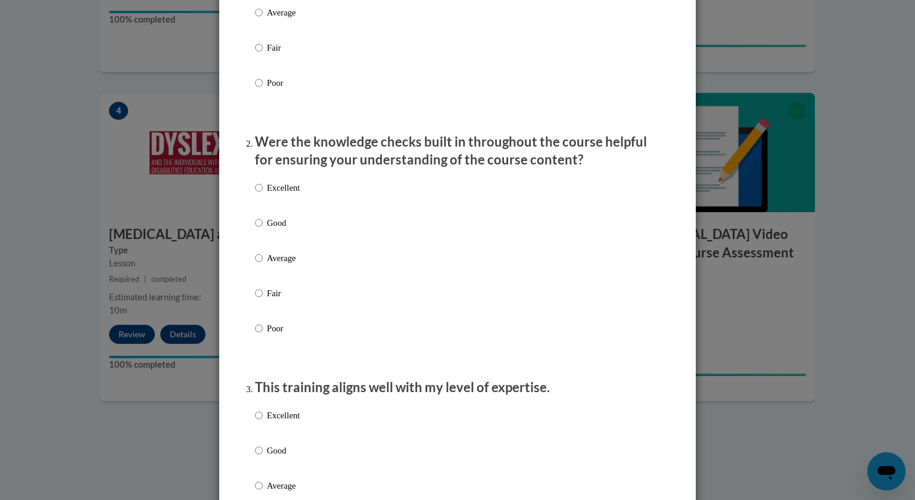
click at [285, 249] on label "Good" at bounding box center [277, 232] width 45 height 32
click at [263, 229] on input "Good" at bounding box center [259, 222] width 8 height 13
radio input "true"
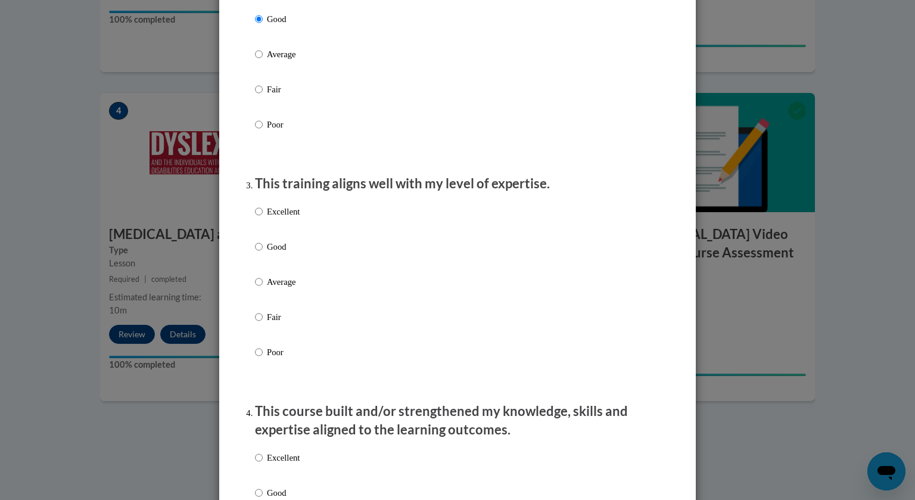
click at [285, 253] on p "Good" at bounding box center [283, 246] width 33 height 13
click at [263, 253] on input "Good" at bounding box center [259, 246] width 8 height 13
radio input "true"
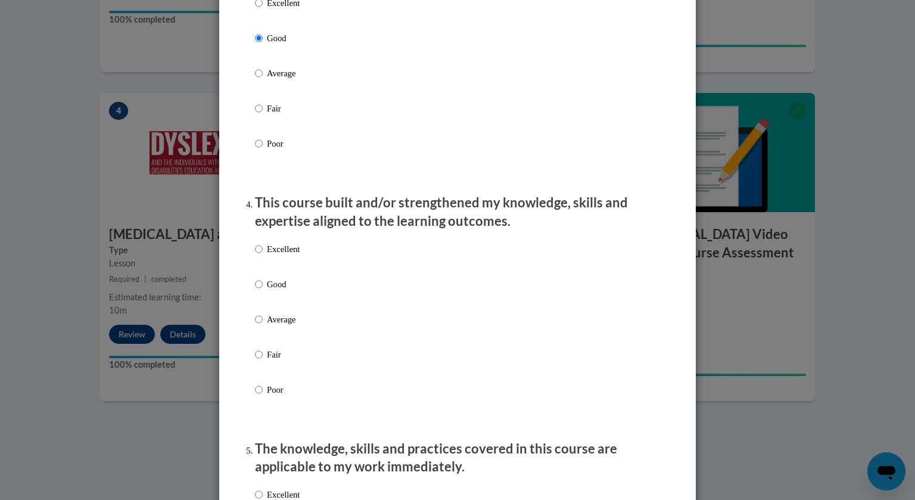
click at [272, 291] on p "Good" at bounding box center [283, 284] width 33 height 13
click at [263, 291] on input "Good" at bounding box center [259, 284] width 8 height 13
radio input "true"
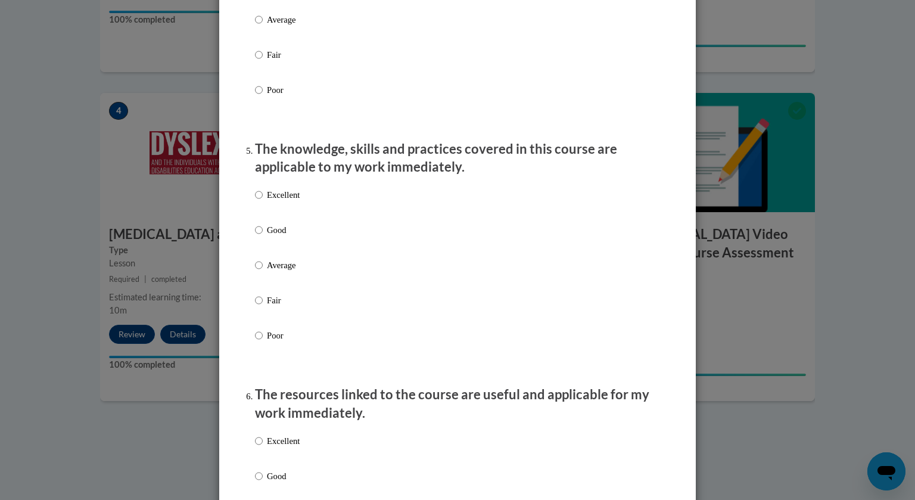
click at [277, 237] on p "Good" at bounding box center [283, 230] width 33 height 13
click at [263, 237] on input "Good" at bounding box center [259, 230] width 8 height 13
radio input "true"
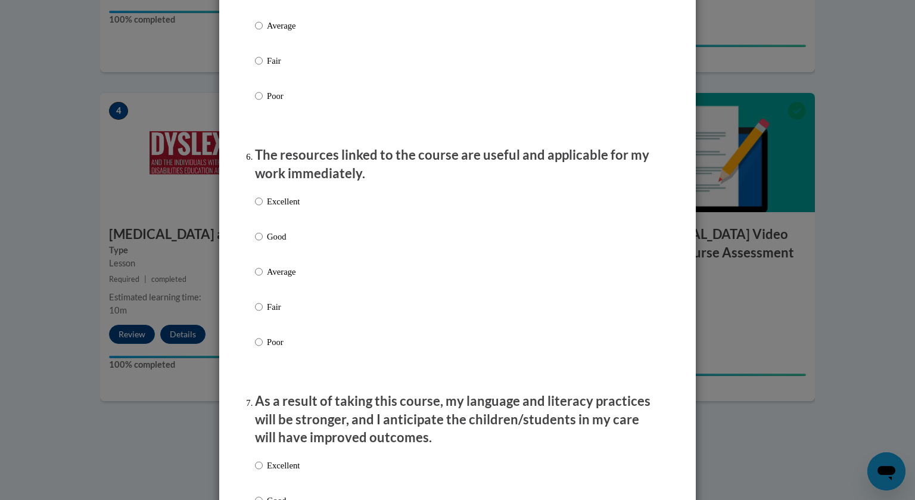
click at [277, 243] on p "Good" at bounding box center [283, 236] width 33 height 13
click at [263, 243] on input "Good" at bounding box center [259, 236] width 8 height 13
radio input "true"
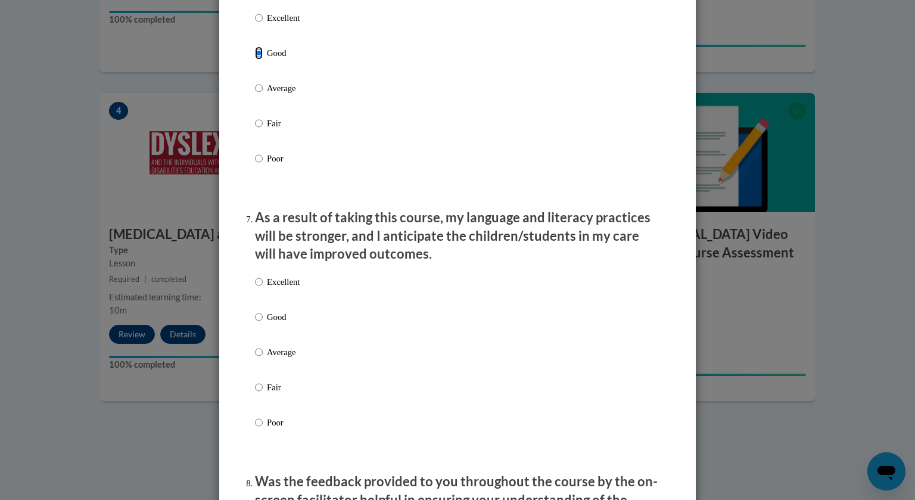
scroll to position [1399, 0]
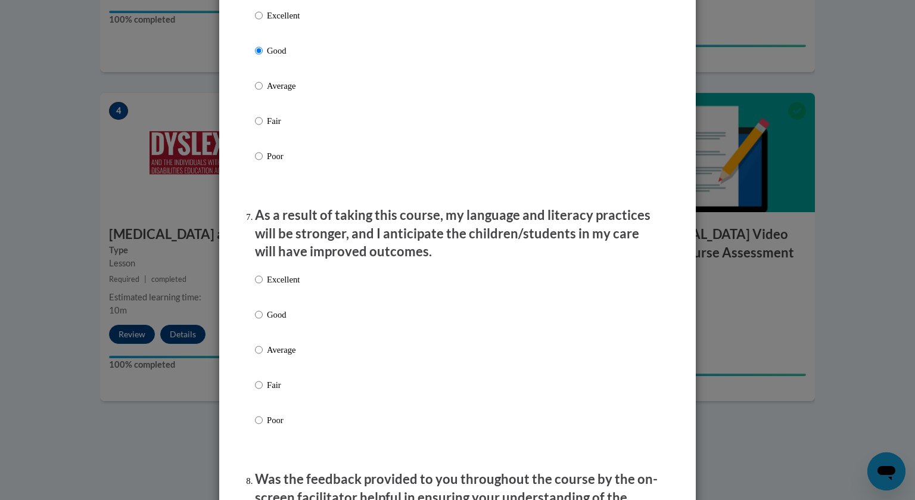
click at [272, 321] on p "Good" at bounding box center [283, 314] width 33 height 13
click at [263, 321] on input "Good" at bounding box center [259, 314] width 8 height 13
radio input "true"
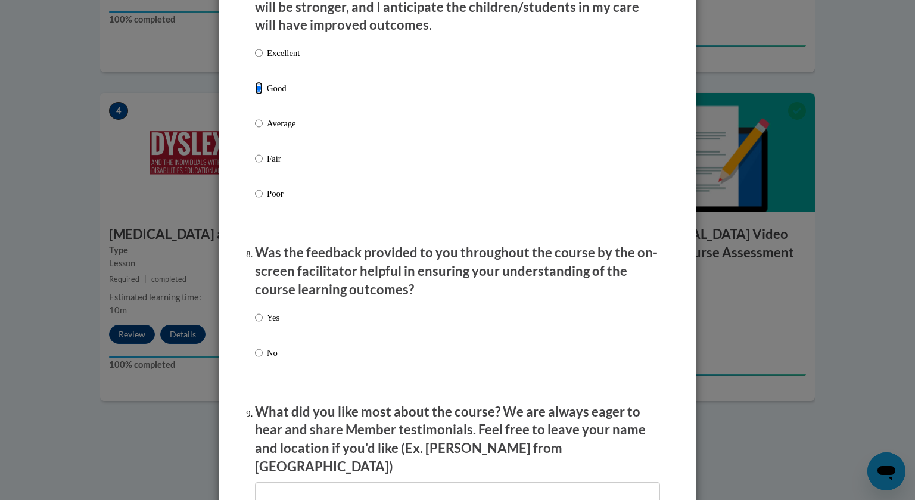
scroll to position [1626, 0]
click at [274, 324] on p "Yes" at bounding box center [273, 317] width 13 height 13
click at [263, 324] on input "Yes" at bounding box center [259, 317] width 8 height 13
radio input "true"
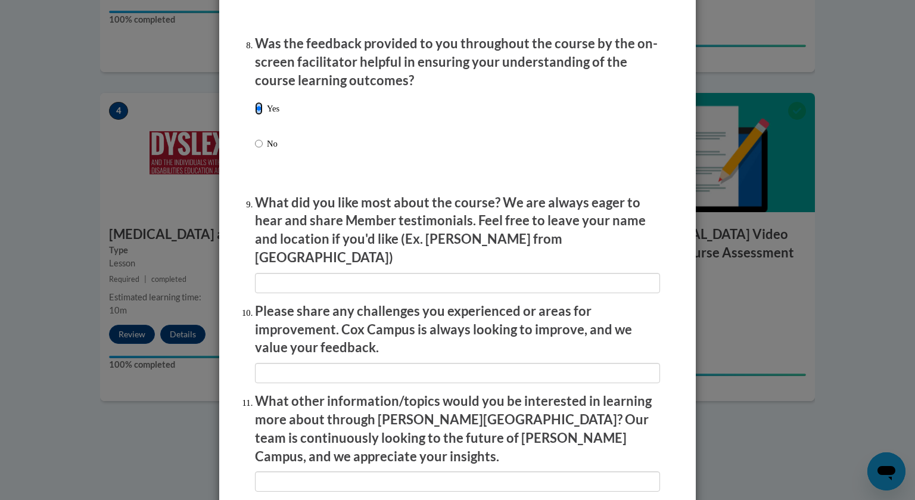
scroll to position [1841, 0]
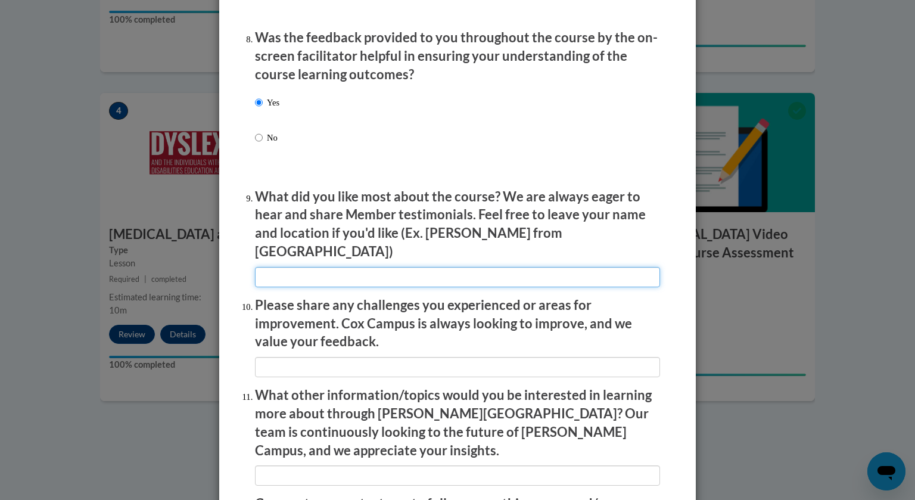
click at [280, 280] on input "textbox" at bounding box center [457, 277] width 405 height 20
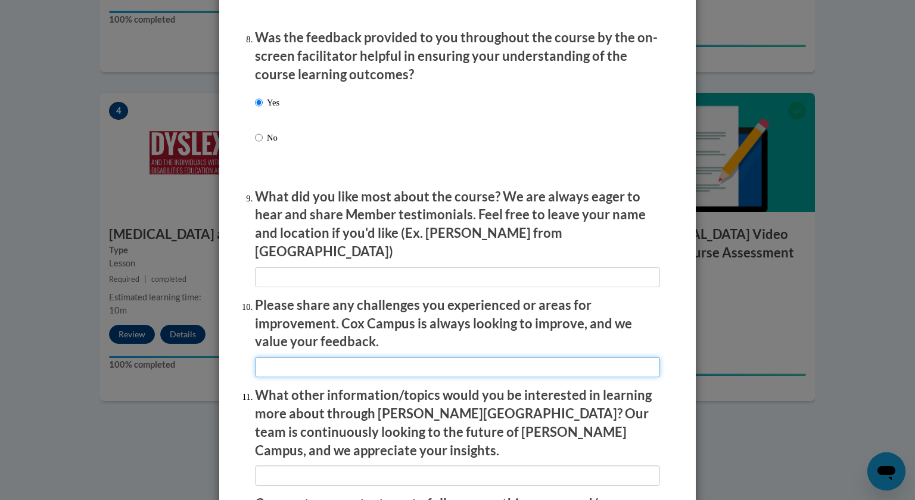
click at [281, 365] on input "textbox" at bounding box center [457, 367] width 405 height 20
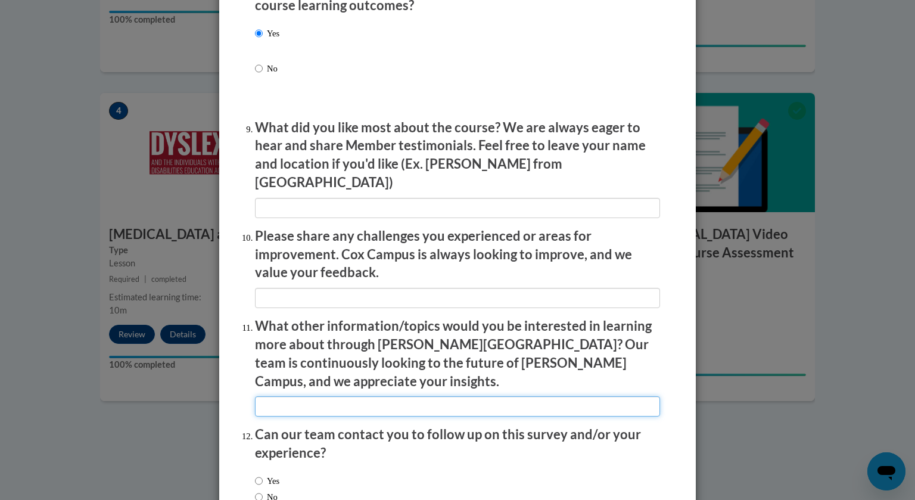
click at [272, 396] on input "textbox" at bounding box center [457, 406] width 405 height 20
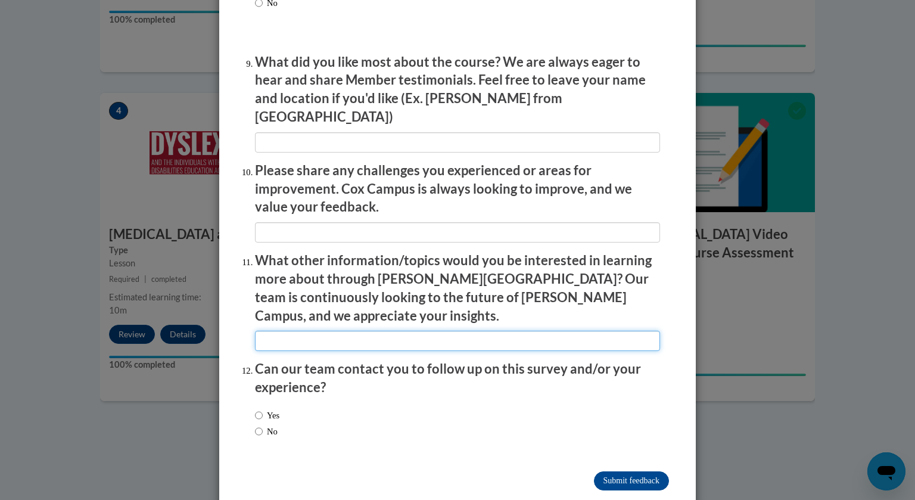
scroll to position [1982, 0]
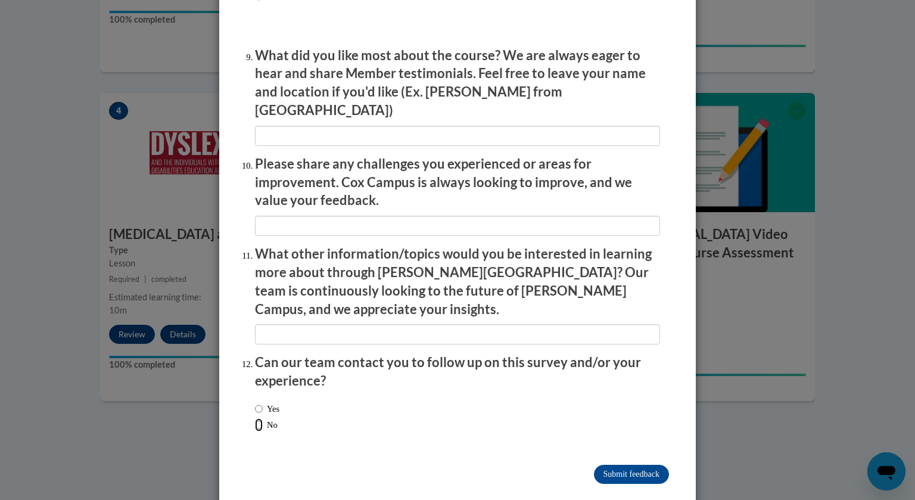
click at [257, 418] on input "No" at bounding box center [259, 424] width 8 height 13
radio input "true"
click at [623, 465] on input "Submit feedback" at bounding box center [631, 474] width 75 height 19
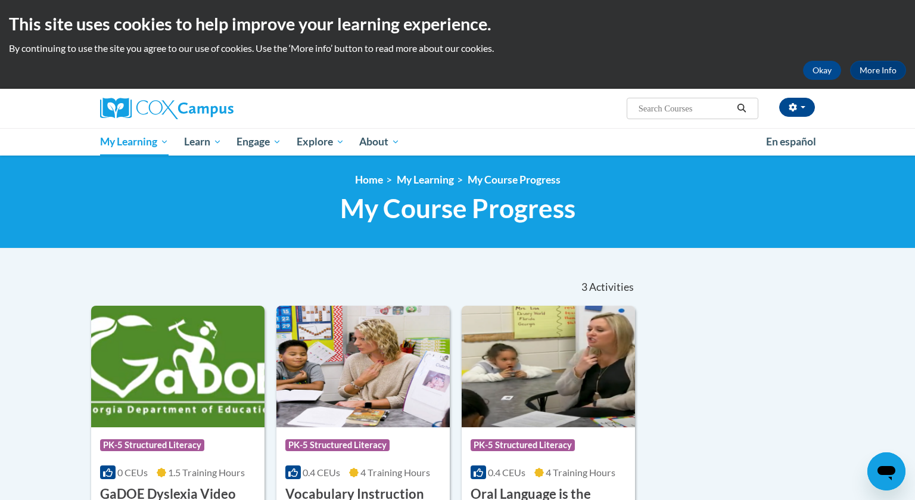
click at [669, 108] on input "Search..." at bounding box center [685, 108] width 95 height 14
type input "teaching writing module"
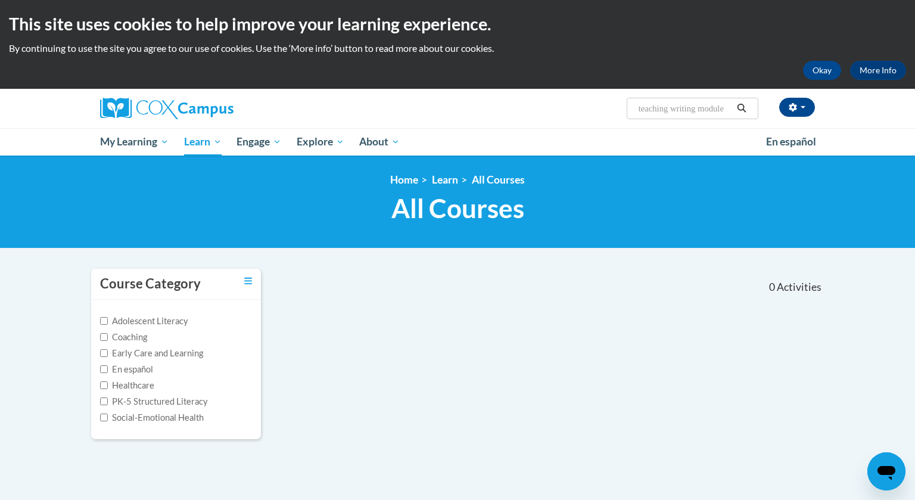
click at [715, 111] on input "teaching writing module" at bounding box center [685, 108] width 95 height 14
type input "teaching writing"
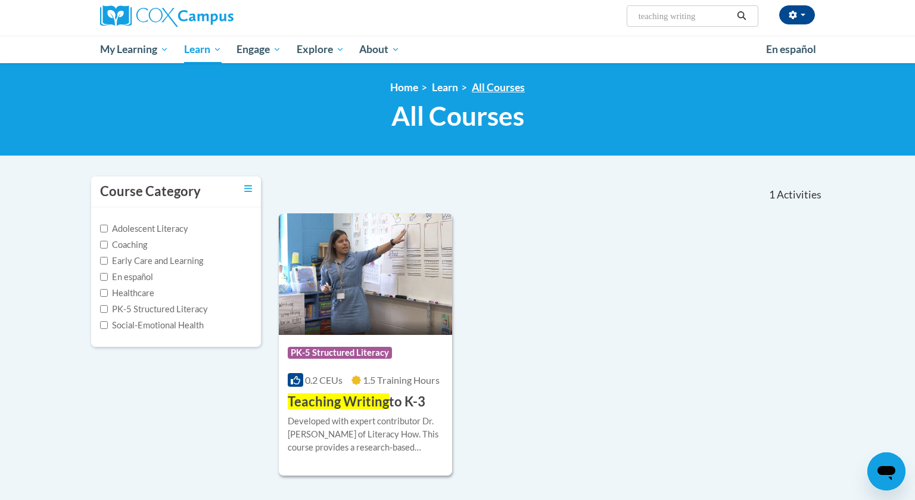
scroll to position [91, 0]
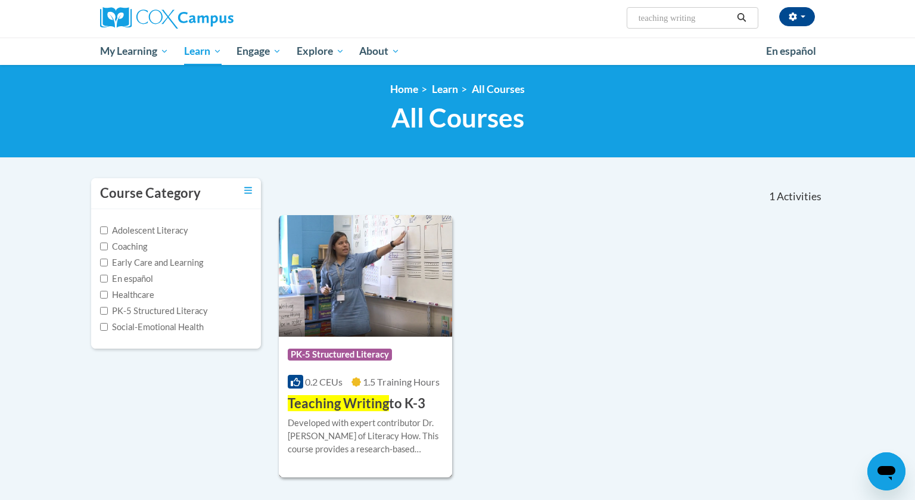
click at [380, 311] on img at bounding box center [365, 276] width 173 height 122
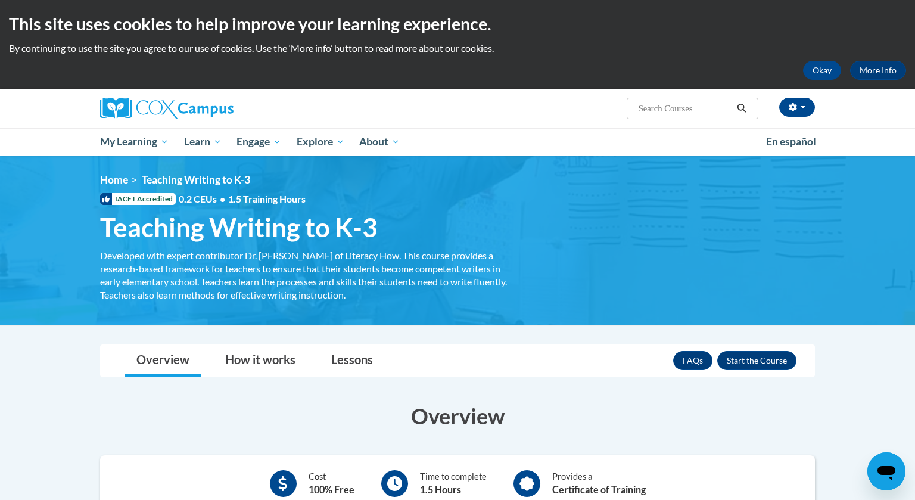
click at [347, 351] on link "Lessons" at bounding box center [352, 361] width 66 height 32
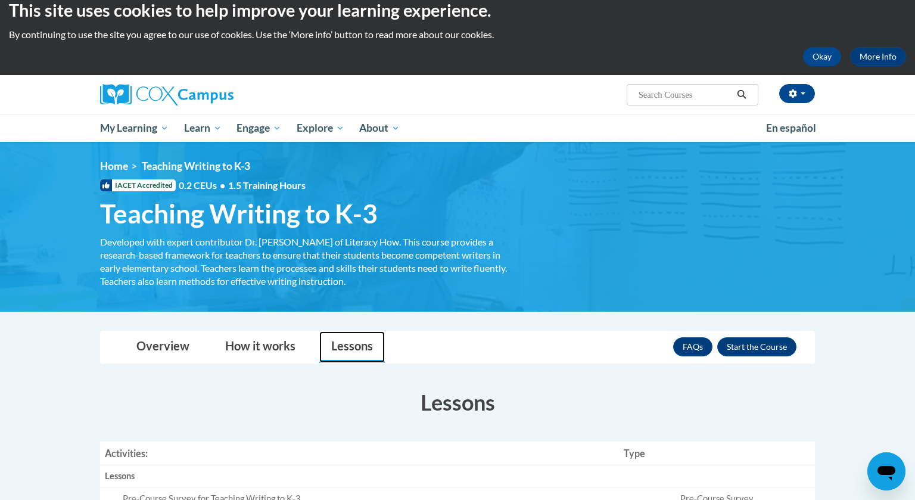
scroll to position [14, 0]
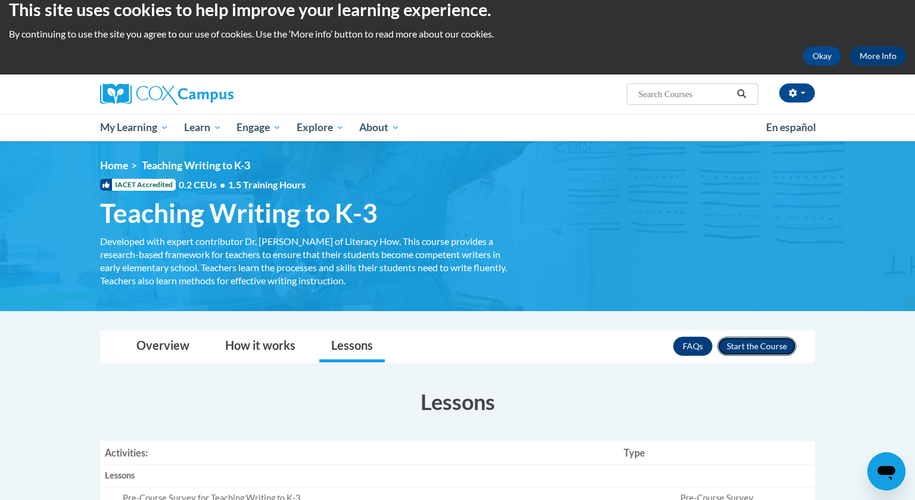
click at [784, 346] on button "Enroll" at bounding box center [757, 346] width 79 height 19
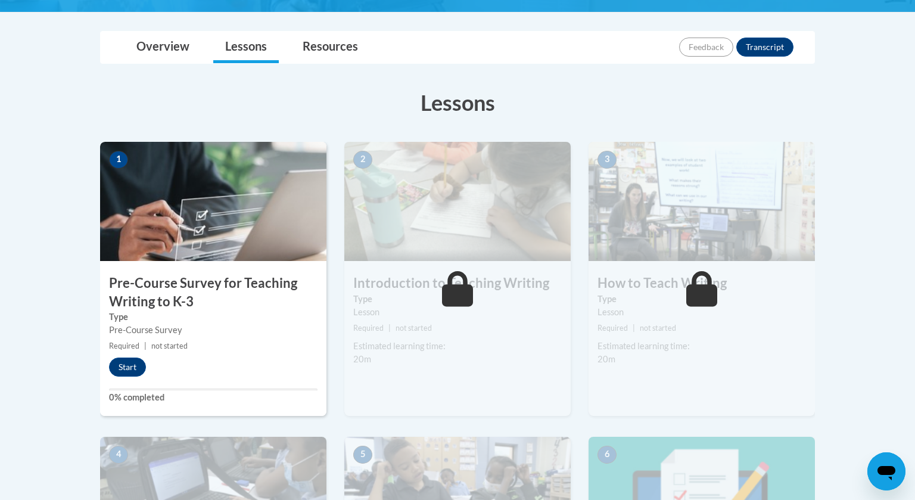
scroll to position [255, 0]
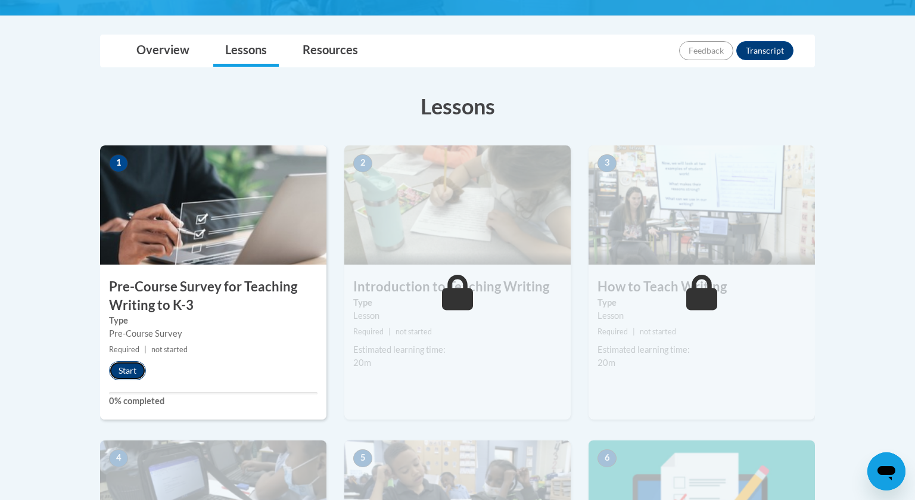
click at [122, 368] on button "Start" at bounding box center [127, 370] width 37 height 19
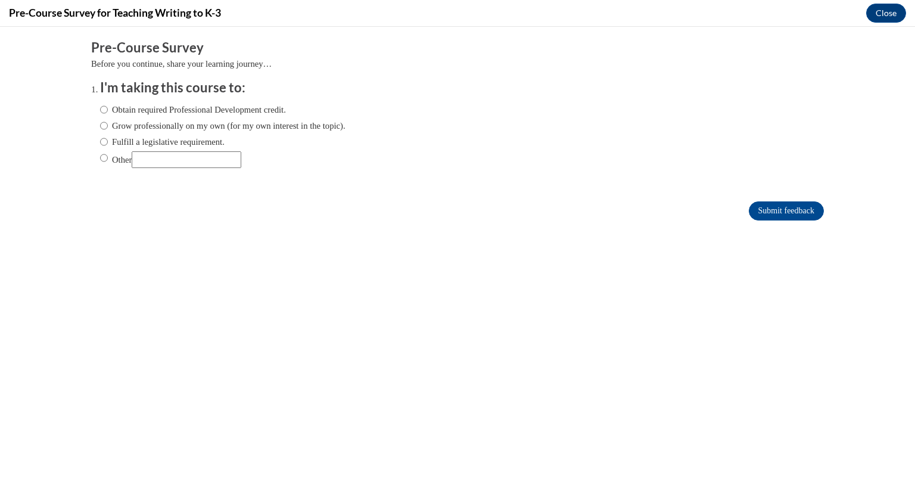
scroll to position [0, 0]
click at [139, 103] on label "Obtain required Professional Development credit." at bounding box center [193, 109] width 186 height 13
click at [108, 103] on input "Obtain required Professional Development credit." at bounding box center [104, 109] width 8 height 13
radio input "true"
click at [786, 214] on input "Submit feedback" at bounding box center [786, 210] width 75 height 19
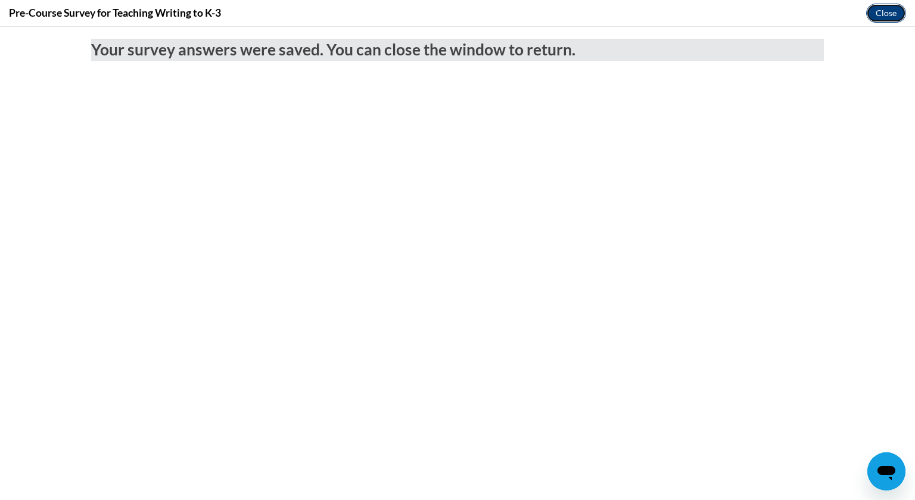
click at [887, 12] on button "Close" at bounding box center [887, 13] width 40 height 19
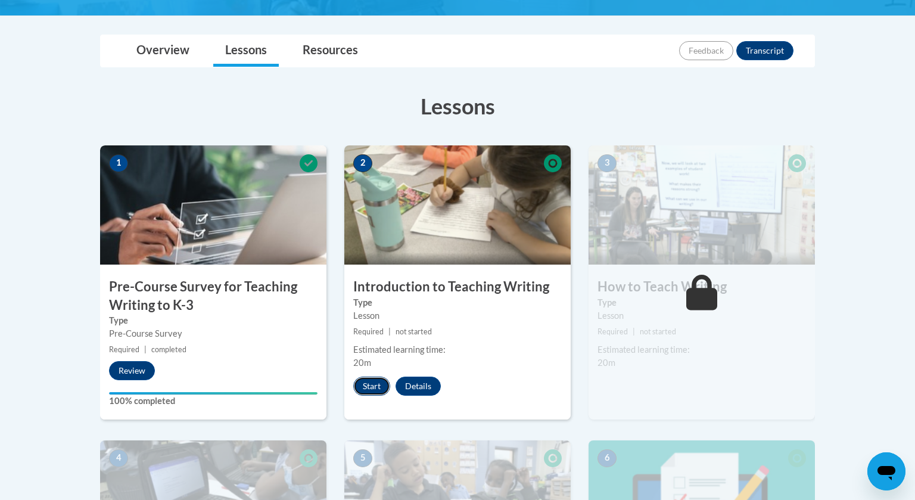
click at [359, 391] on button "Start" at bounding box center [371, 386] width 37 height 19
